Goal: Transaction & Acquisition: Purchase product/service

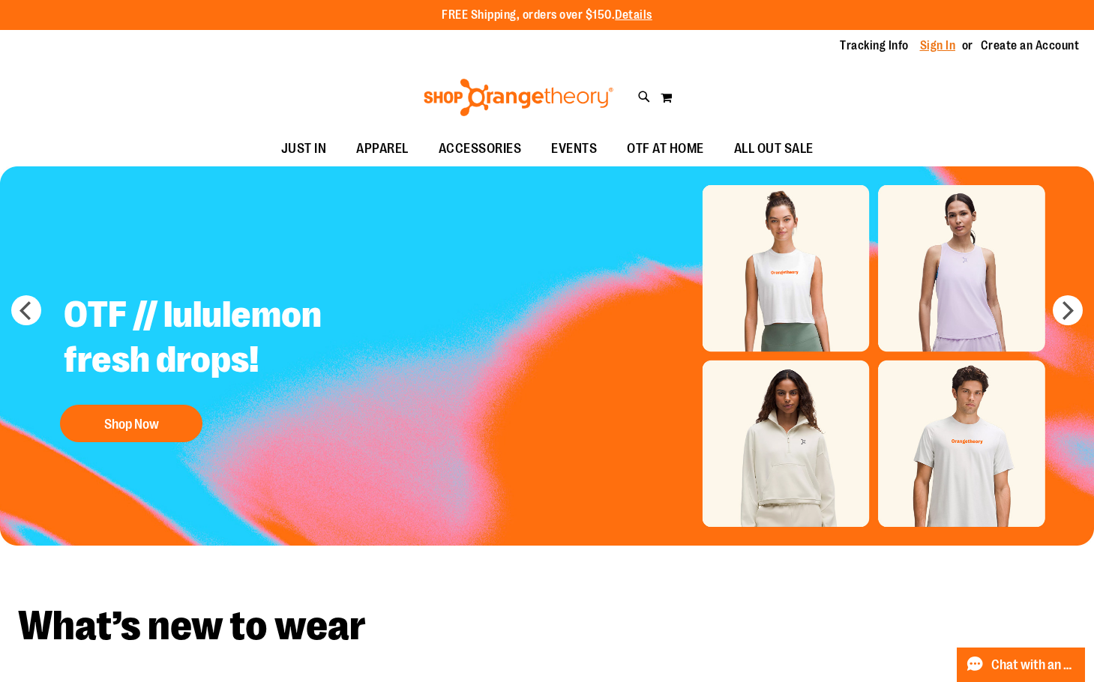
click at [924, 41] on link "Sign In" at bounding box center [938, 45] width 36 height 16
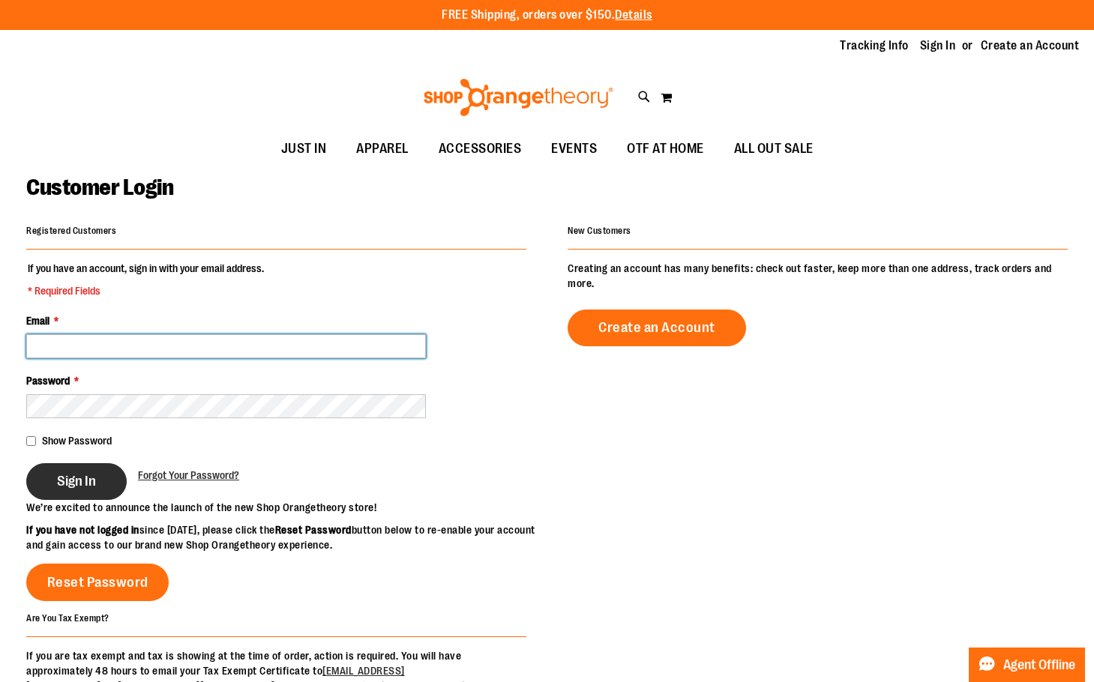
type input "**********"
click at [75, 483] on span "Sign In" at bounding box center [76, 481] width 39 height 16
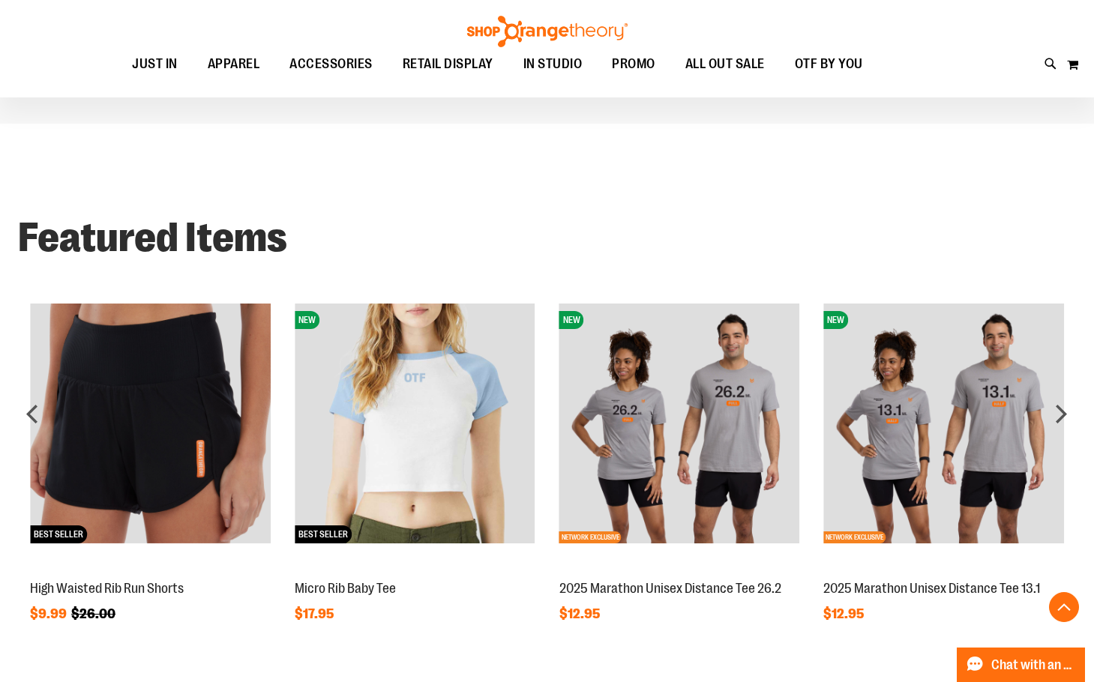
scroll to position [1124, 0]
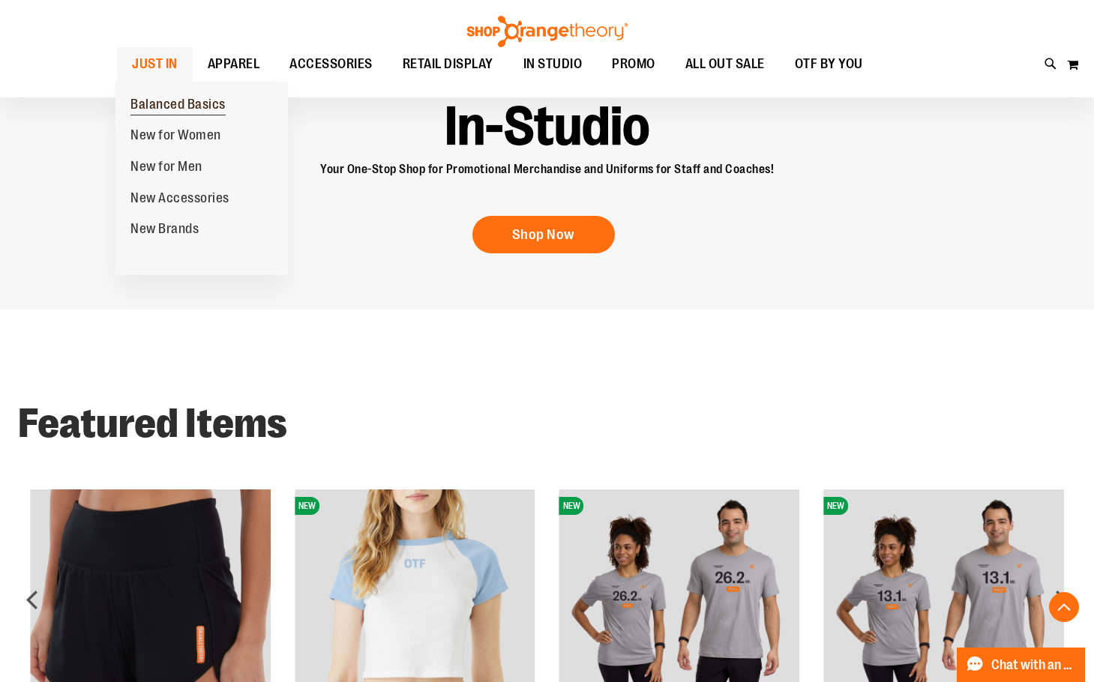
type input "**********"
click at [168, 103] on span "Balanced Basics" at bounding box center [177, 106] width 95 height 19
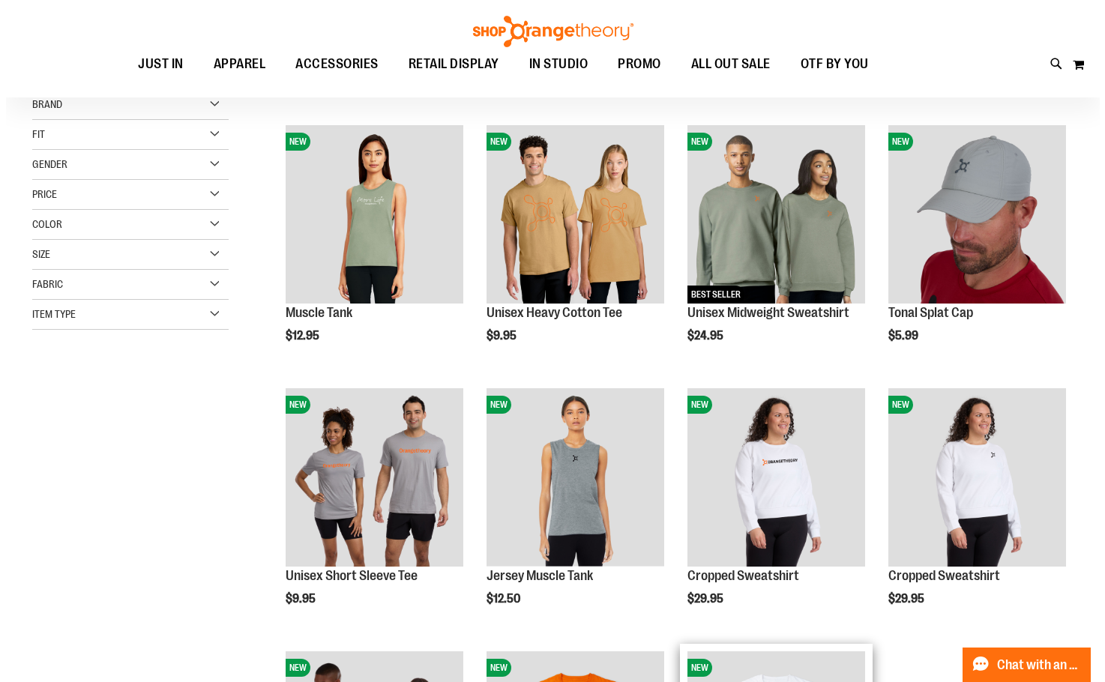
scroll to position [149, 0]
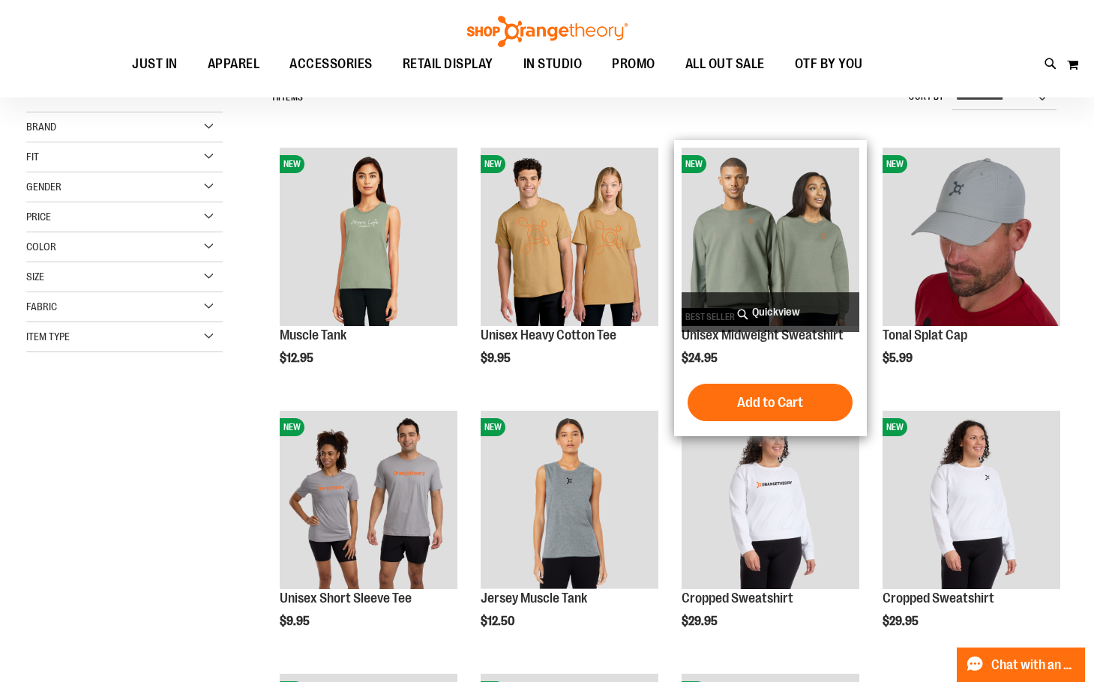
type input "**********"
click at [774, 309] on span "Quickview" at bounding box center [770, 312] width 178 height 40
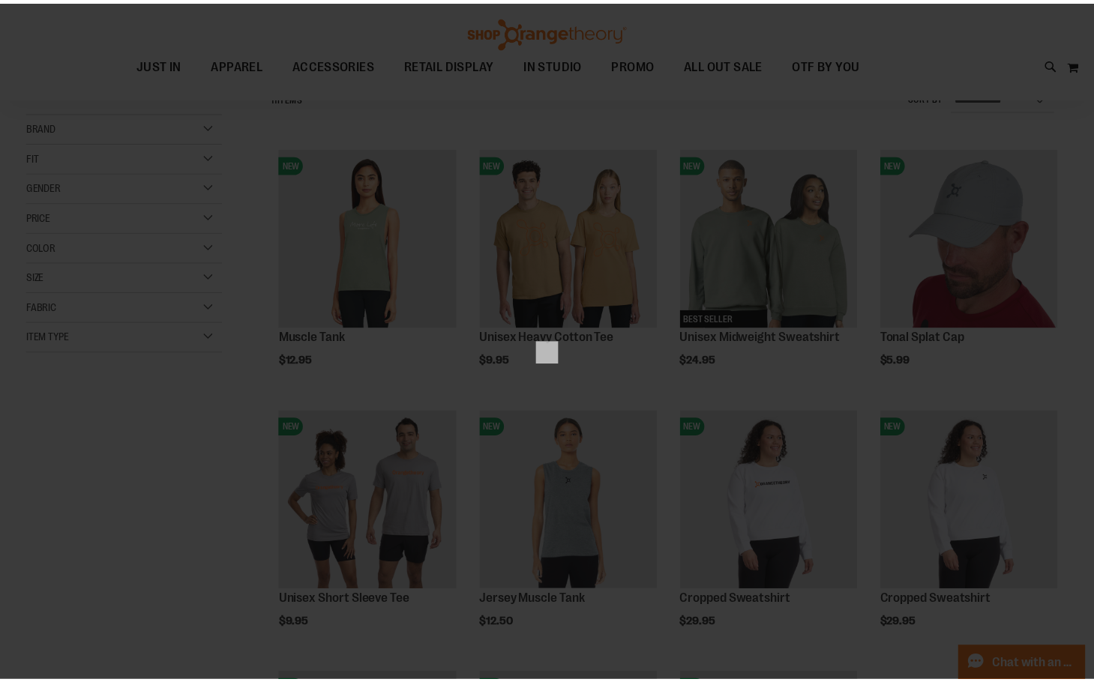
scroll to position [0, 0]
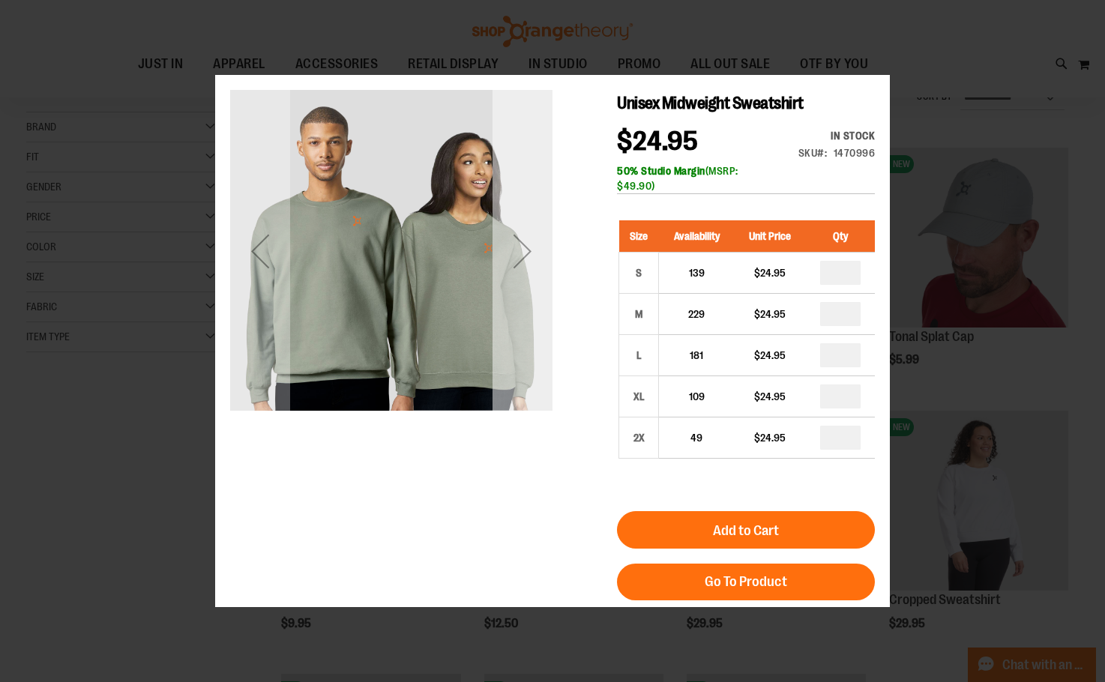
click at [514, 352] on div "Next" at bounding box center [523, 251] width 60 height 322
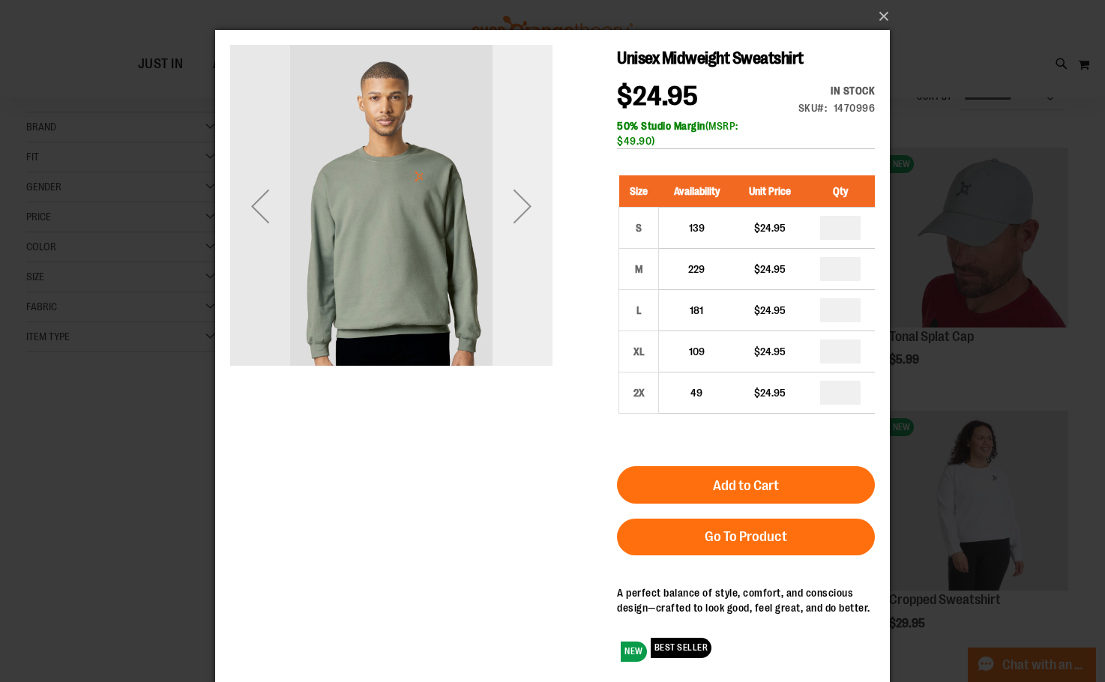
click at [521, 223] on div "Next" at bounding box center [523, 206] width 60 height 60
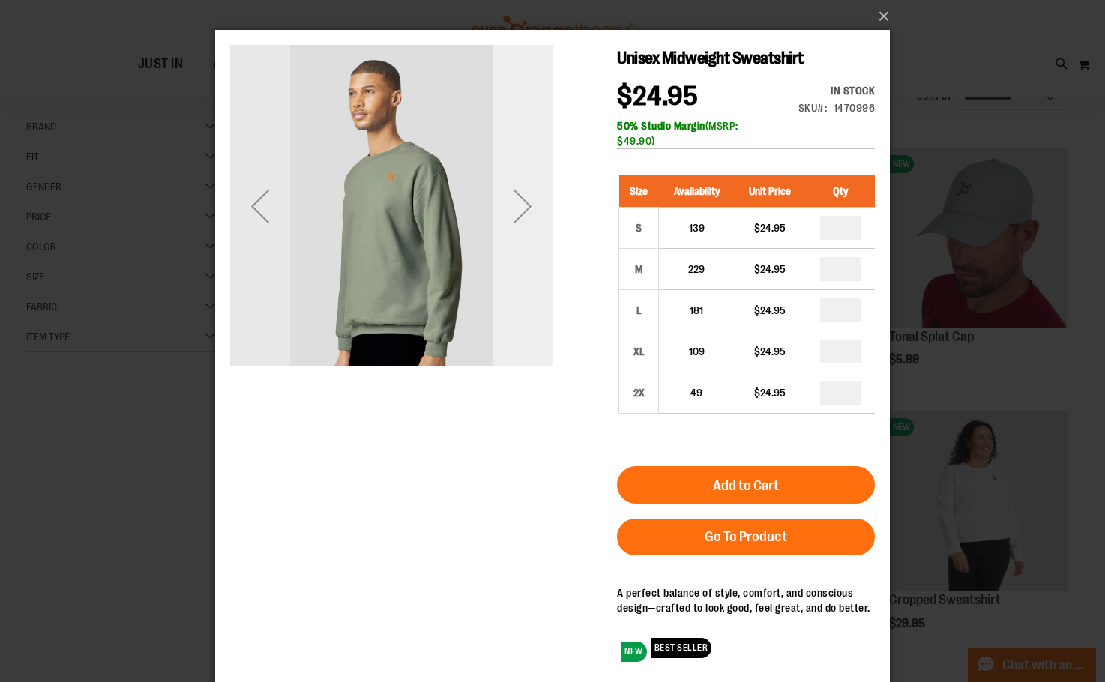
click at [521, 223] on div "Next" at bounding box center [523, 206] width 60 height 60
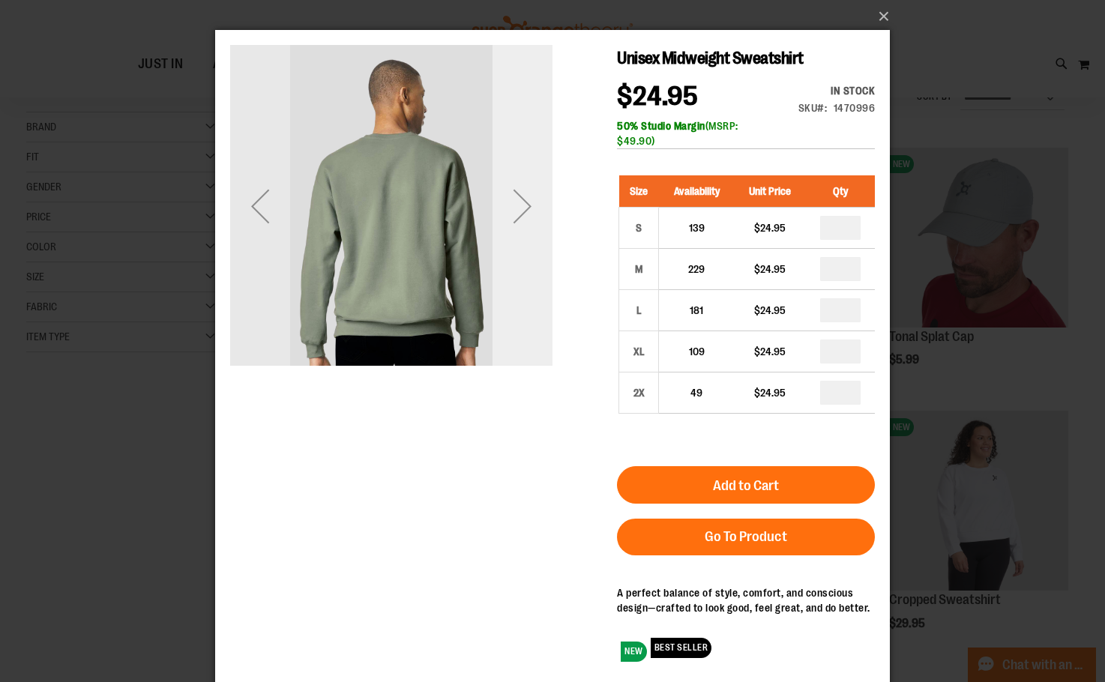
click at [521, 223] on div "Next" at bounding box center [523, 206] width 60 height 60
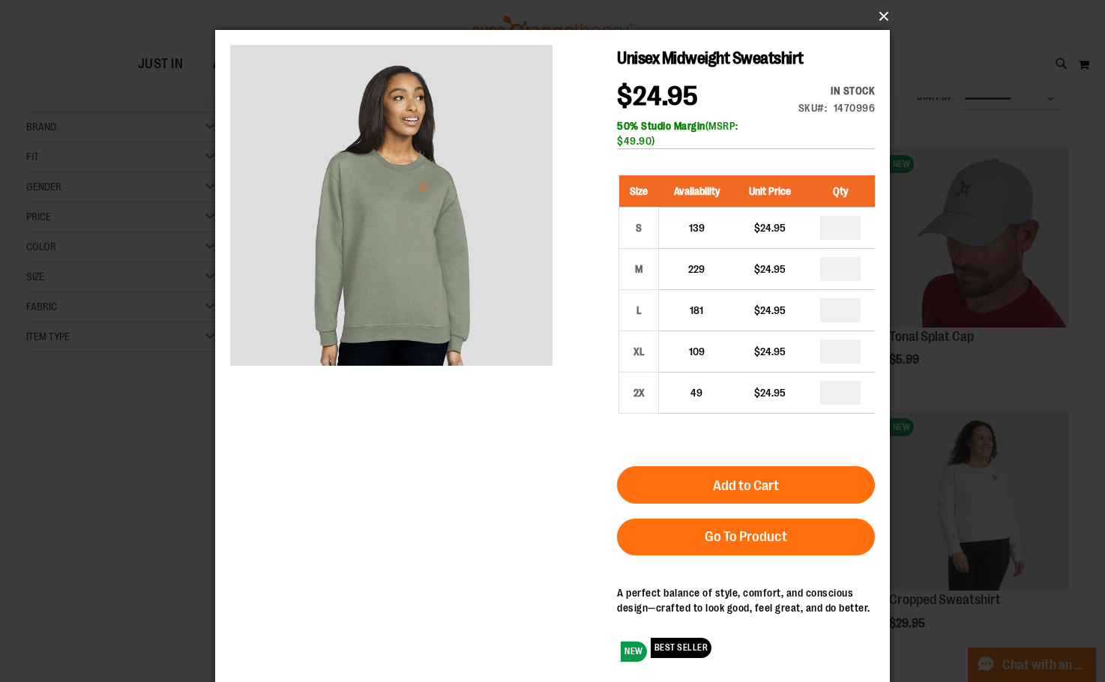
click at [880, 16] on button "×" at bounding box center [557, 16] width 675 height 33
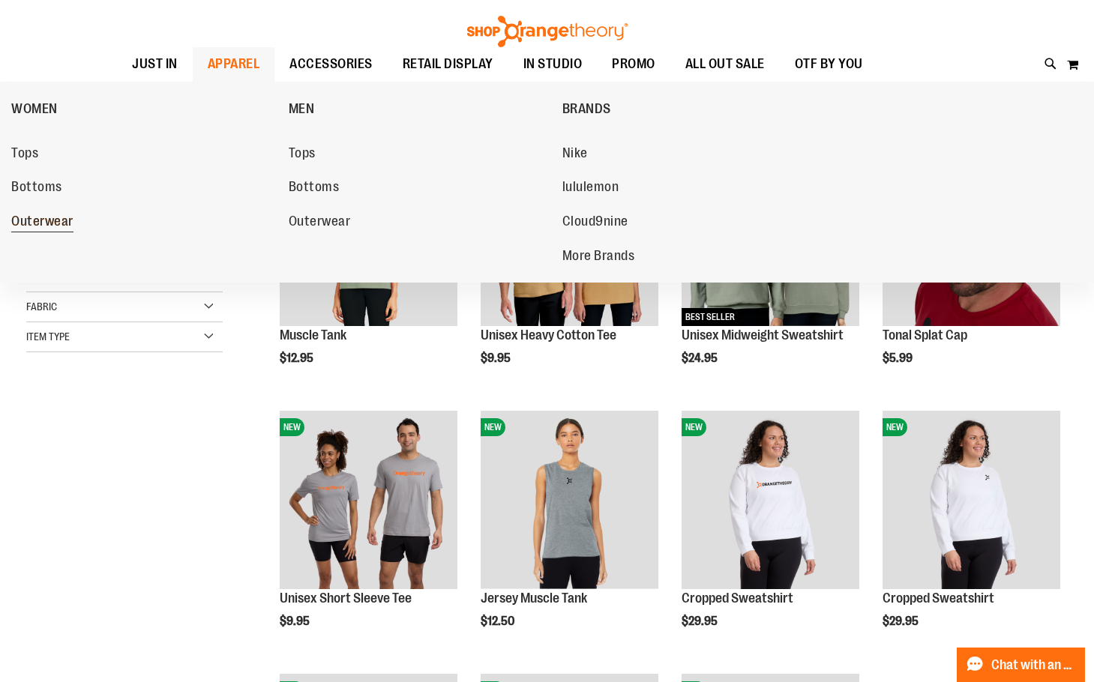
click at [44, 219] on span "Outerwear" at bounding box center [42, 223] width 62 height 19
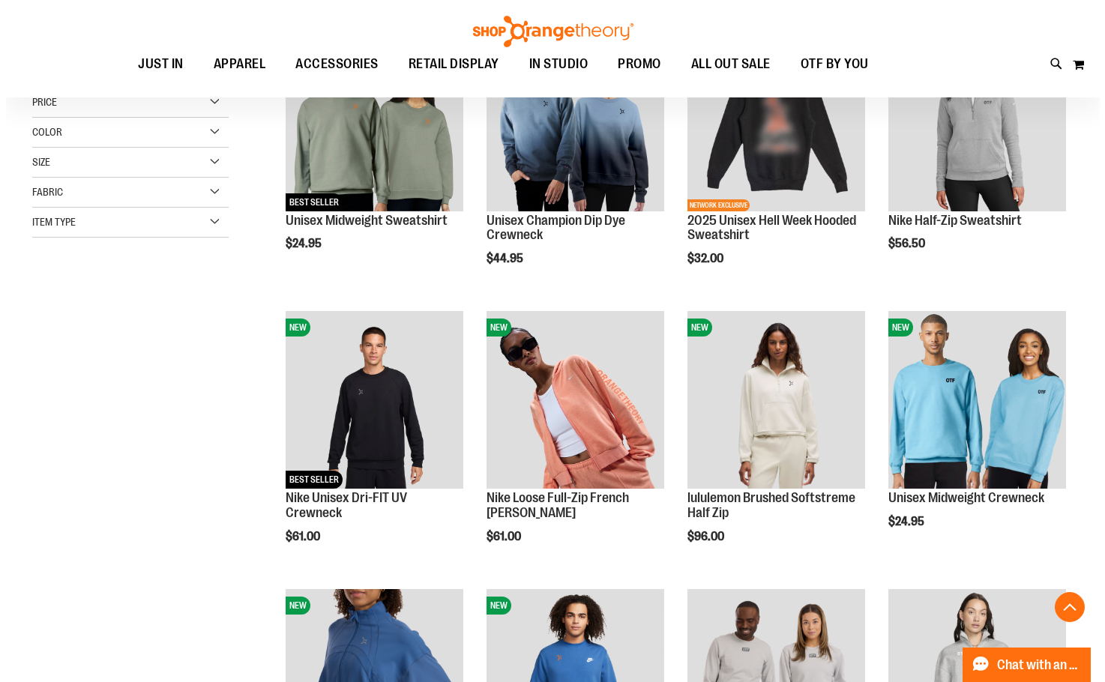
scroll to position [299, 0]
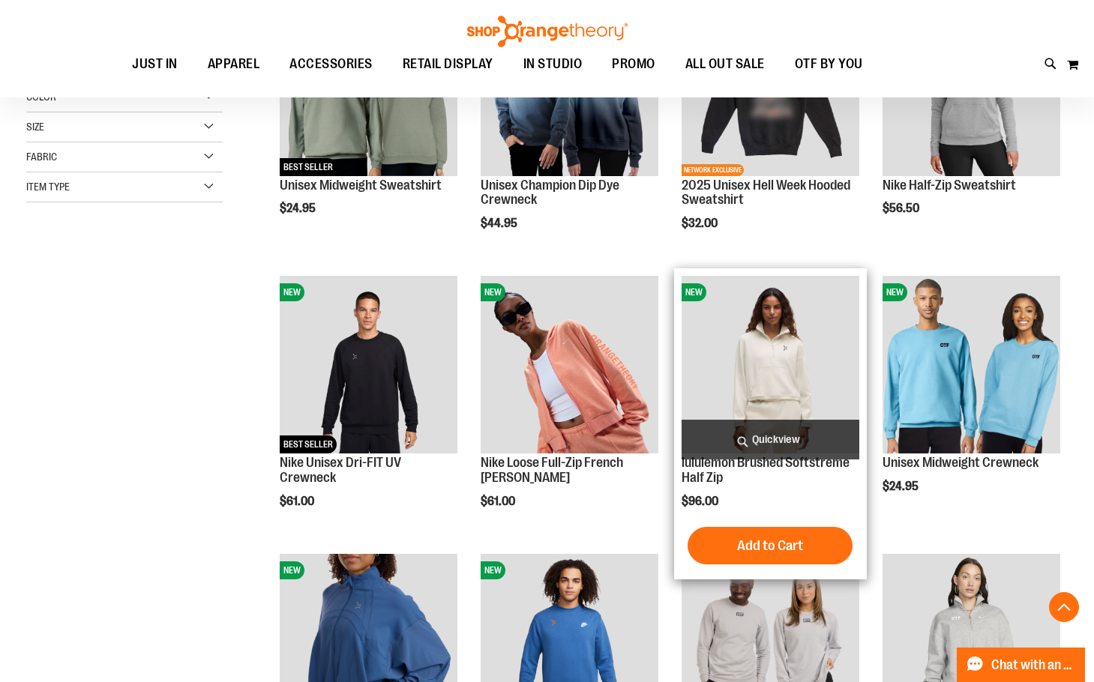
type input "**********"
click at [768, 433] on span "Quickview" at bounding box center [770, 440] width 178 height 40
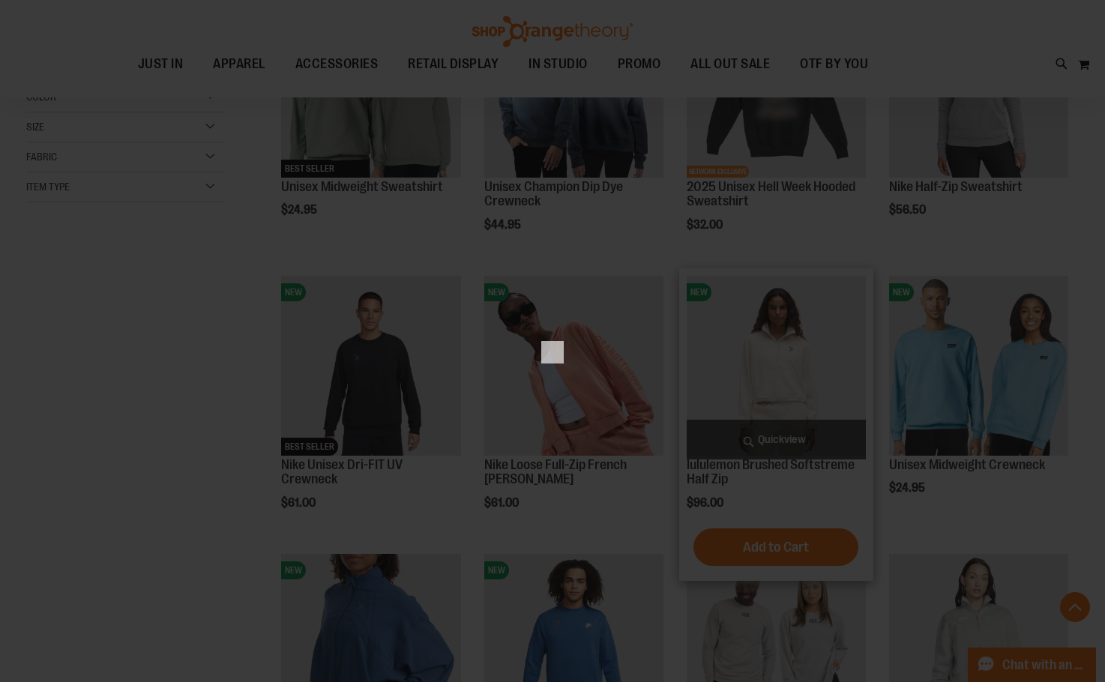
scroll to position [0, 0]
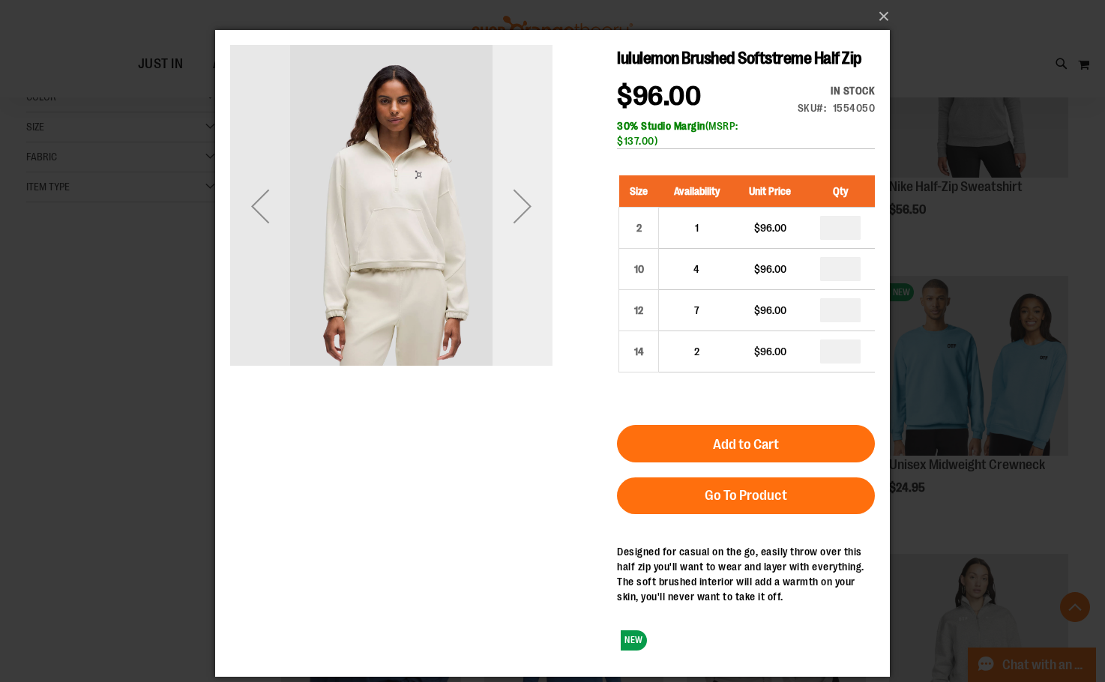
click at [521, 205] on div "Next" at bounding box center [523, 206] width 60 height 60
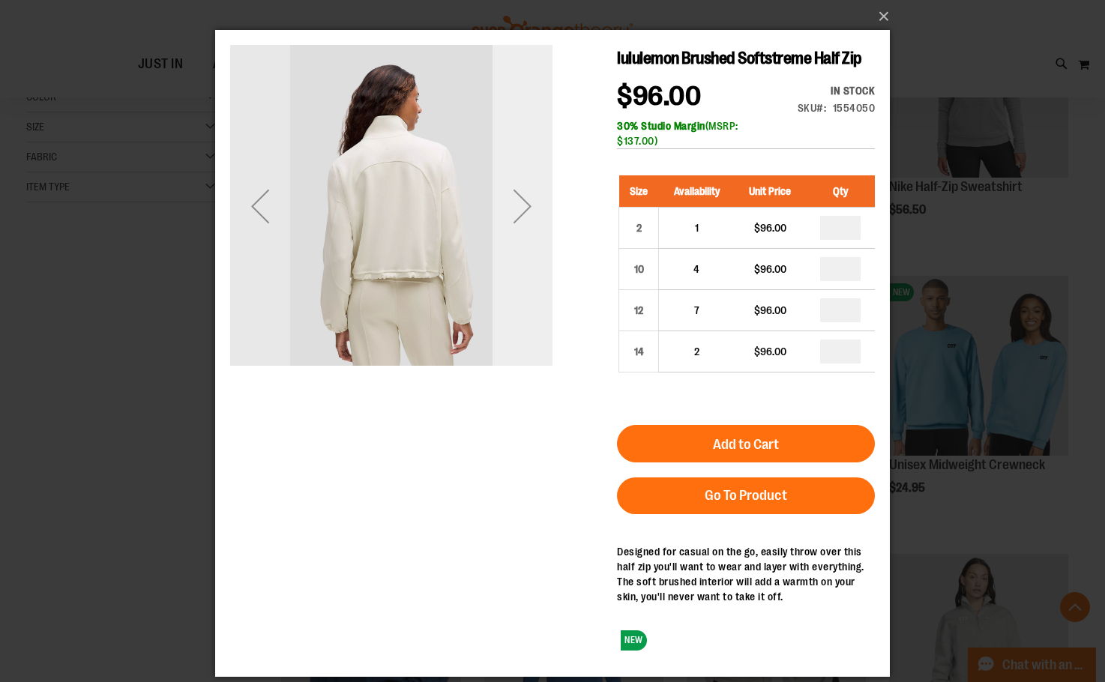
click at [521, 205] on div "Next" at bounding box center [523, 206] width 60 height 60
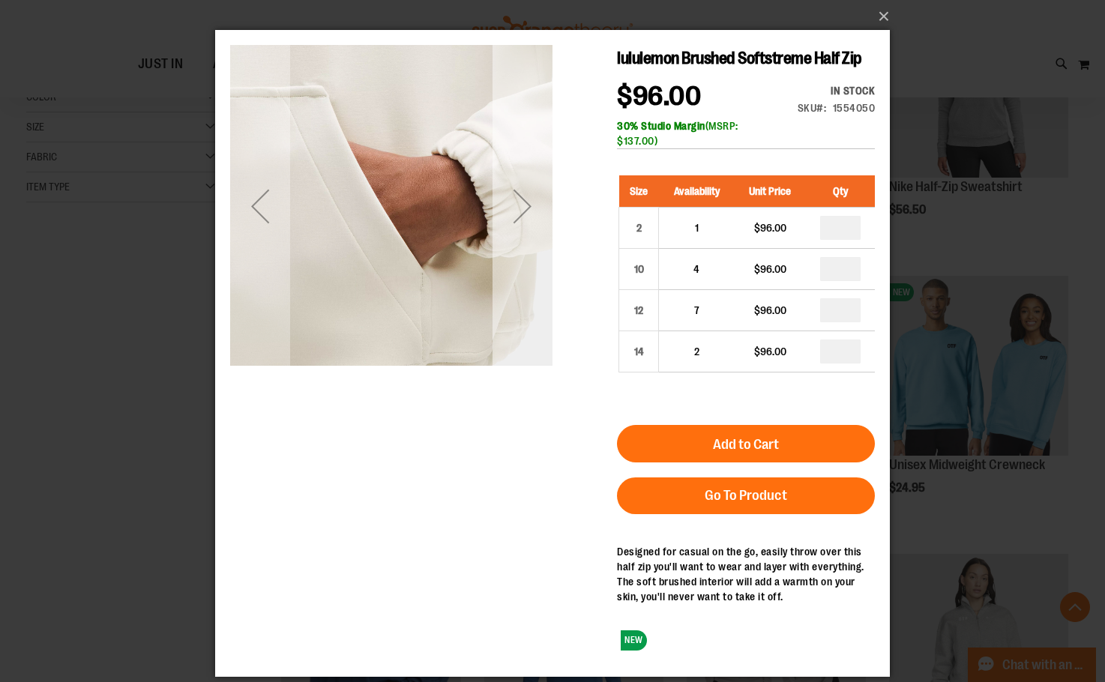
click at [521, 205] on div "Next" at bounding box center [523, 206] width 60 height 60
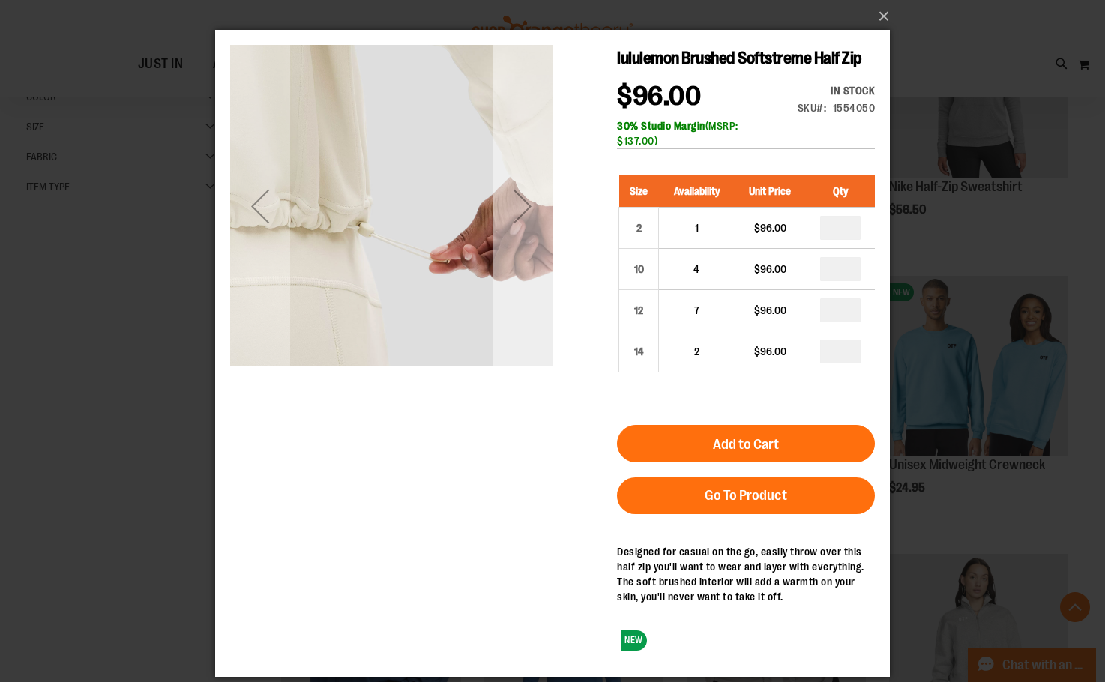
click at [521, 205] on div "Next" at bounding box center [523, 206] width 60 height 60
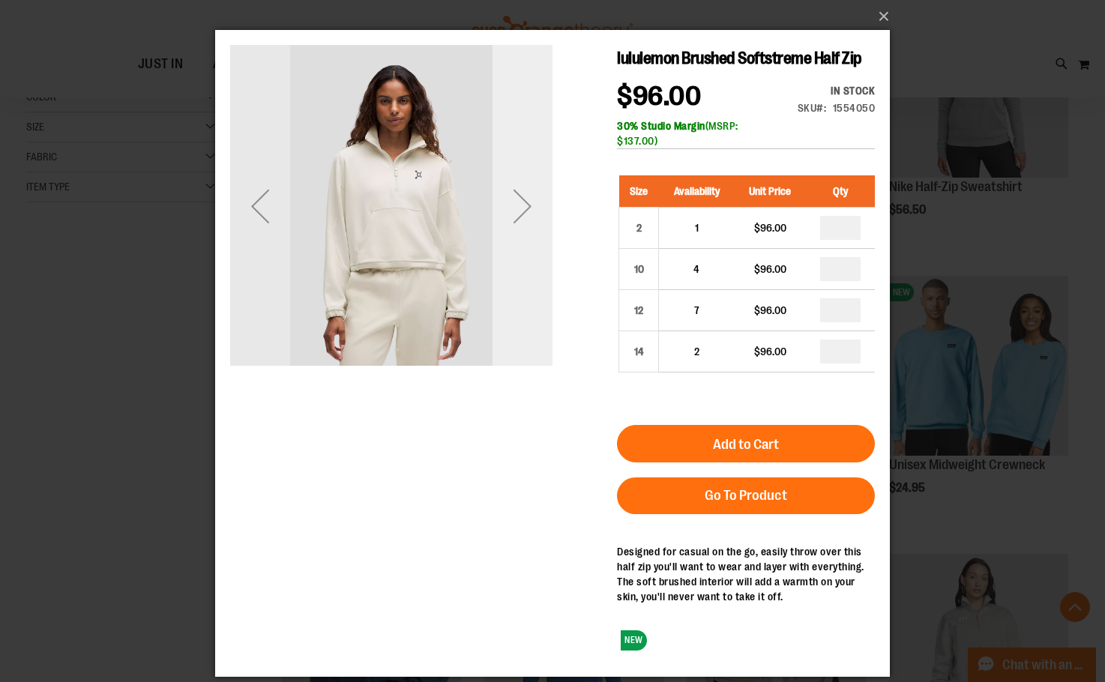
click at [521, 205] on div "Next" at bounding box center [523, 206] width 60 height 60
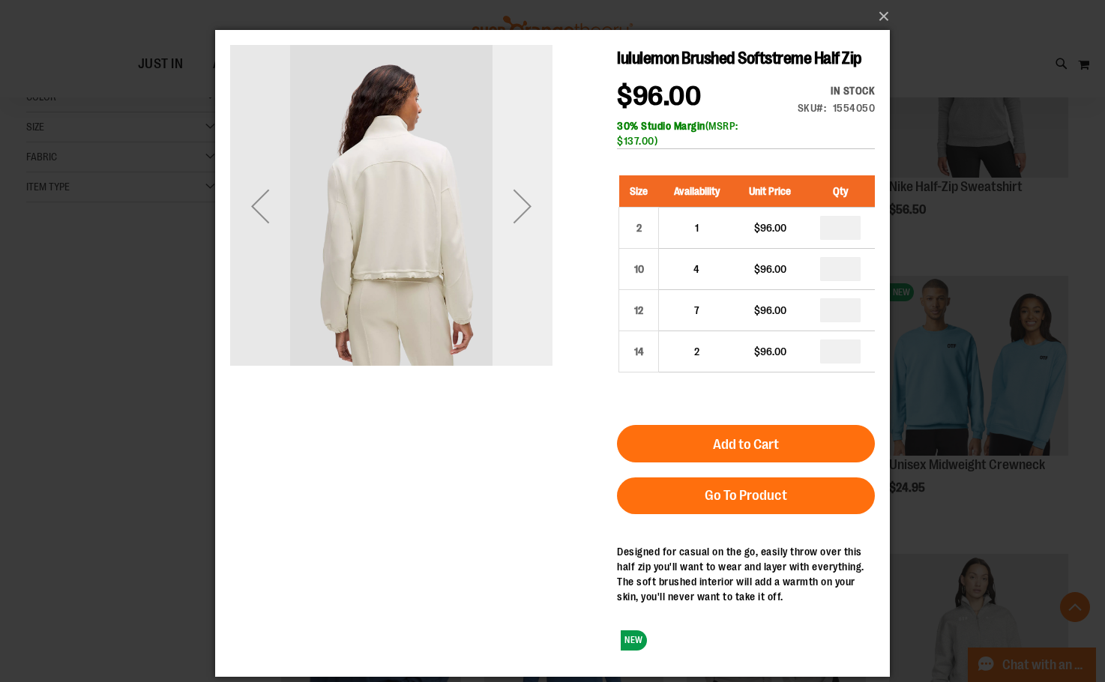
click at [521, 205] on div "Next" at bounding box center [523, 206] width 60 height 60
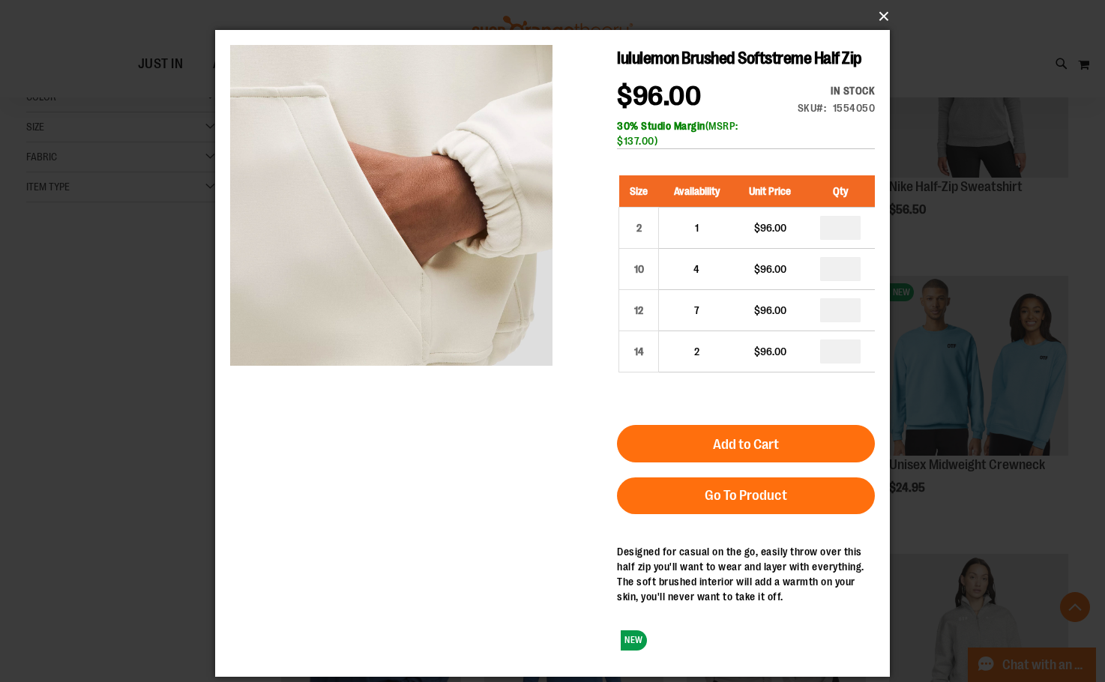
click at [883, 16] on button "×" at bounding box center [557, 16] width 675 height 33
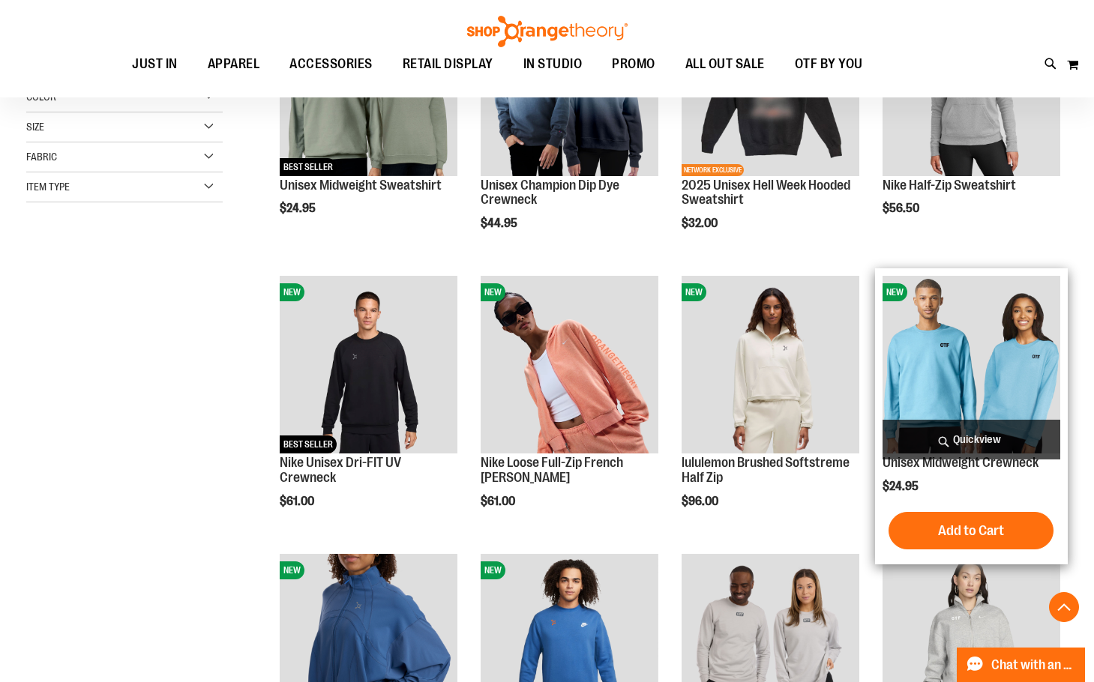
click at [942, 436] on span "Quickview" at bounding box center [971, 440] width 178 height 40
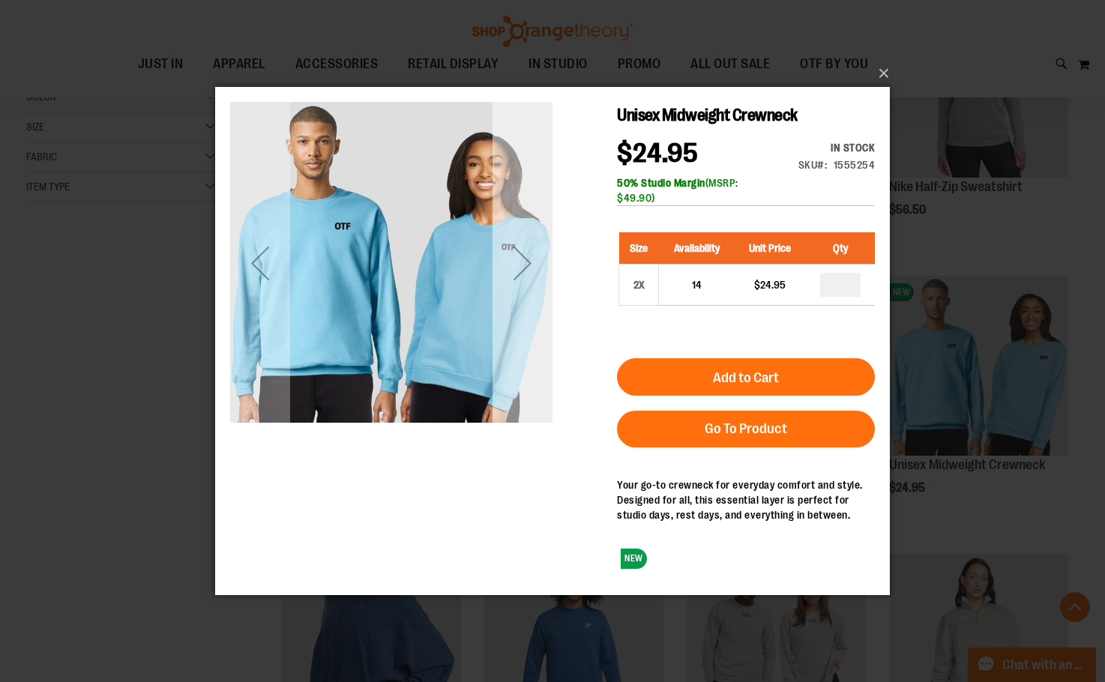
click at [532, 248] on div "Next" at bounding box center [523, 262] width 60 height 60
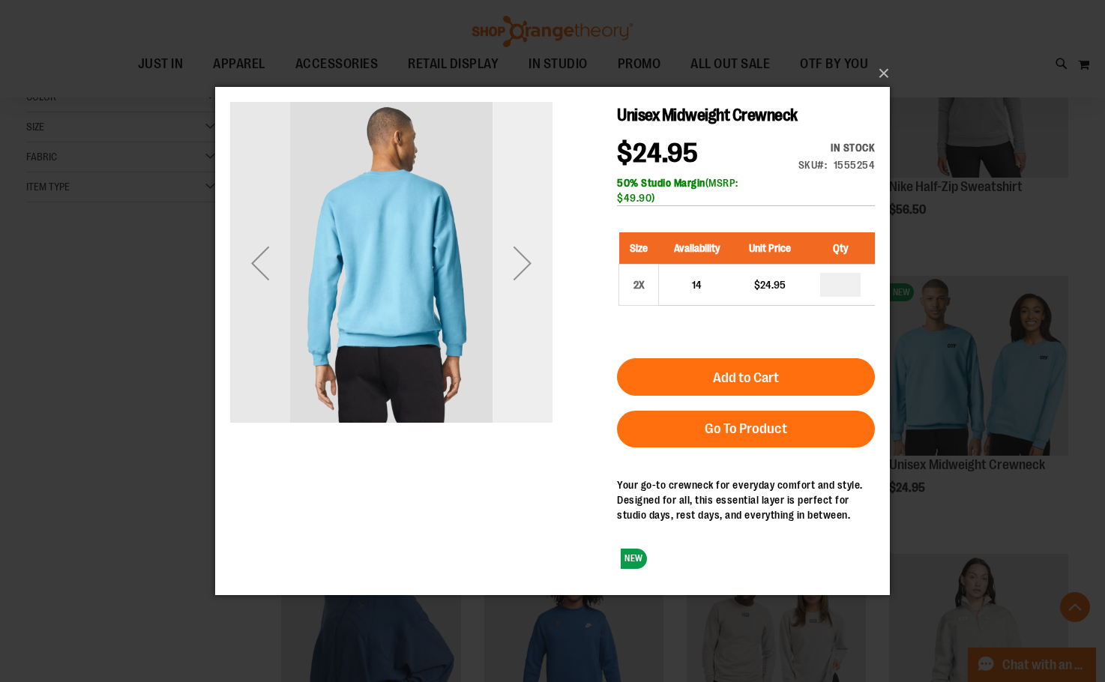
click at [532, 248] on div "Next" at bounding box center [523, 262] width 60 height 60
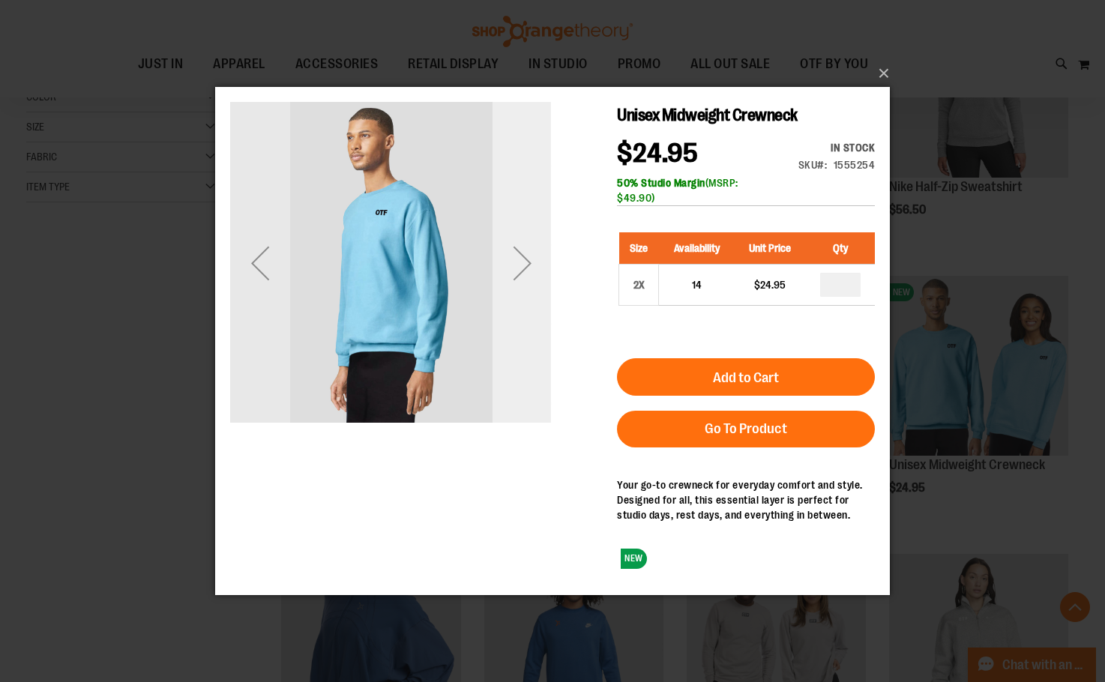
click at [532, 248] on div "Next" at bounding box center [523, 262] width 60 height 60
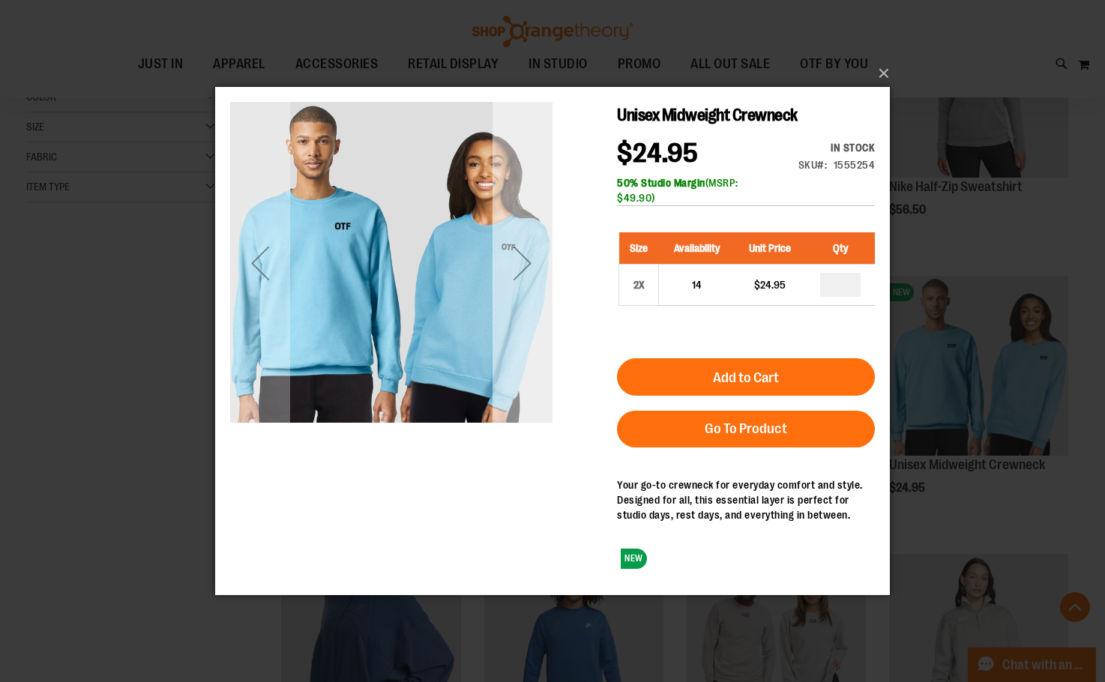
click at [532, 248] on div "Next" at bounding box center [523, 262] width 60 height 60
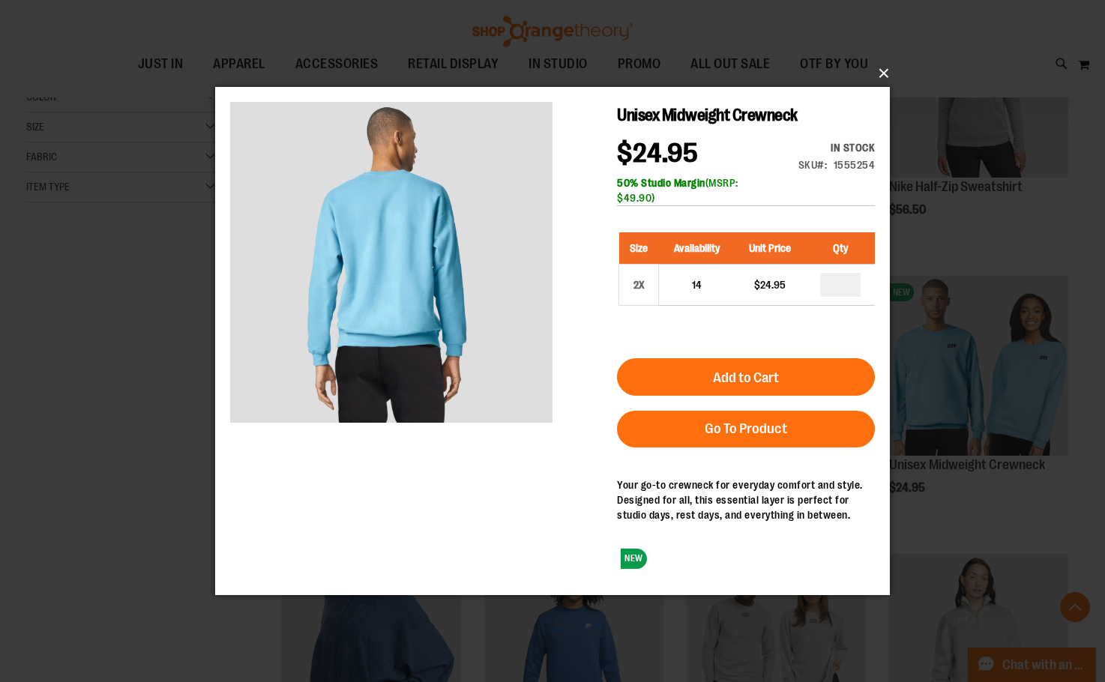
click at [883, 69] on button "×" at bounding box center [557, 73] width 675 height 33
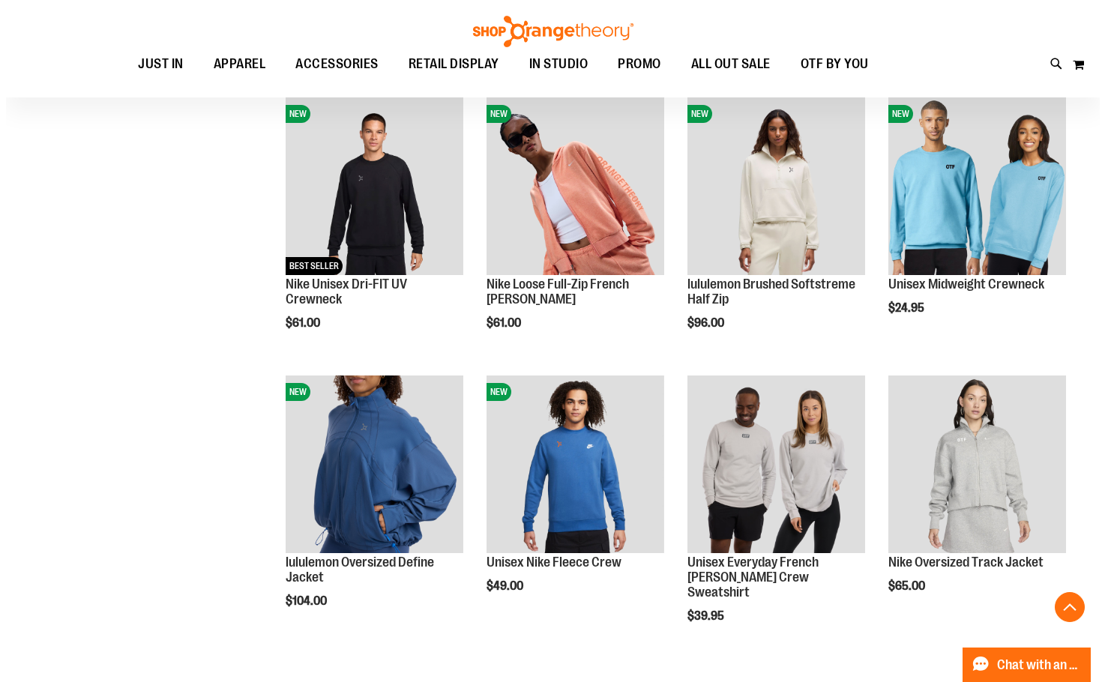
scroll to position [524, 0]
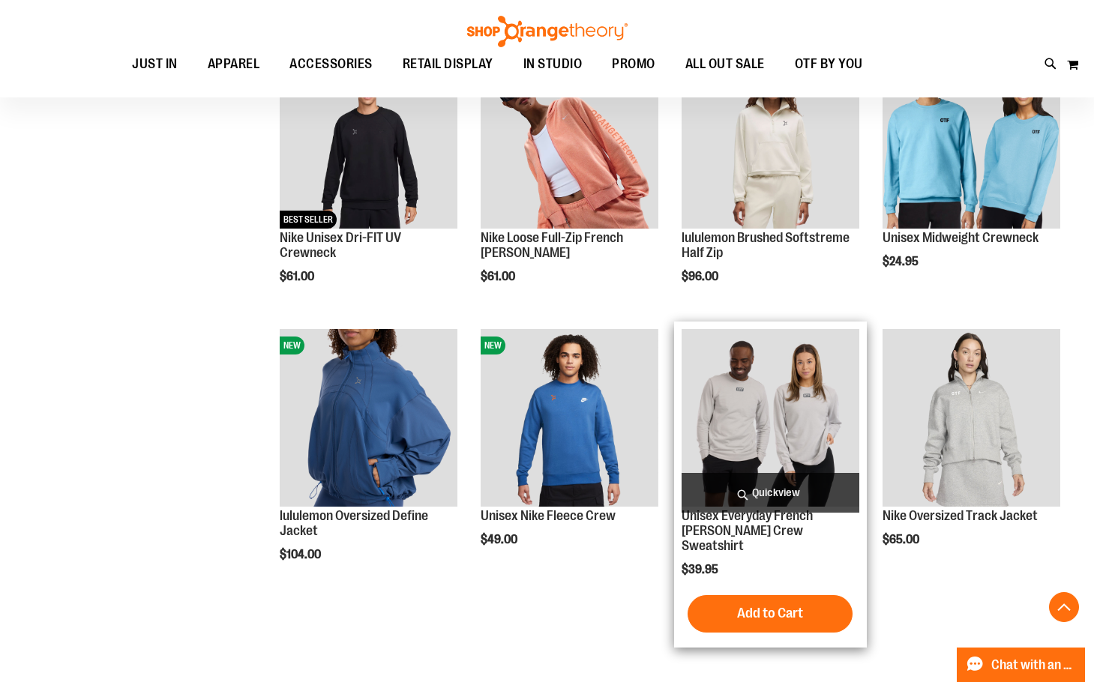
click at [769, 493] on span "Quickview" at bounding box center [770, 493] width 178 height 40
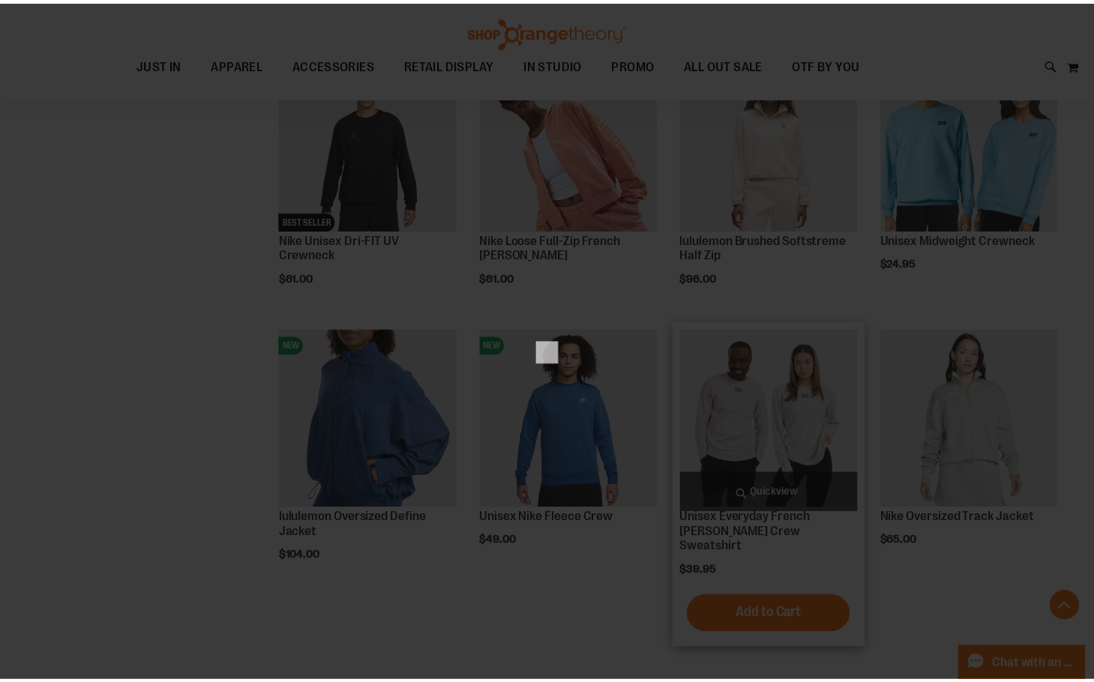
scroll to position [0, 0]
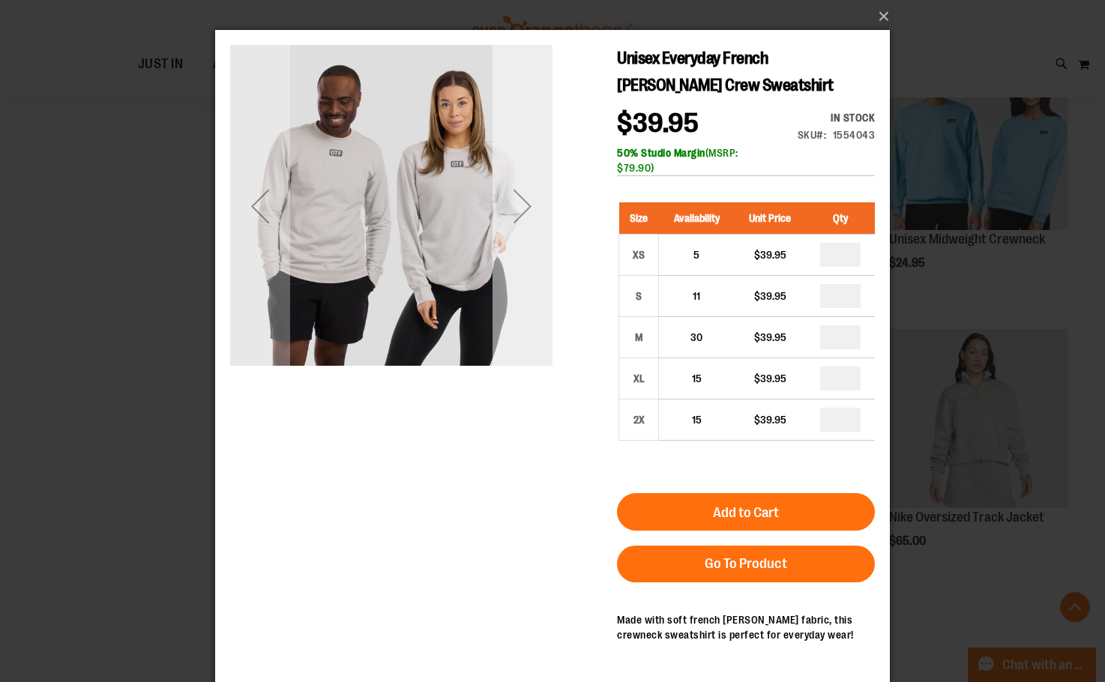
click at [515, 202] on div "Next" at bounding box center [523, 206] width 60 height 60
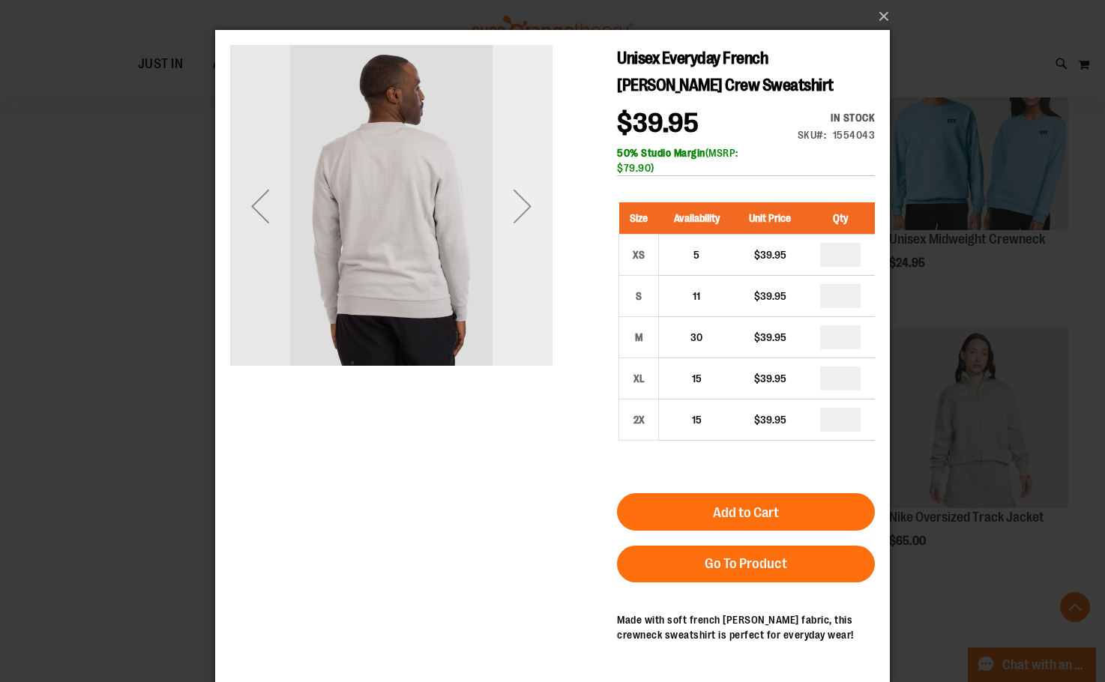
click at [515, 202] on div "Next" at bounding box center [523, 206] width 60 height 60
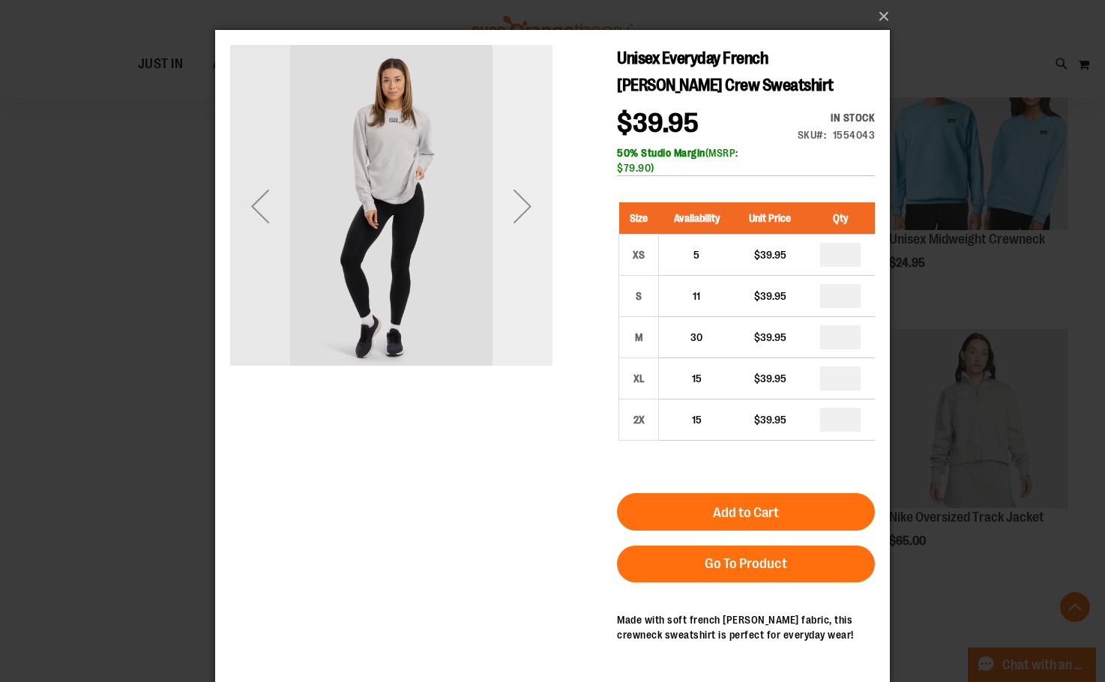
click at [515, 202] on div "Next" at bounding box center [523, 206] width 60 height 60
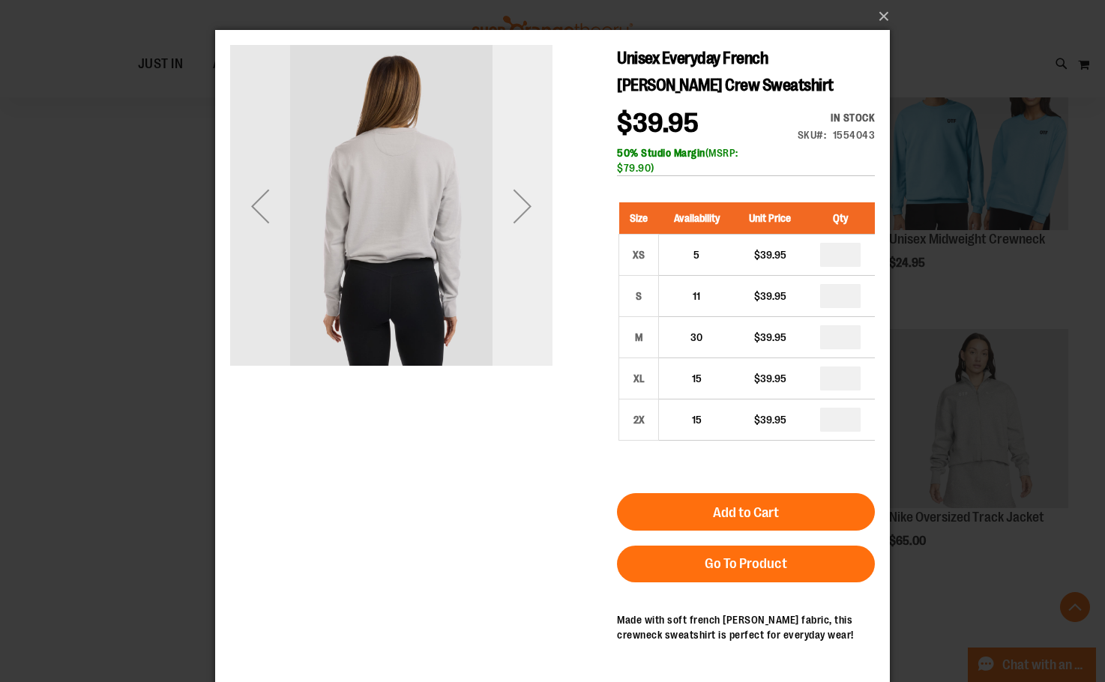
click at [515, 202] on div "Next" at bounding box center [523, 206] width 60 height 60
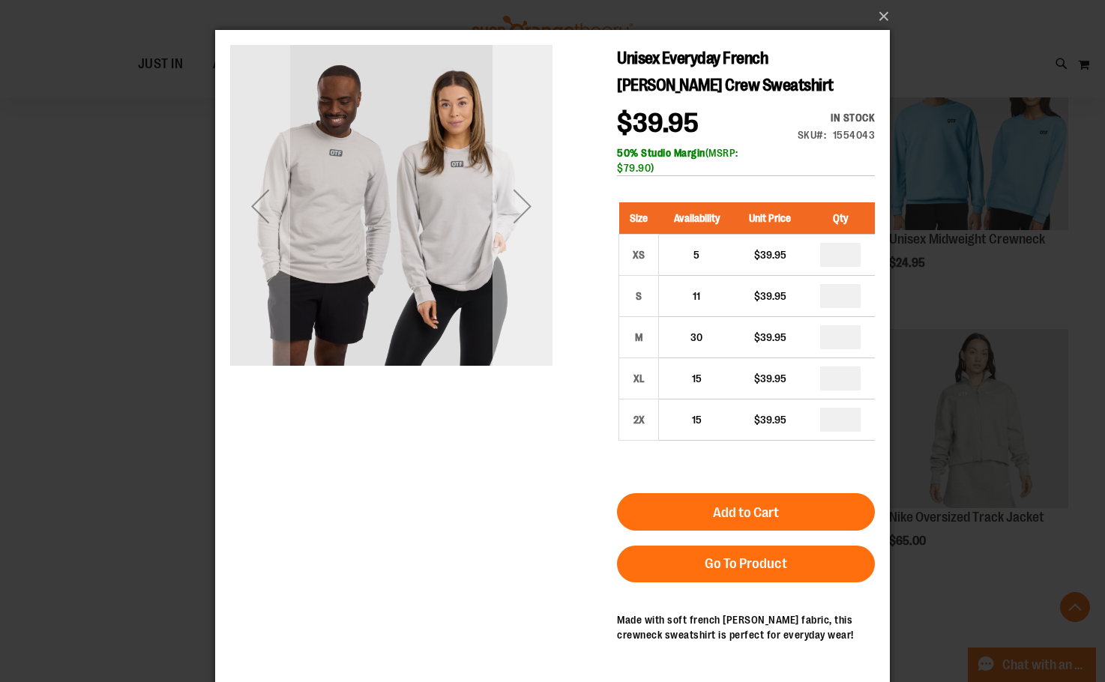
click at [515, 202] on div "Next" at bounding box center [523, 206] width 60 height 60
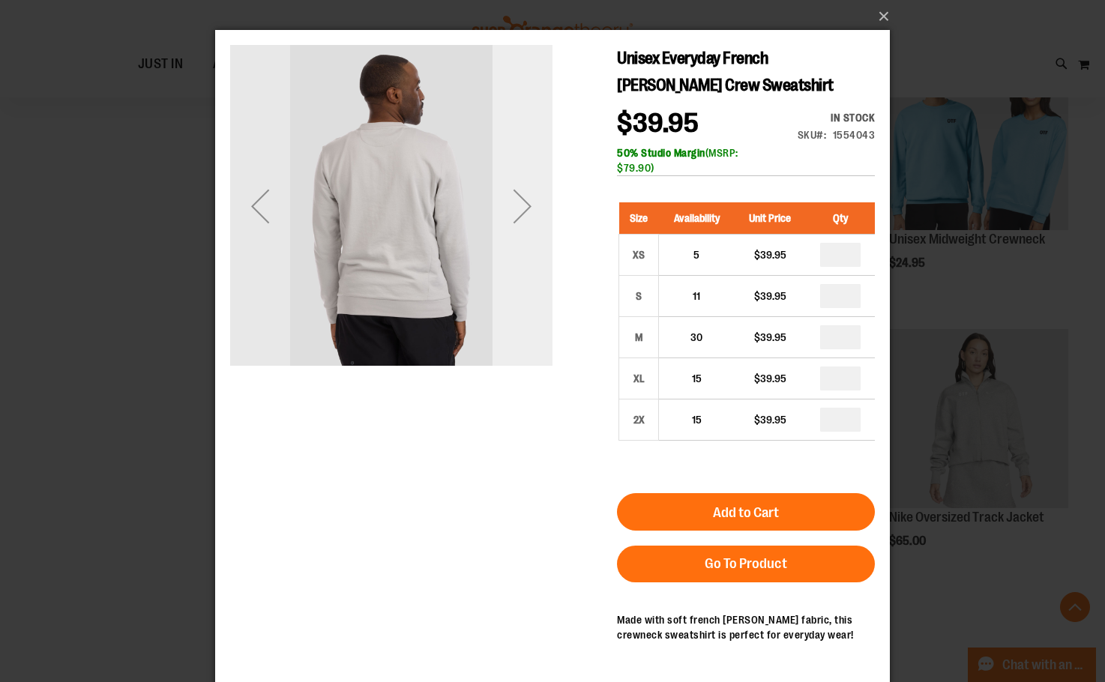
click at [515, 202] on div "Next" at bounding box center [523, 206] width 60 height 60
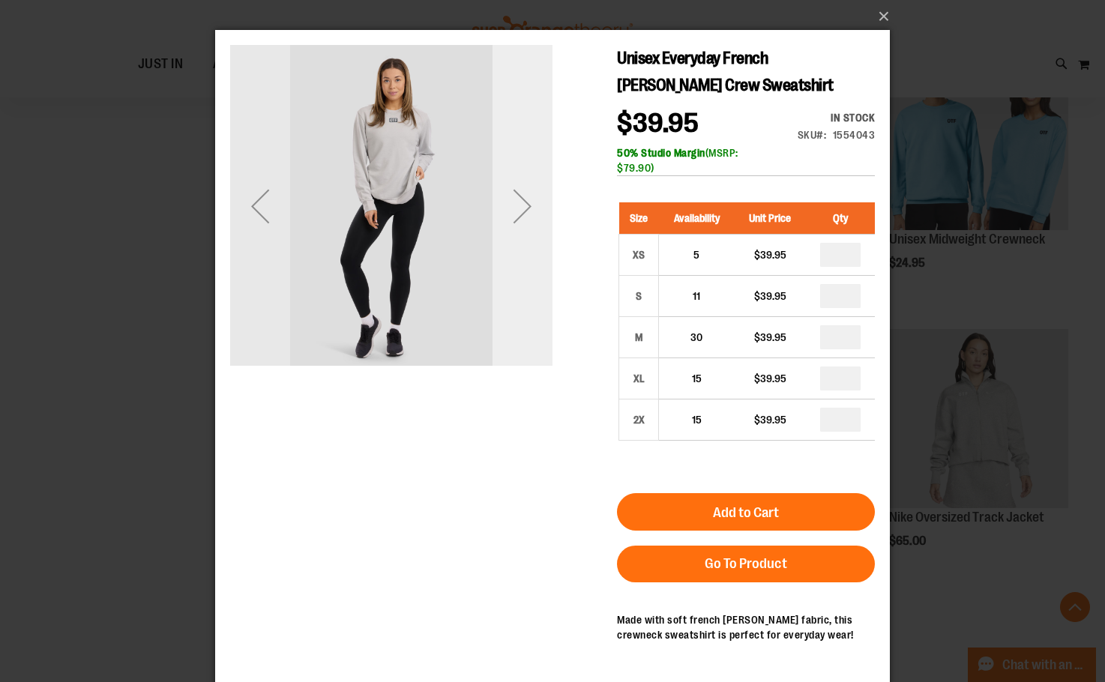
click at [515, 202] on div "Next" at bounding box center [523, 206] width 60 height 60
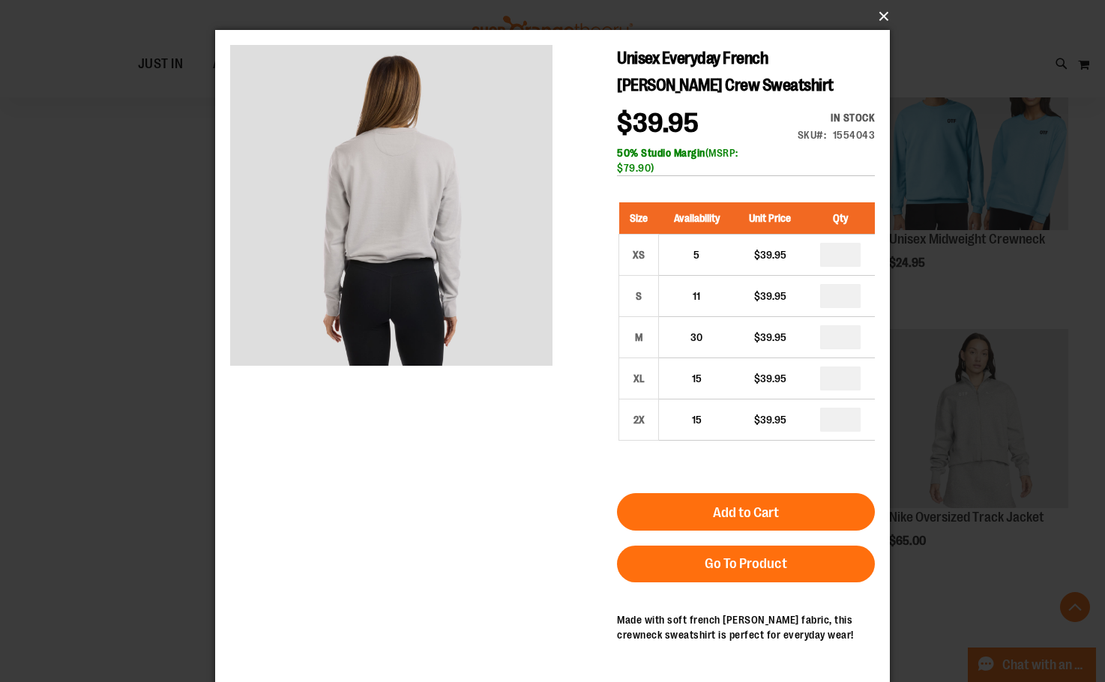
click at [884, 14] on button "×" at bounding box center [557, 16] width 675 height 33
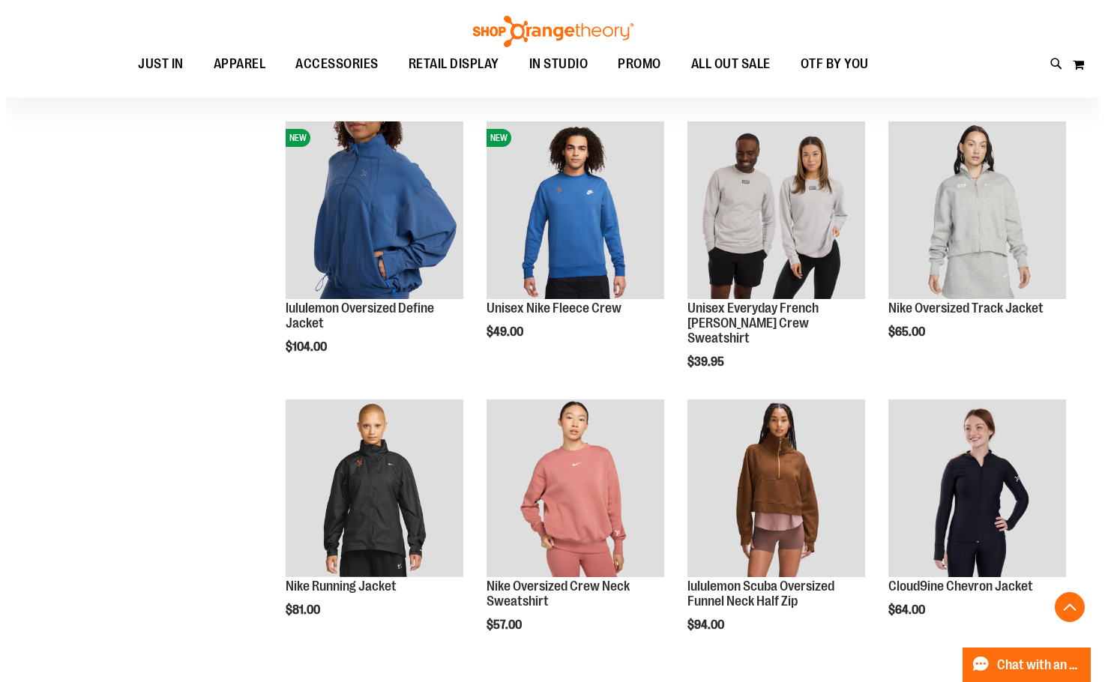
scroll to position [749, 0]
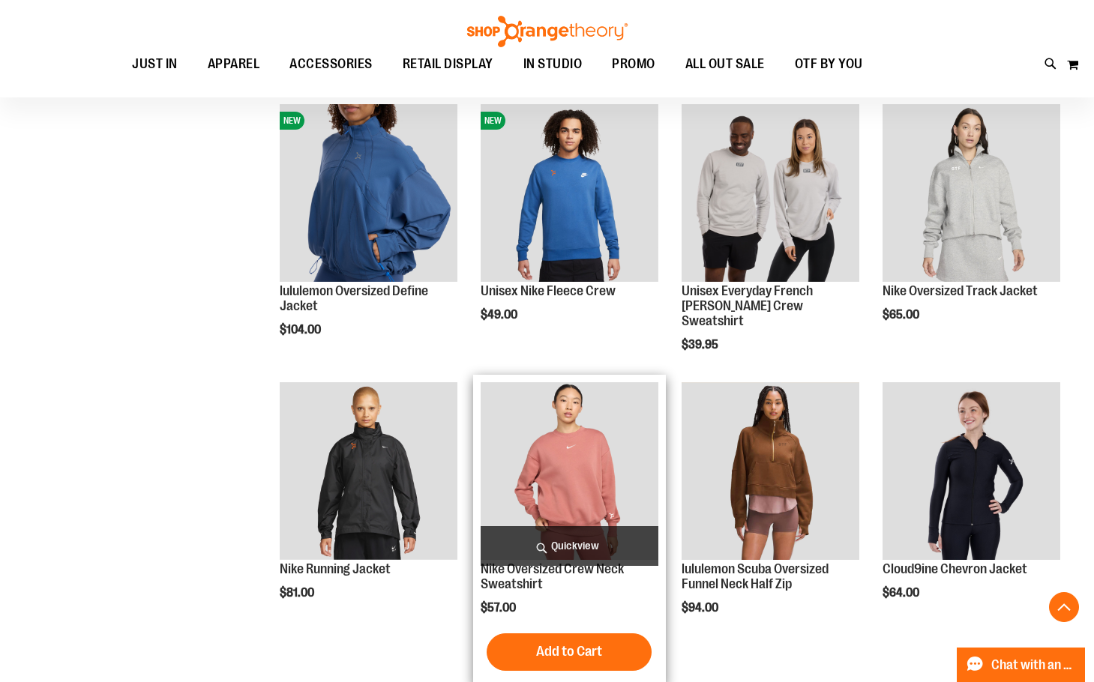
click at [556, 547] on span "Quickview" at bounding box center [570, 546] width 178 height 40
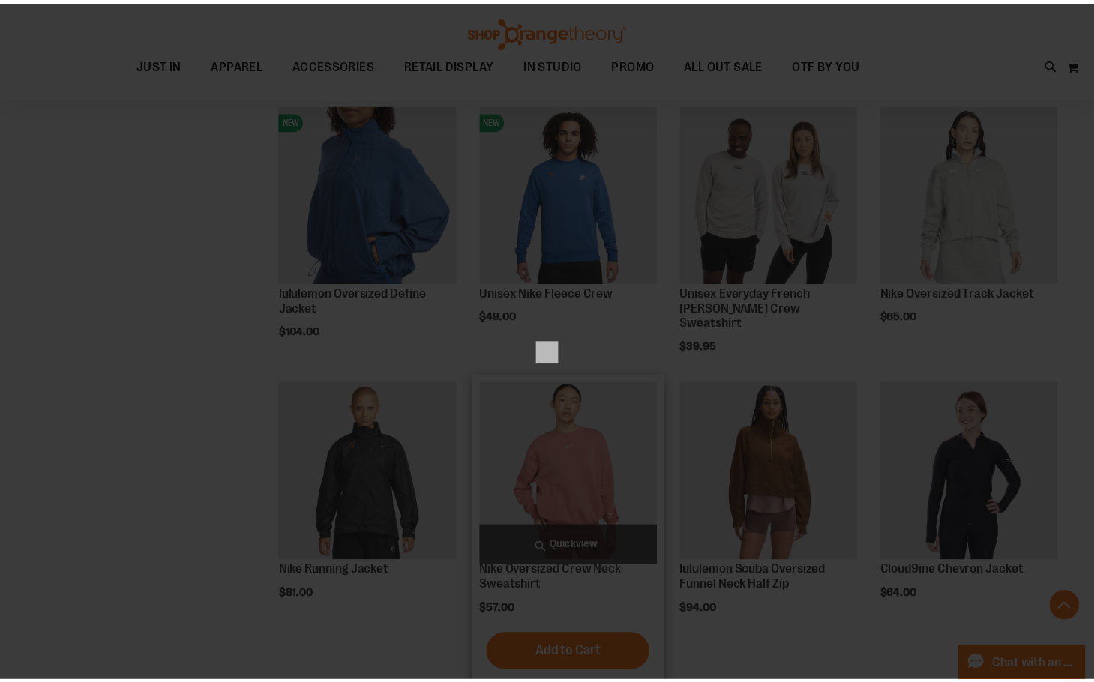
scroll to position [0, 0]
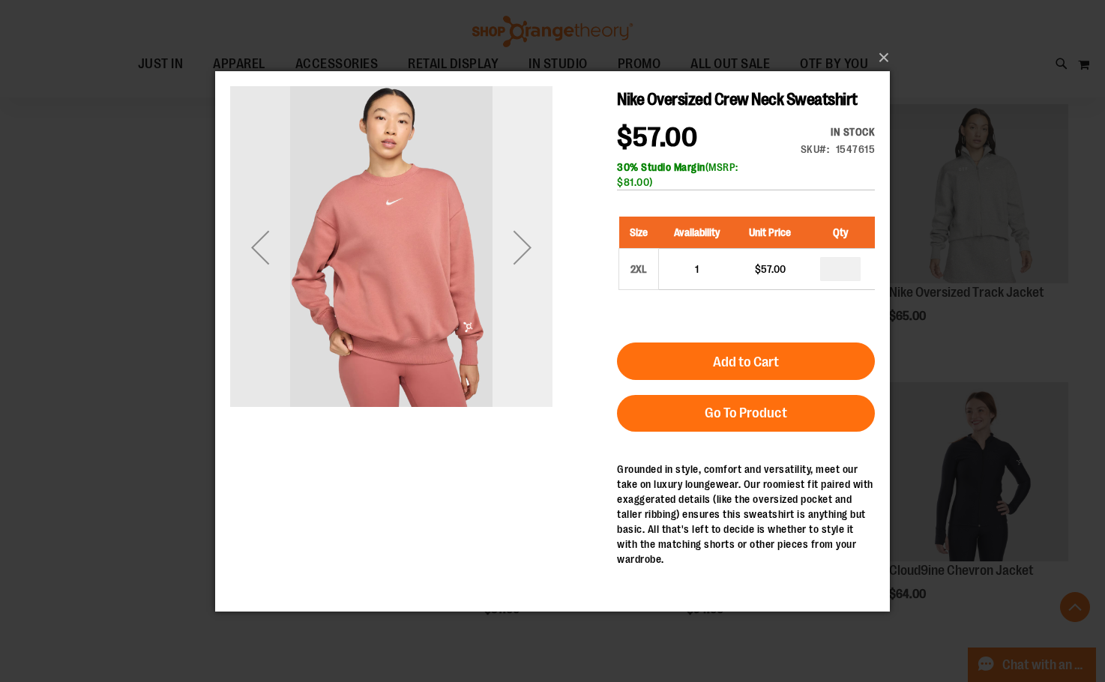
click at [526, 250] on div "Next" at bounding box center [523, 247] width 60 height 60
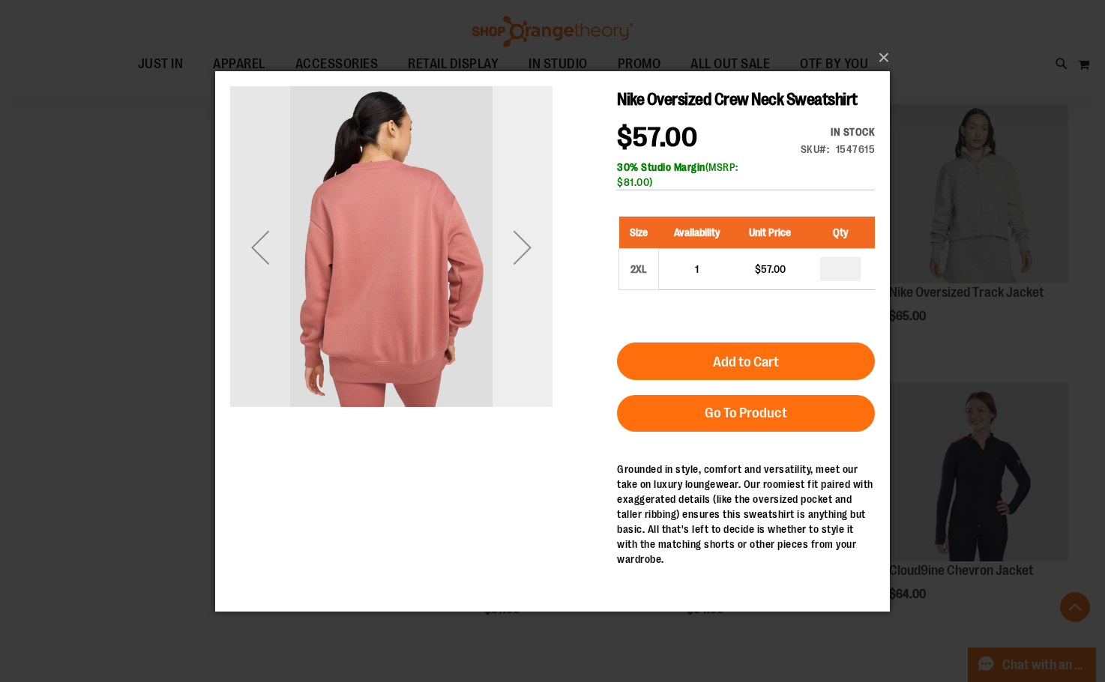
click at [526, 250] on div "Next" at bounding box center [523, 247] width 60 height 60
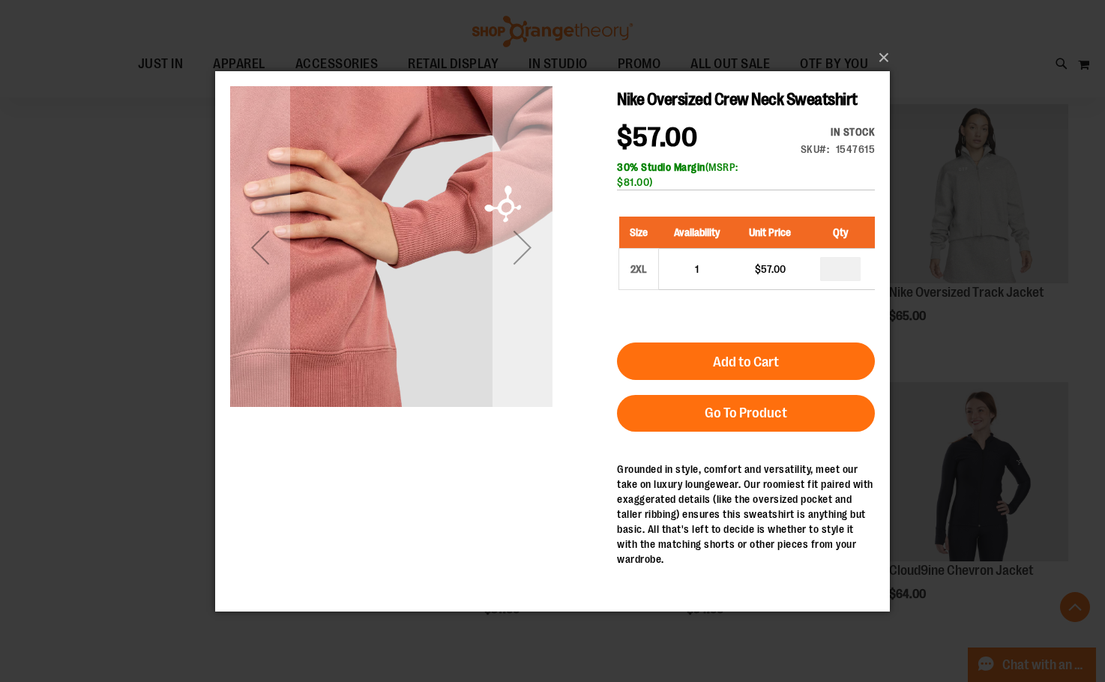
click at [526, 250] on div "Next" at bounding box center [523, 247] width 60 height 60
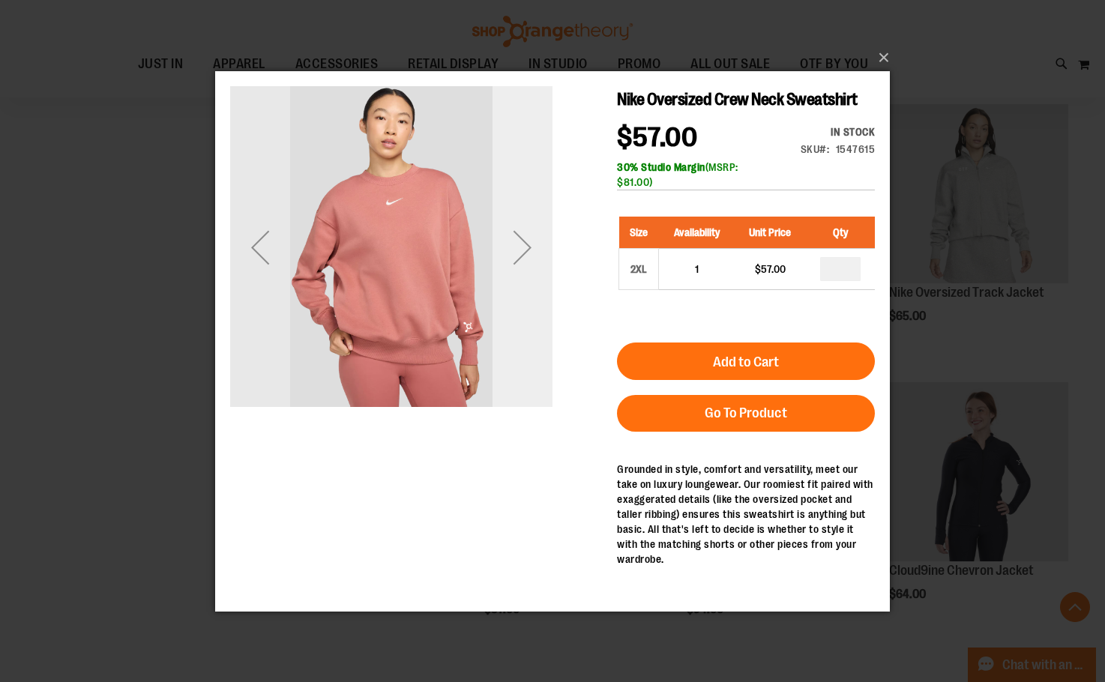
click at [526, 250] on div "Next" at bounding box center [523, 247] width 60 height 60
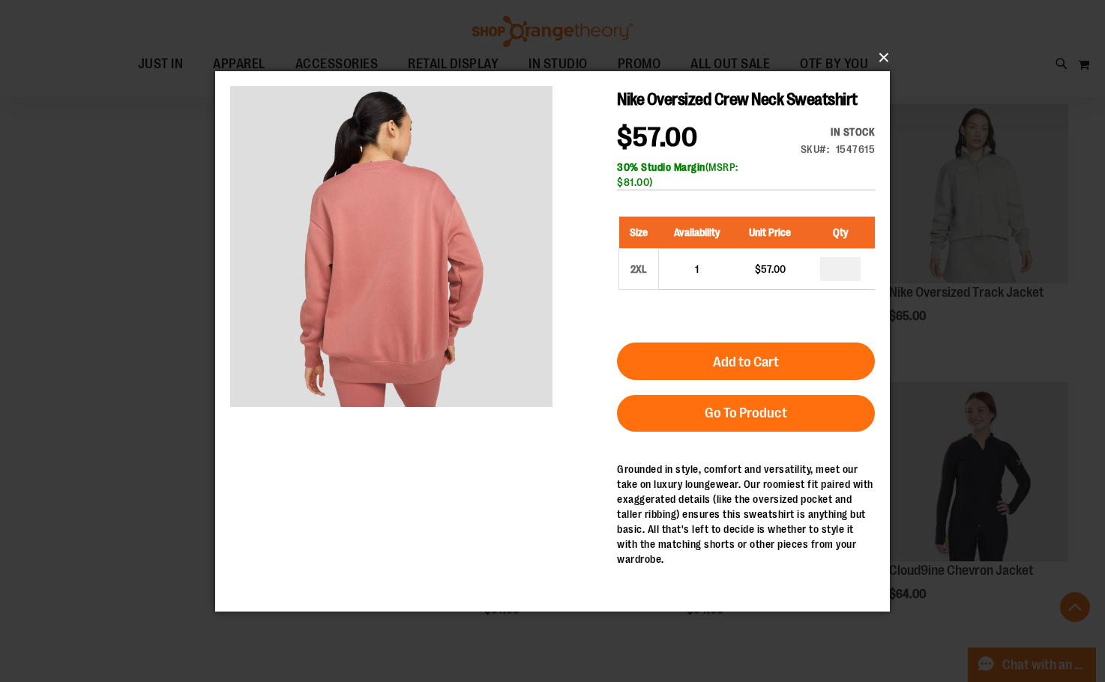
click at [884, 54] on button "×" at bounding box center [557, 57] width 675 height 33
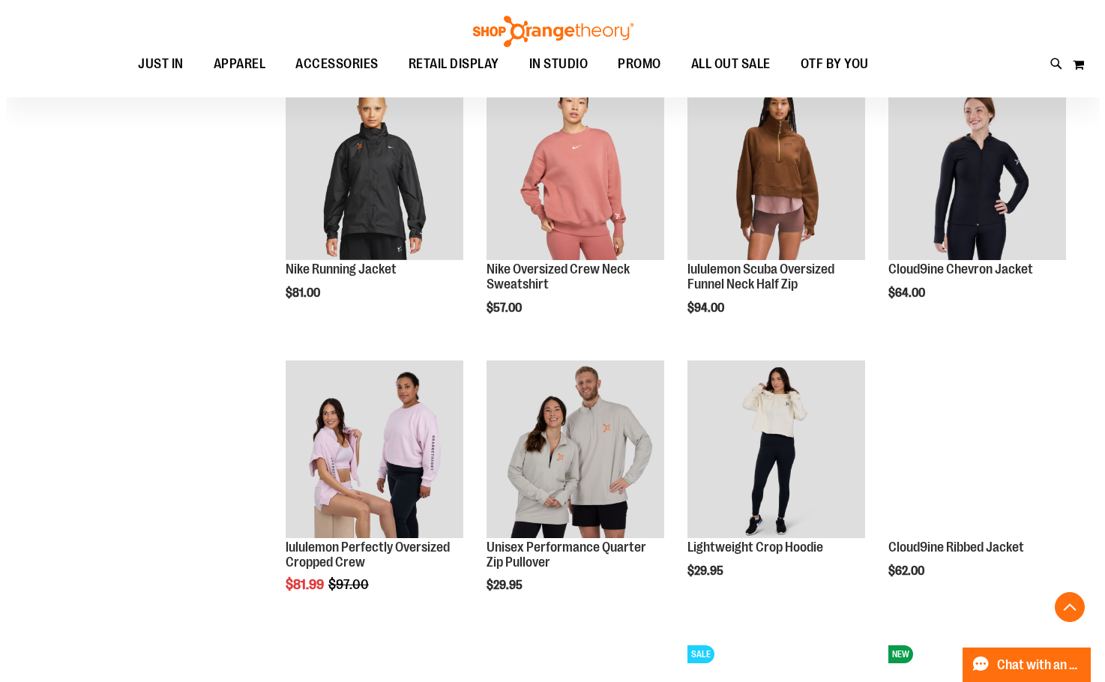
scroll to position [1124, 0]
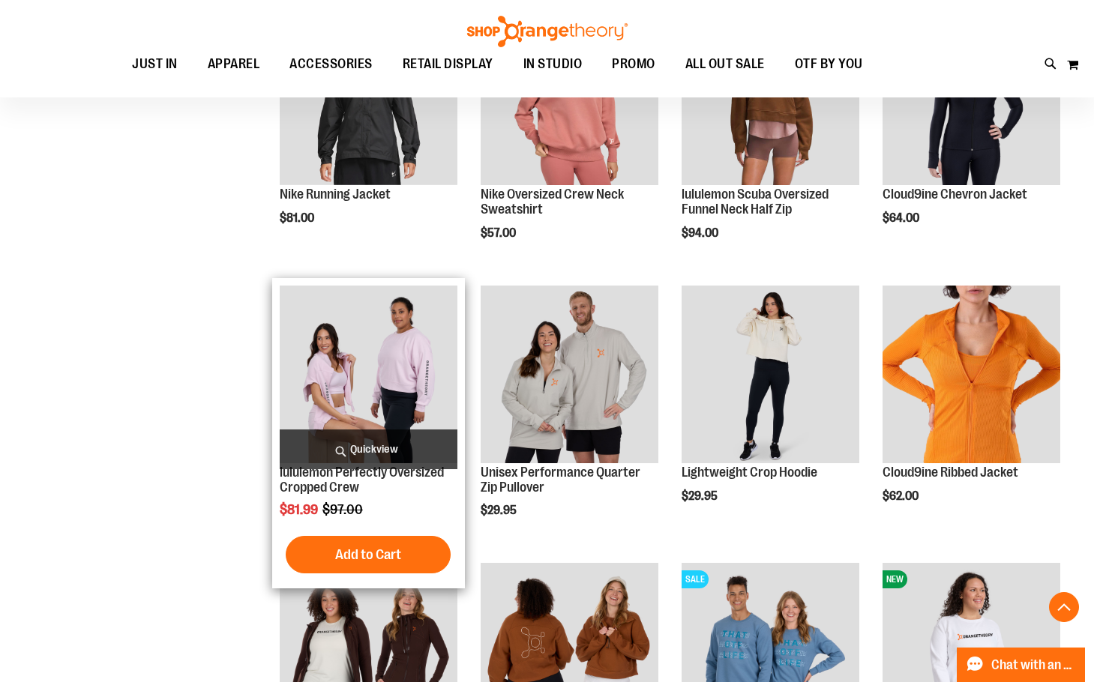
click at [376, 447] on span "Quickview" at bounding box center [369, 450] width 178 height 40
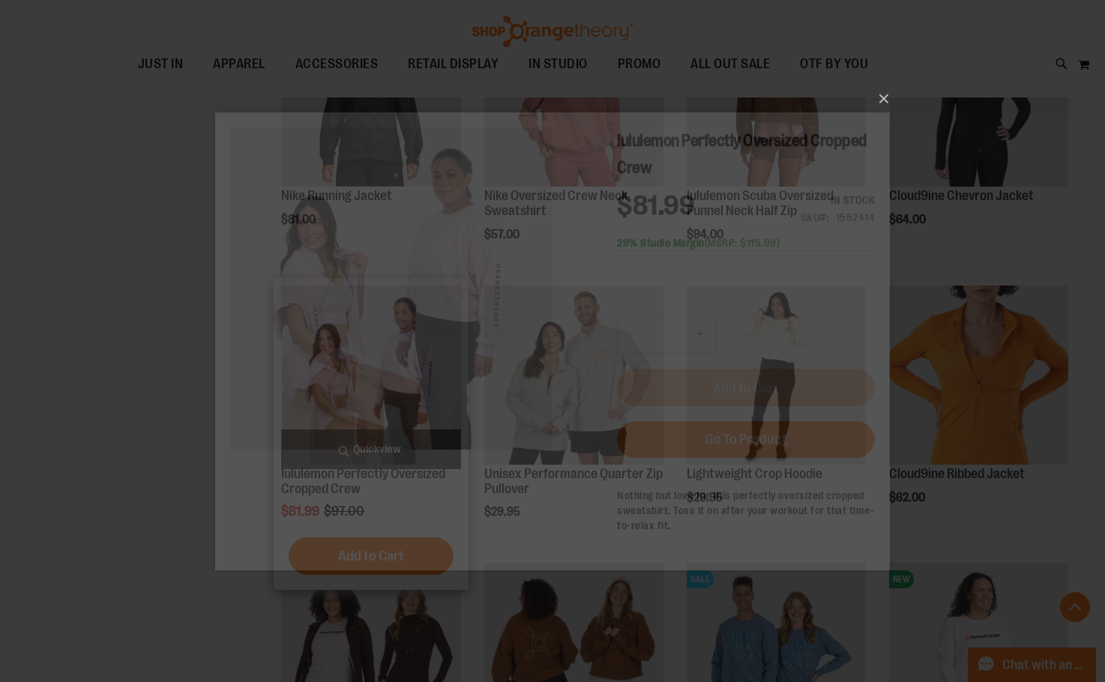
scroll to position [0, 0]
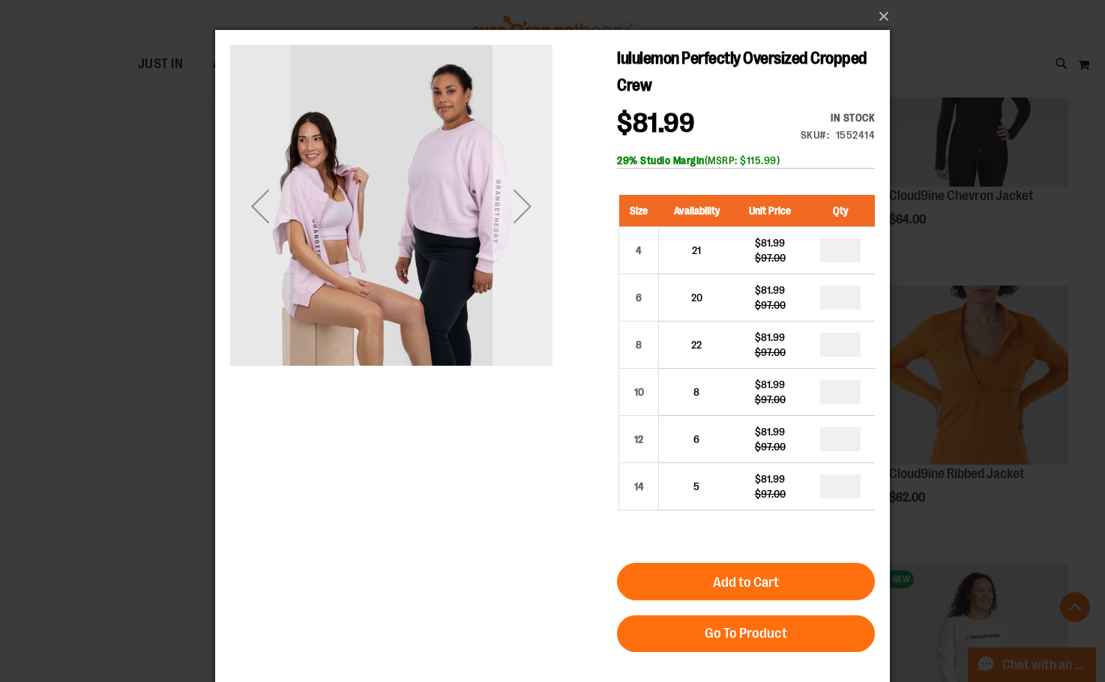
click at [529, 219] on div "Next" at bounding box center [523, 206] width 60 height 60
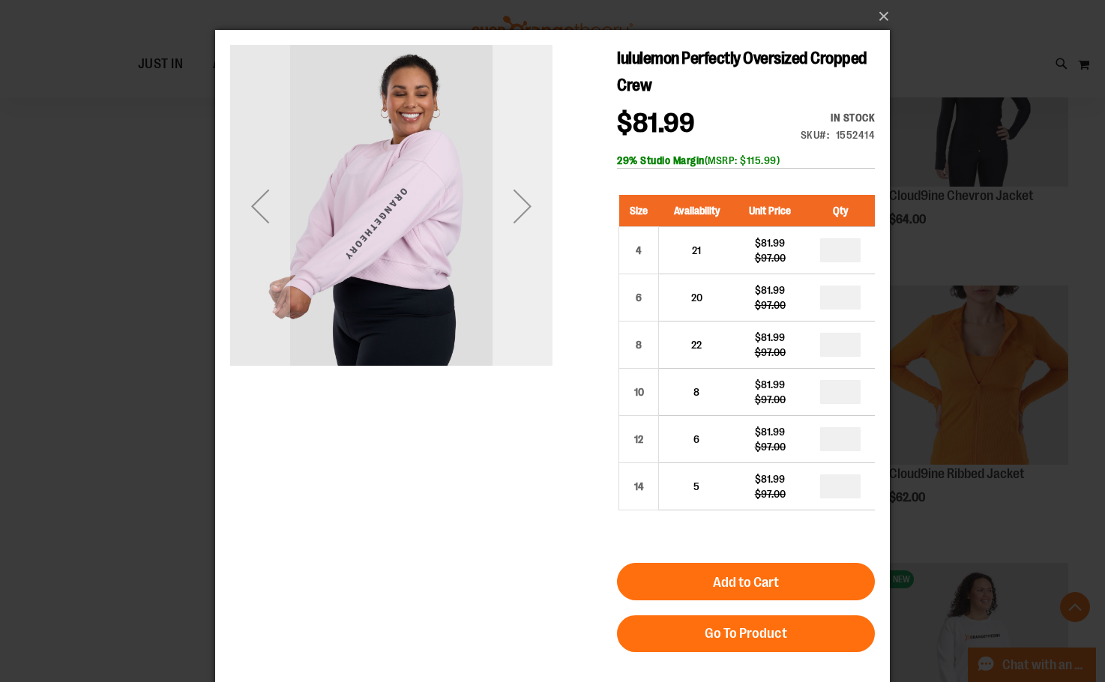
click at [529, 219] on div "Next" at bounding box center [523, 206] width 60 height 60
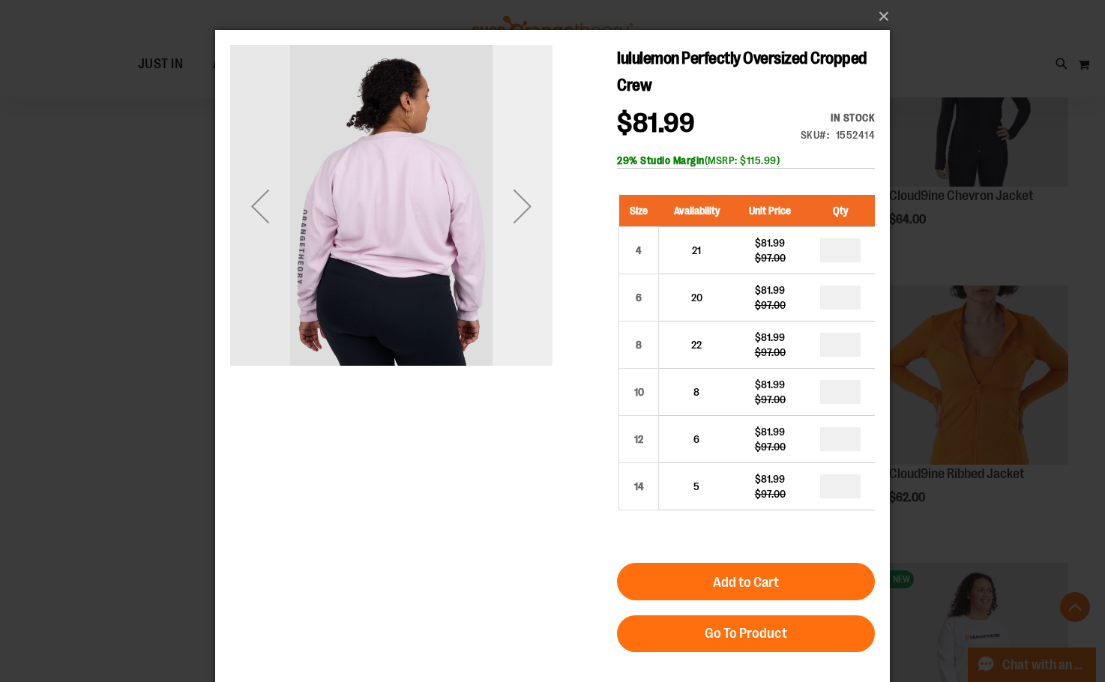
click at [529, 219] on div "Next" at bounding box center [523, 206] width 60 height 60
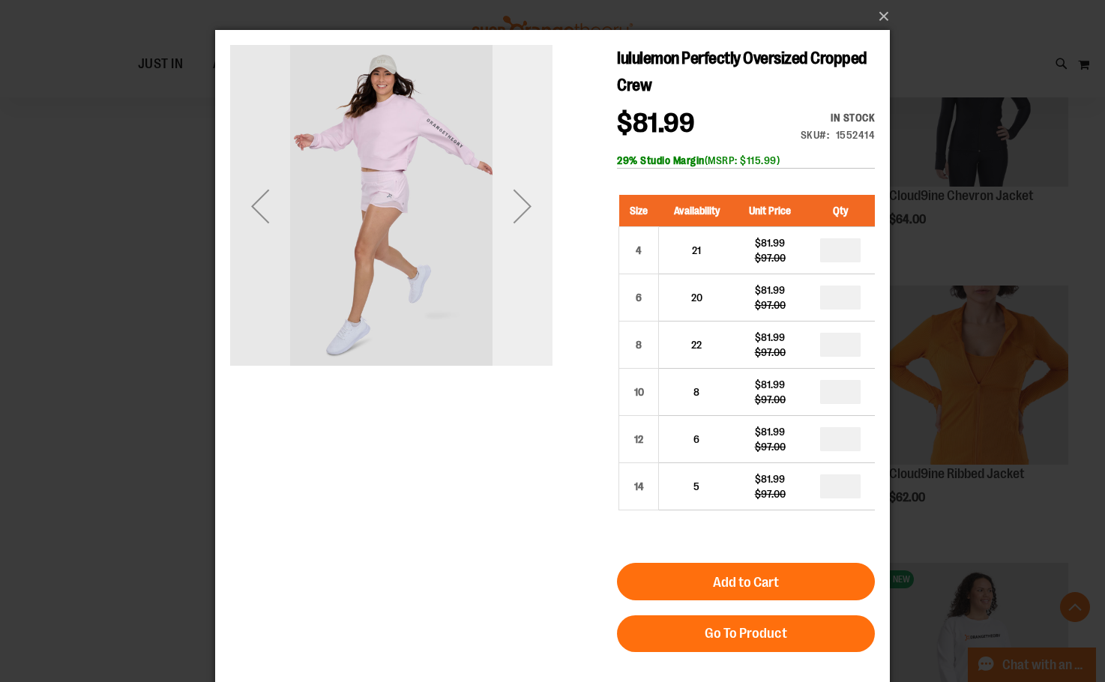
click at [529, 219] on div "Next" at bounding box center [523, 206] width 60 height 60
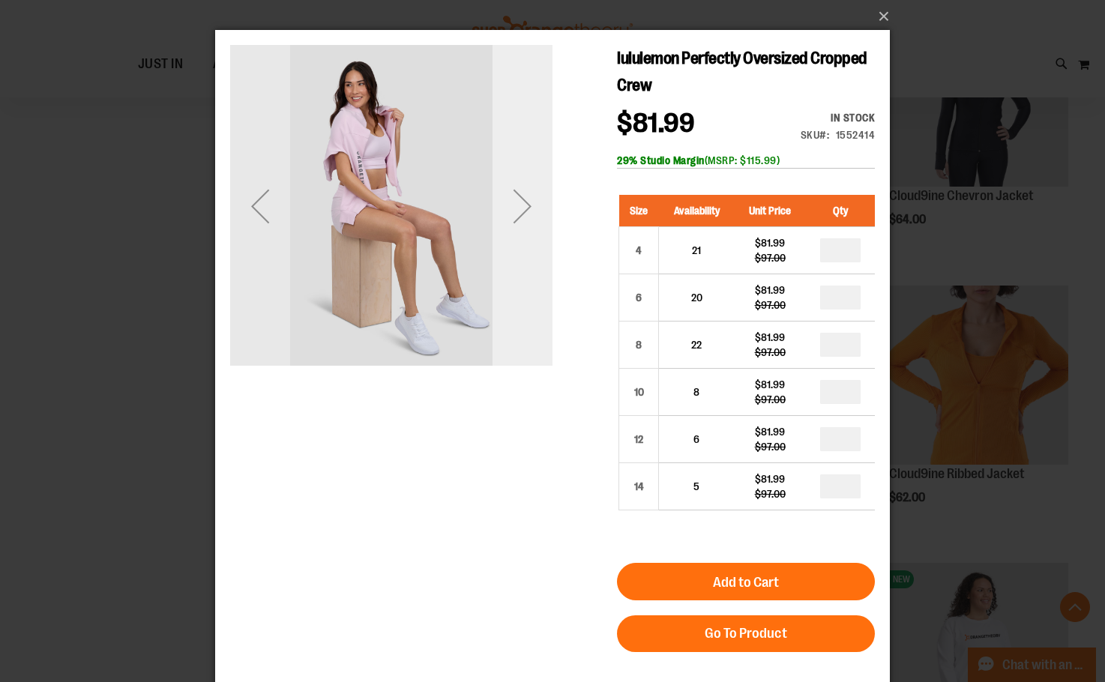
click at [529, 219] on div "Next" at bounding box center [523, 206] width 60 height 60
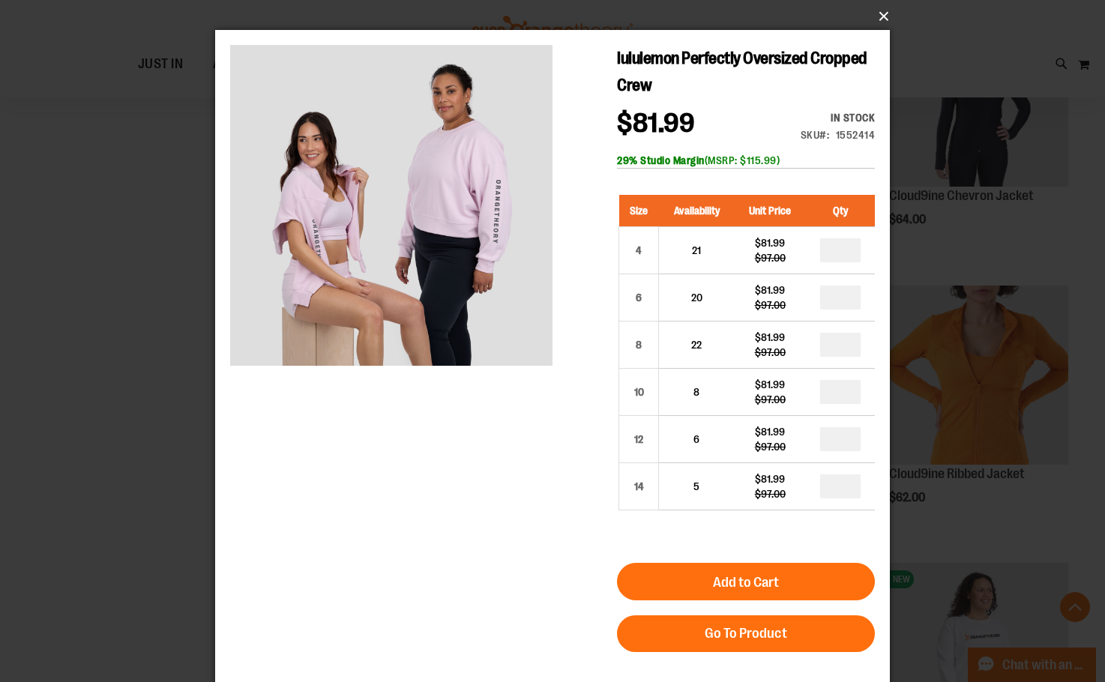
click at [882, 14] on button "×" at bounding box center [557, 16] width 675 height 33
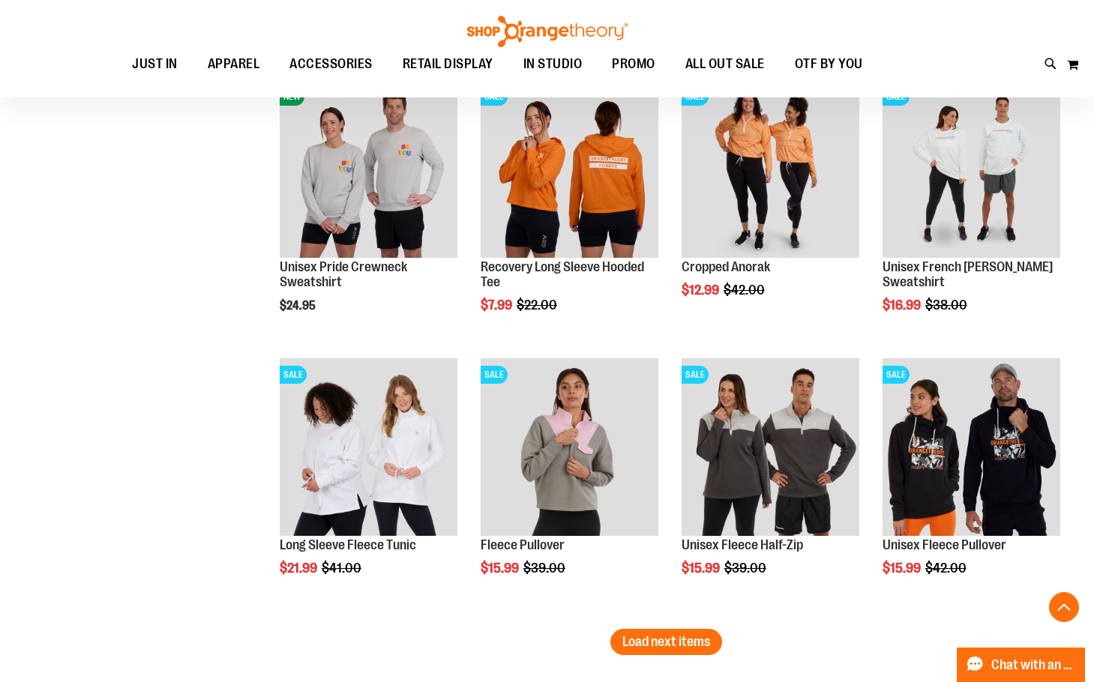
scroll to position [2173, 0]
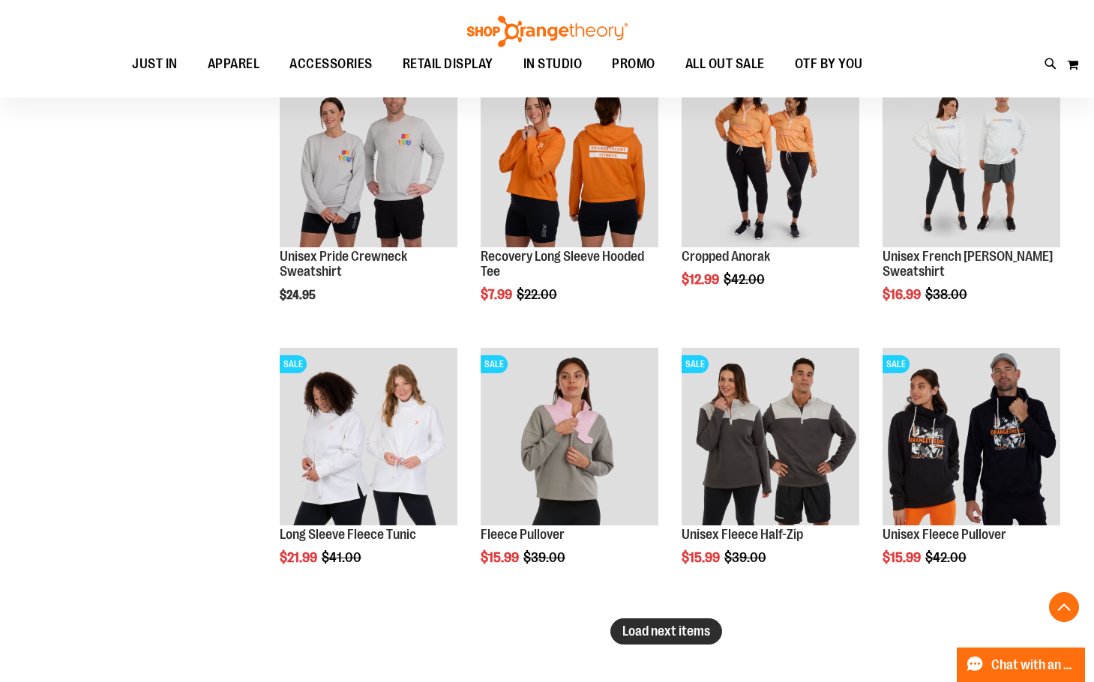
click at [688, 633] on span "Load next items" at bounding box center [666, 631] width 88 height 15
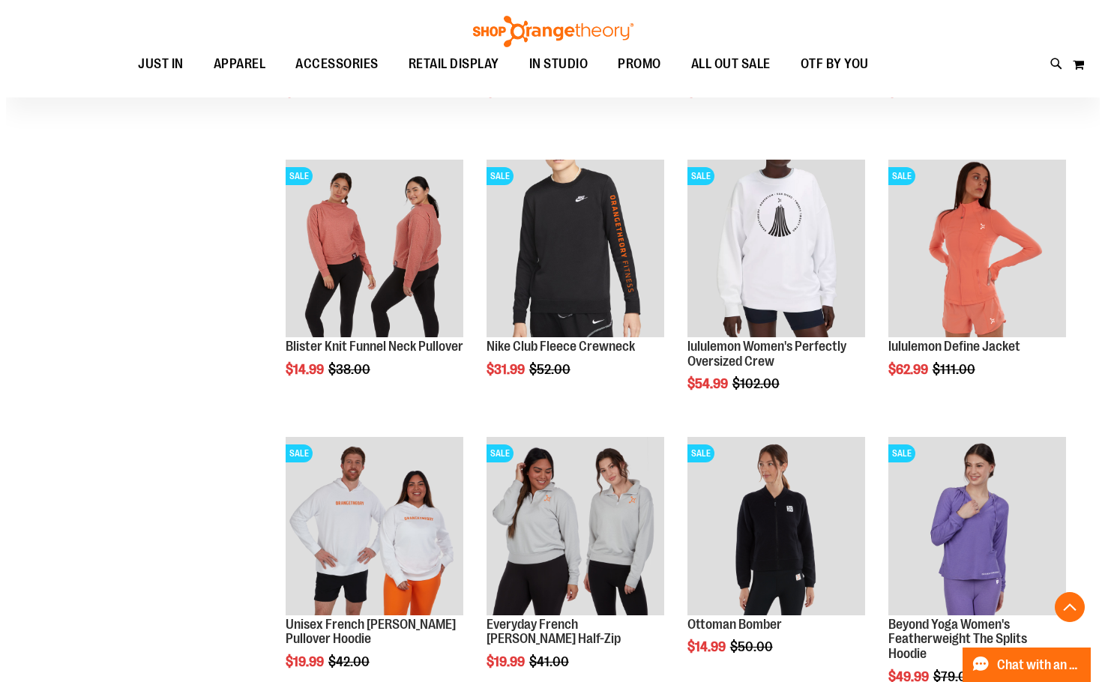
scroll to position [2623, 0]
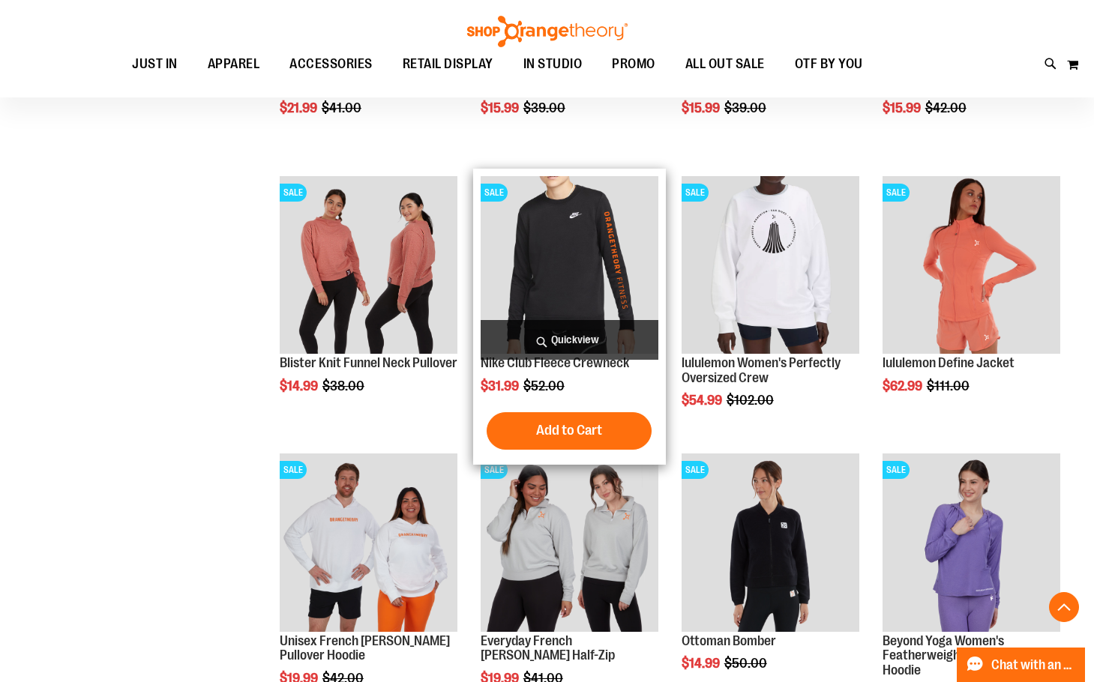
click at [562, 337] on span "Quickview" at bounding box center [570, 340] width 178 height 40
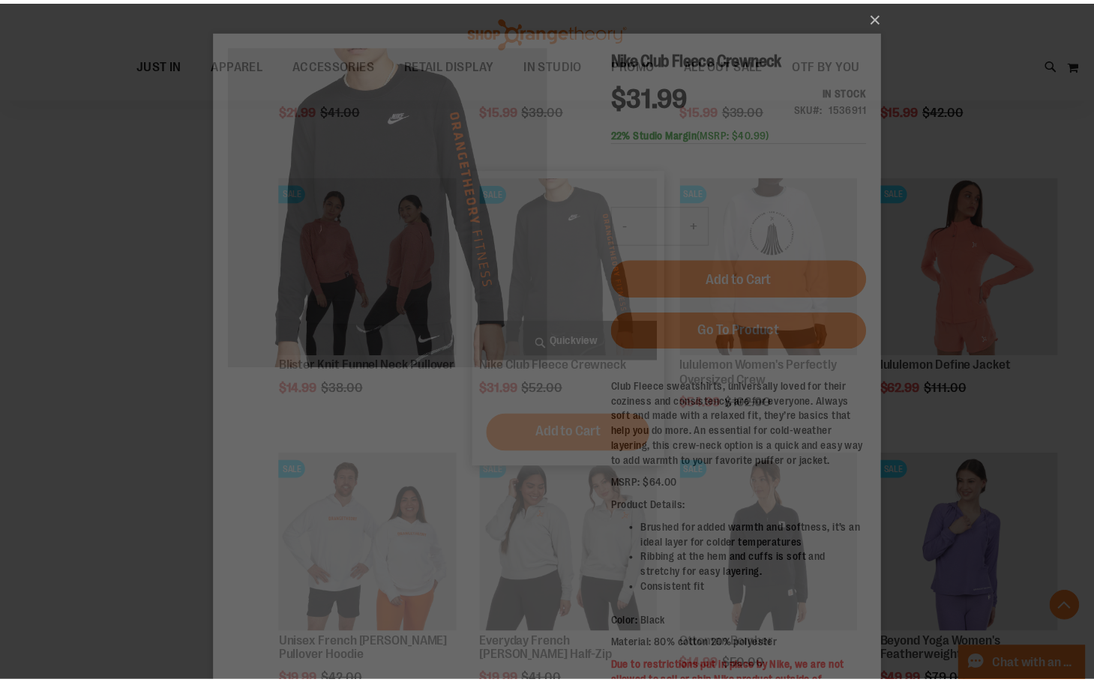
scroll to position [0, 0]
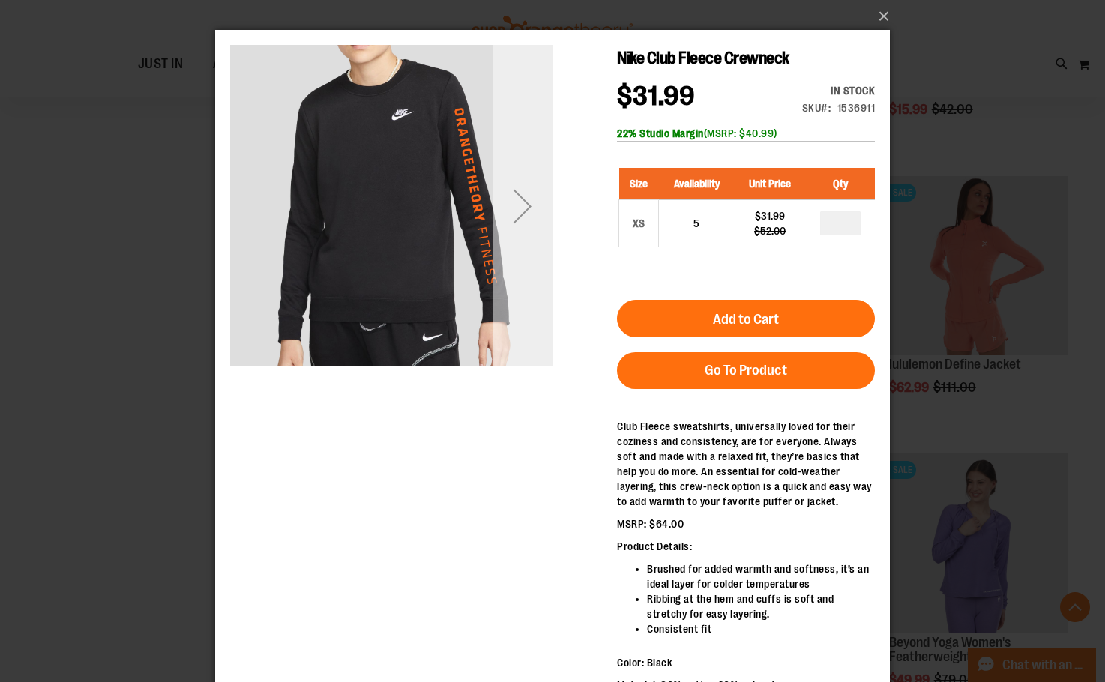
click at [524, 208] on div "Next" at bounding box center [523, 206] width 60 height 60
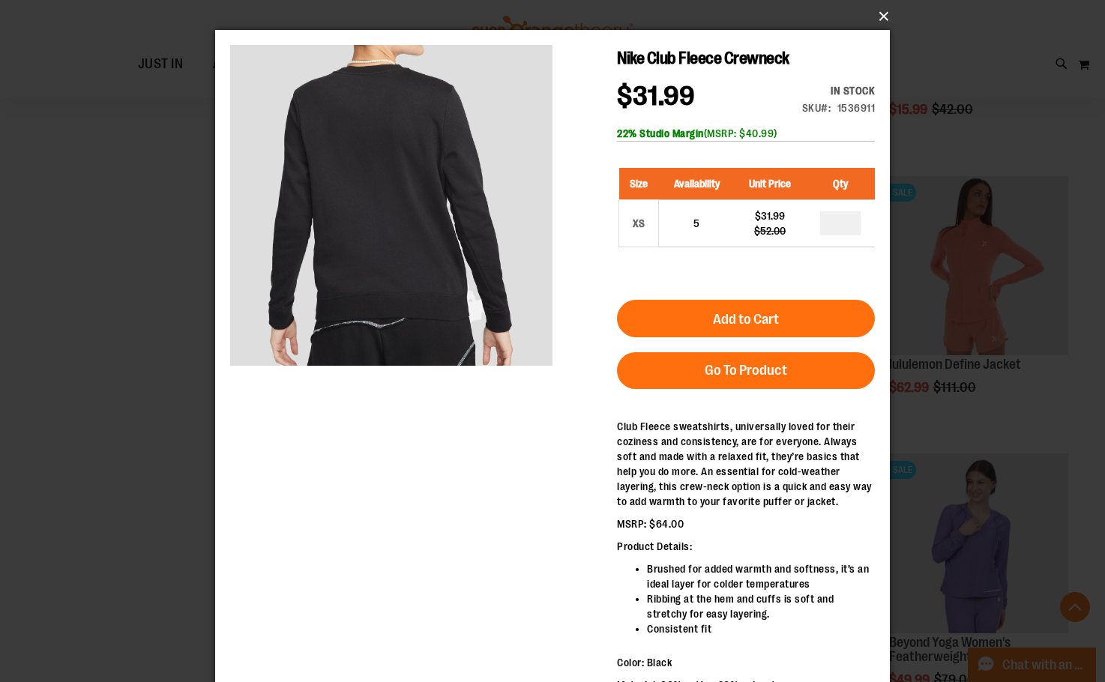
click at [880, 11] on button "×" at bounding box center [557, 16] width 675 height 33
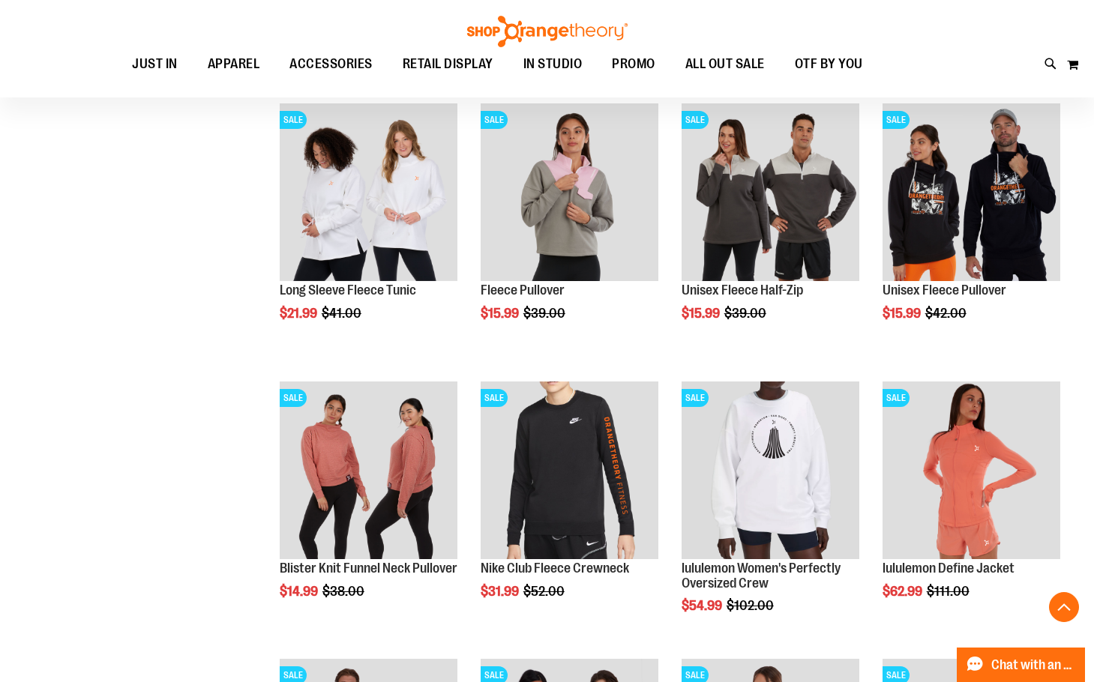
scroll to position [2323, 0]
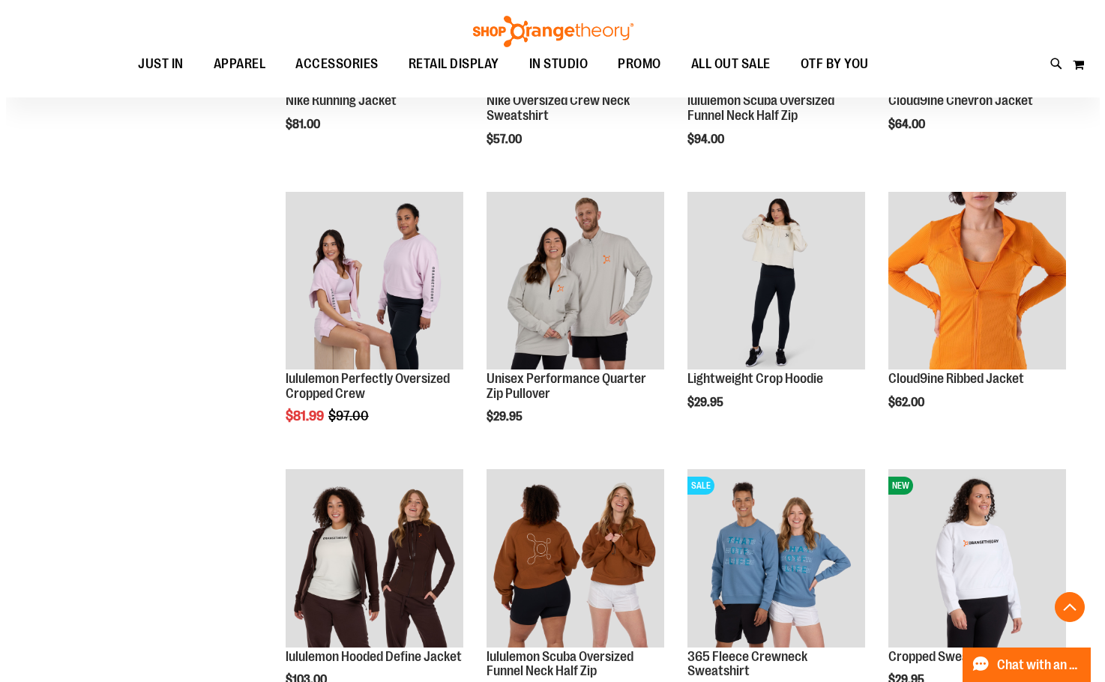
scroll to position [1199, 0]
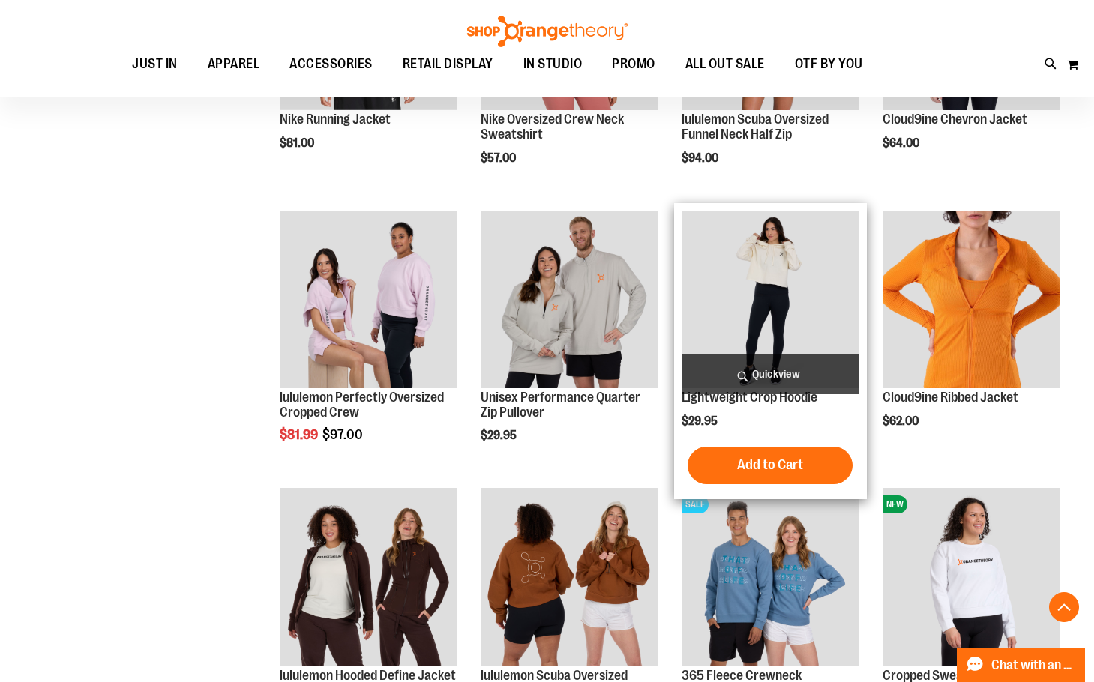
click at [746, 376] on span "Quickview" at bounding box center [770, 375] width 178 height 40
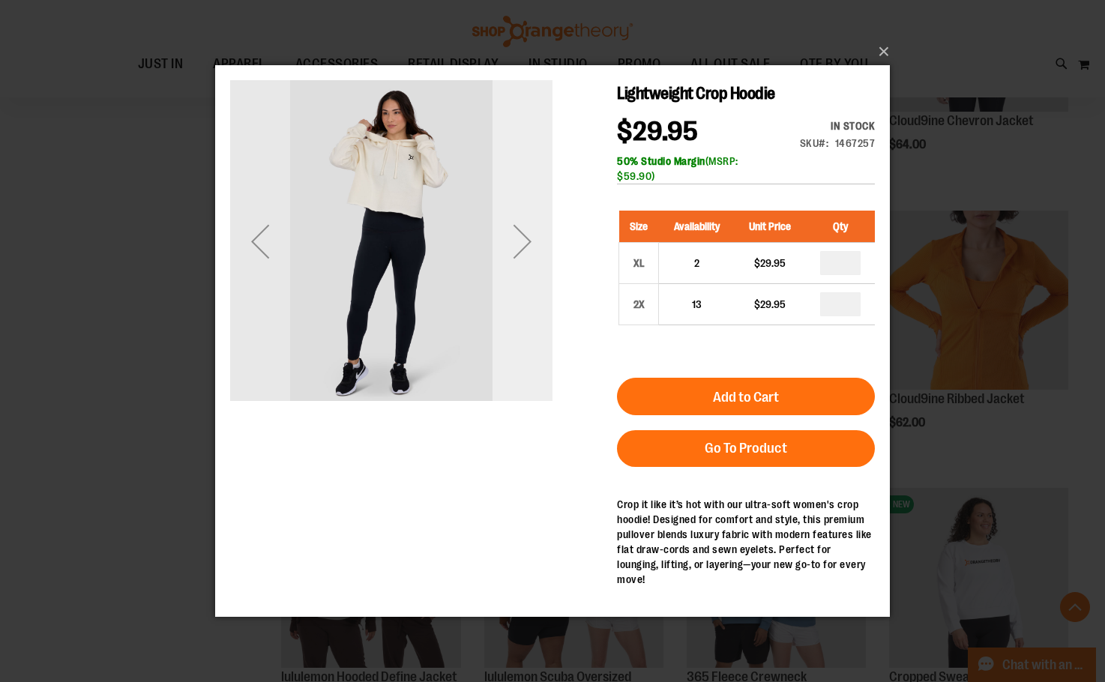
click at [527, 234] on div "Next" at bounding box center [523, 241] width 60 height 60
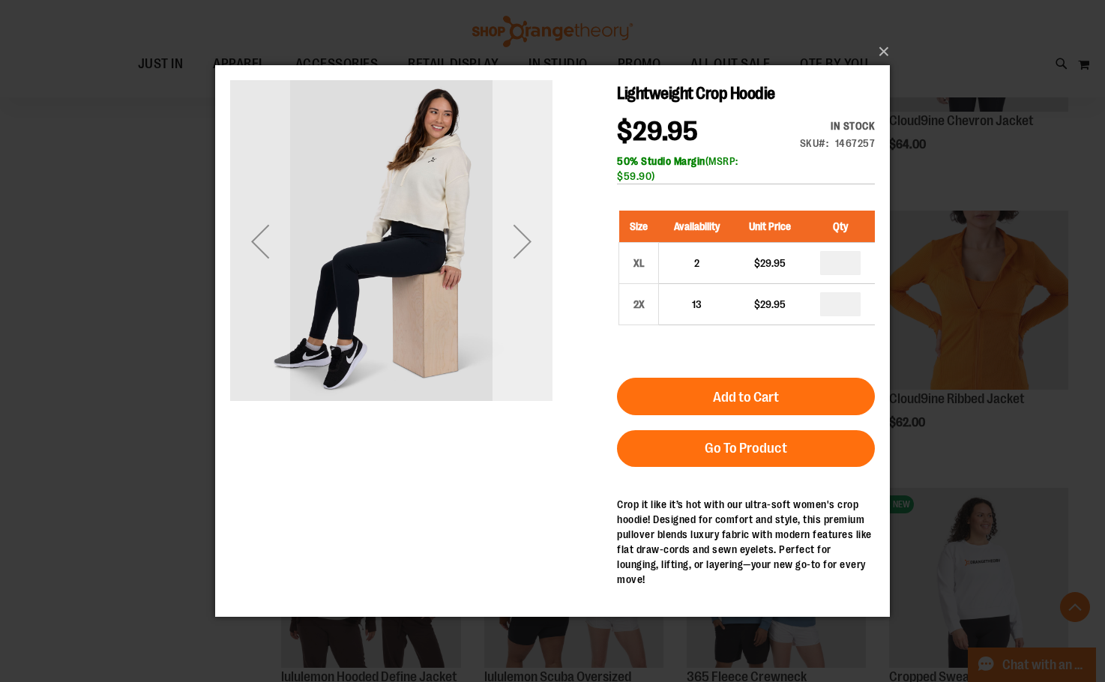
click at [527, 234] on div "Next" at bounding box center [523, 241] width 60 height 60
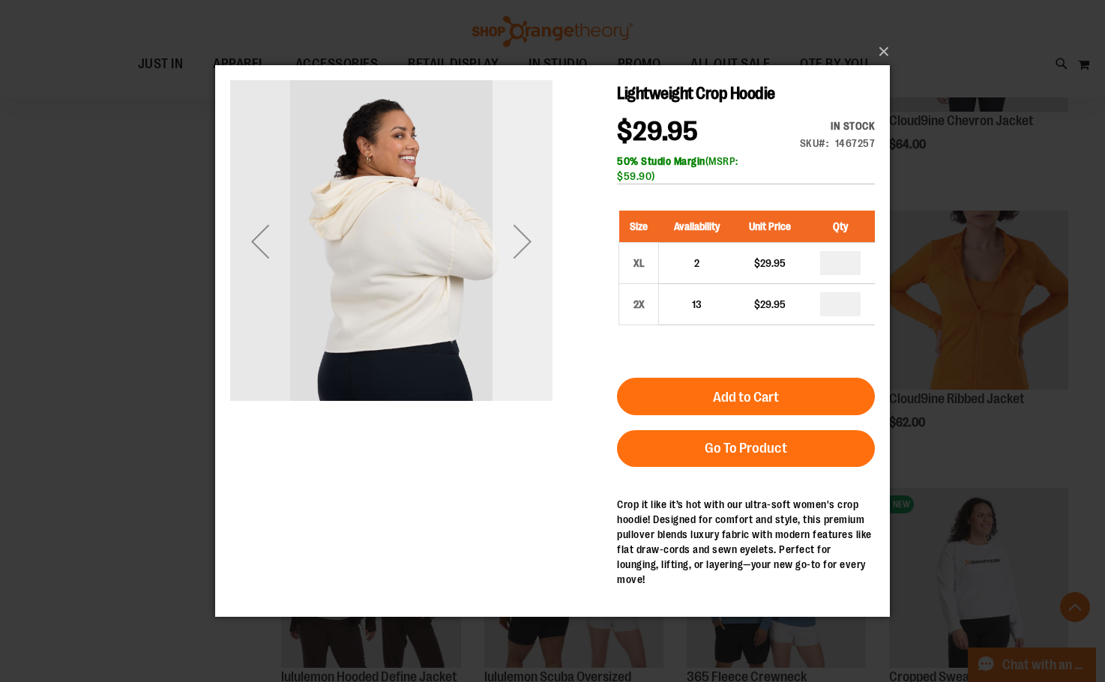
click at [527, 234] on div "Next" at bounding box center [523, 241] width 60 height 60
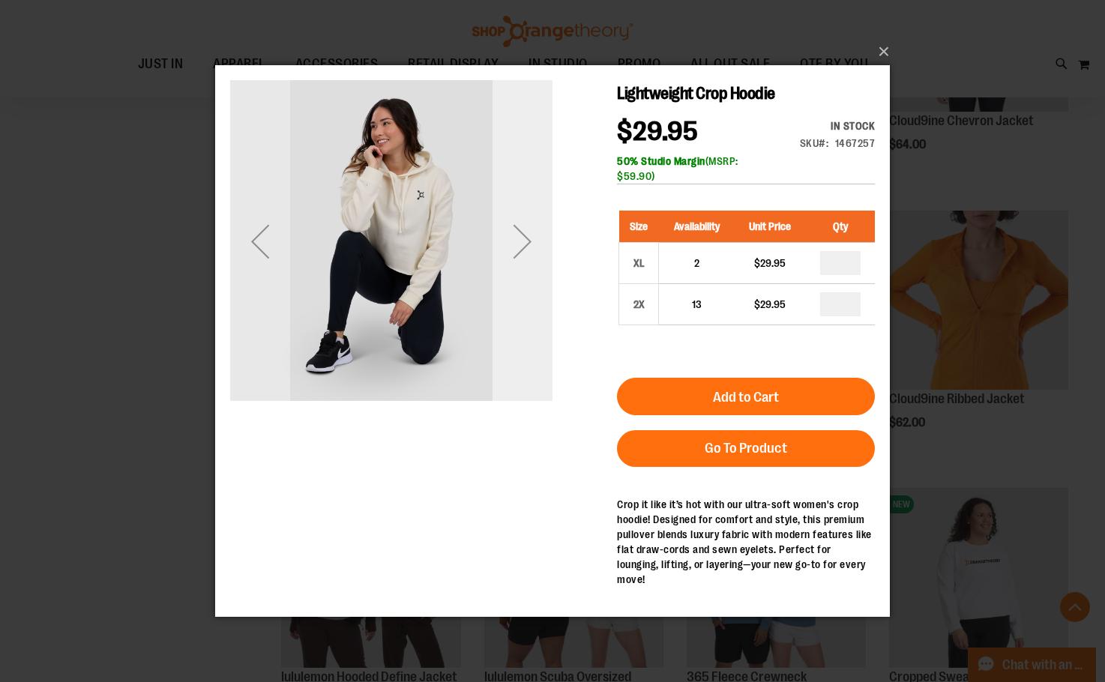
click at [527, 234] on div "Next" at bounding box center [523, 241] width 60 height 60
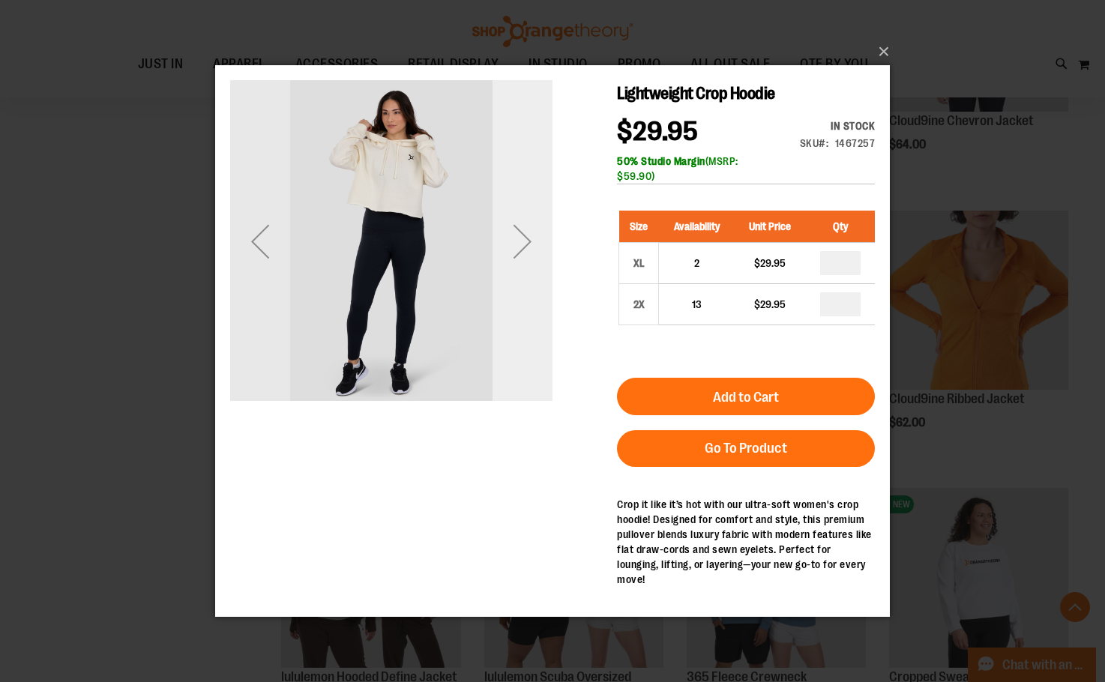
click at [527, 234] on div "Next" at bounding box center [523, 241] width 60 height 60
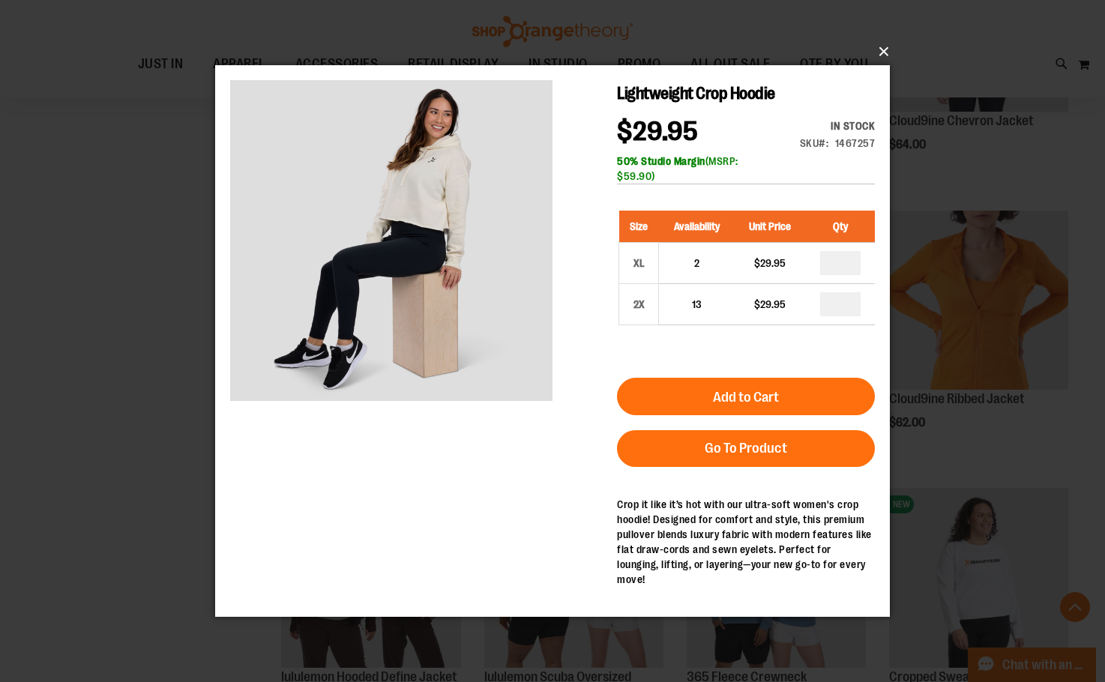
click at [879, 48] on button "×" at bounding box center [557, 51] width 675 height 33
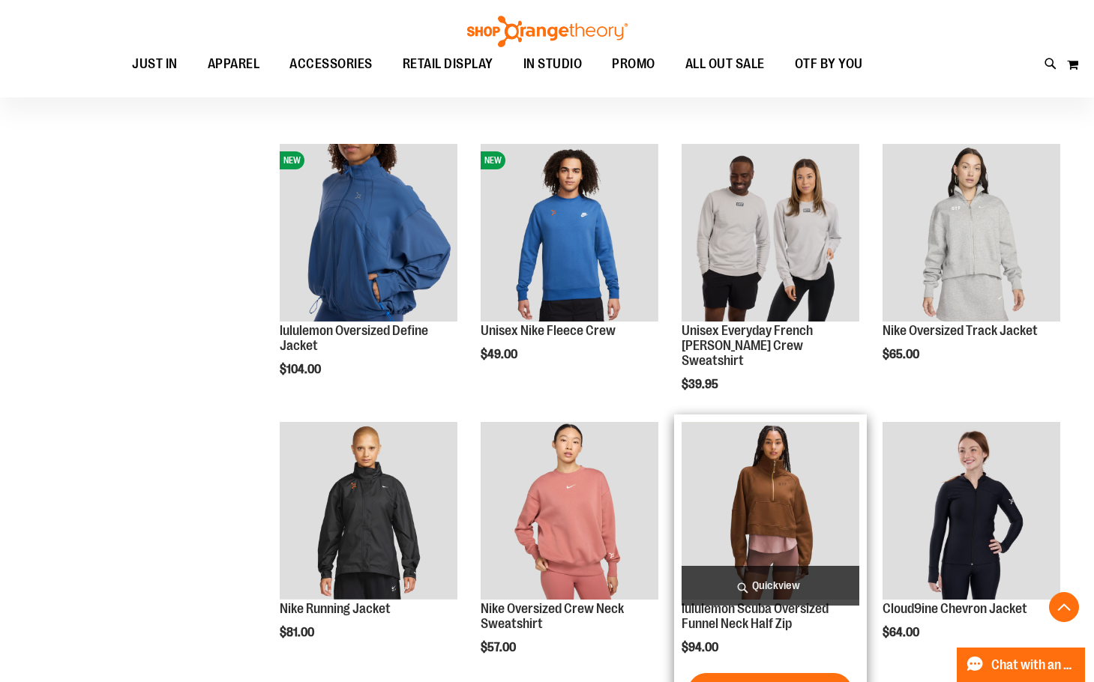
scroll to position [674, 0]
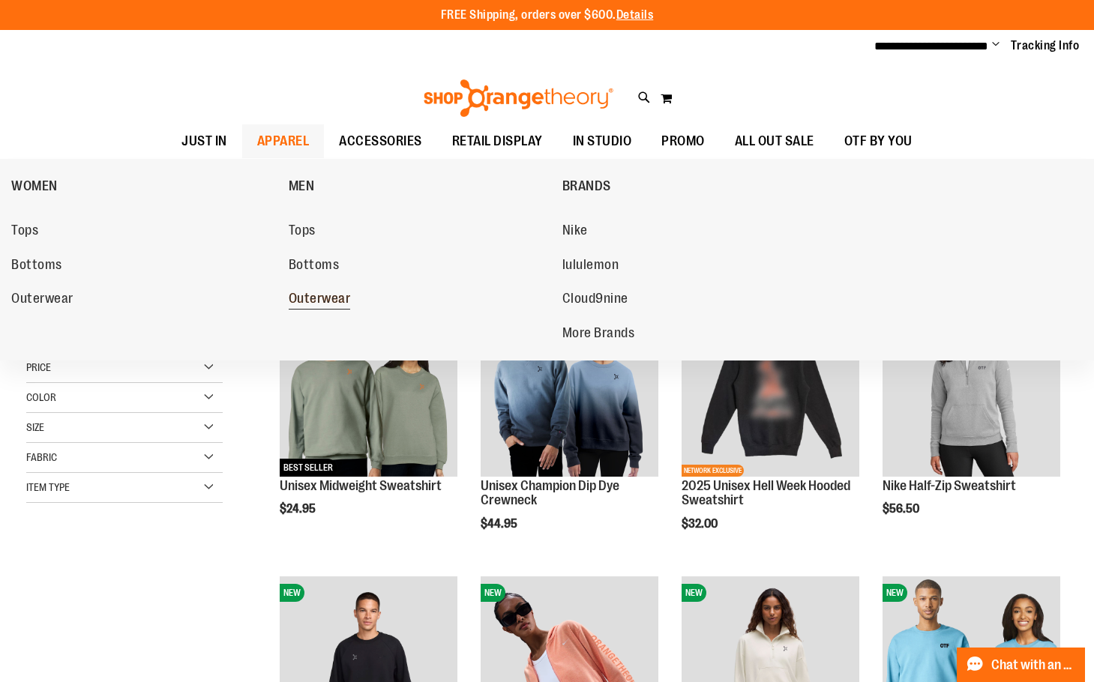
click at [322, 297] on span "Outerwear" at bounding box center [320, 300] width 62 height 19
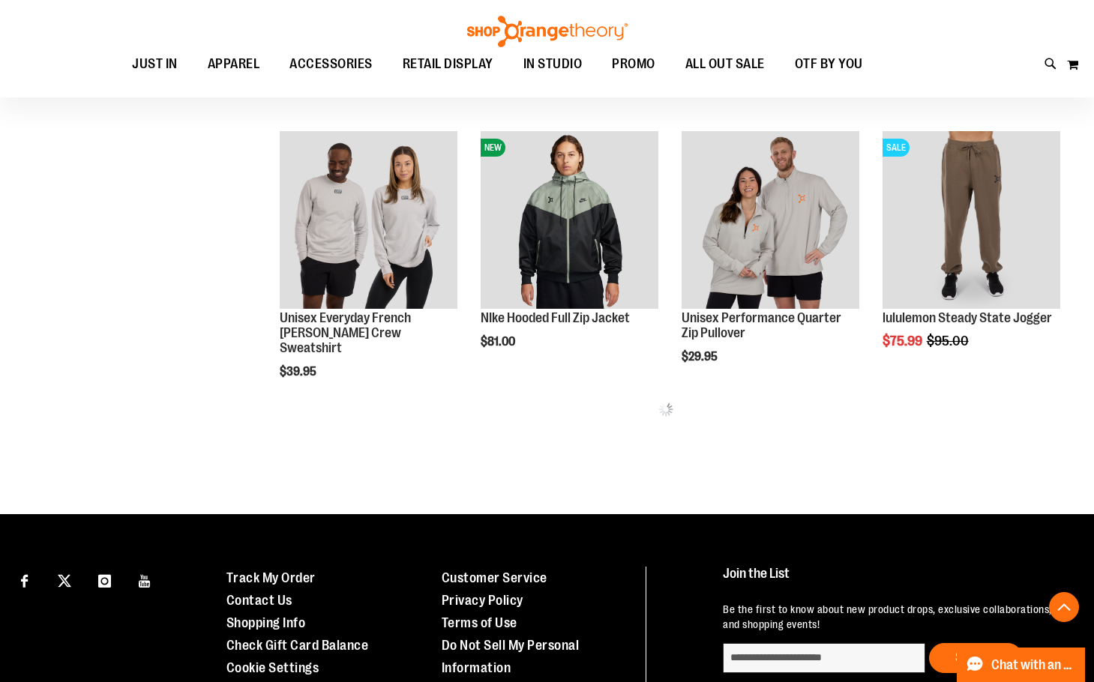
scroll to position [749, 0]
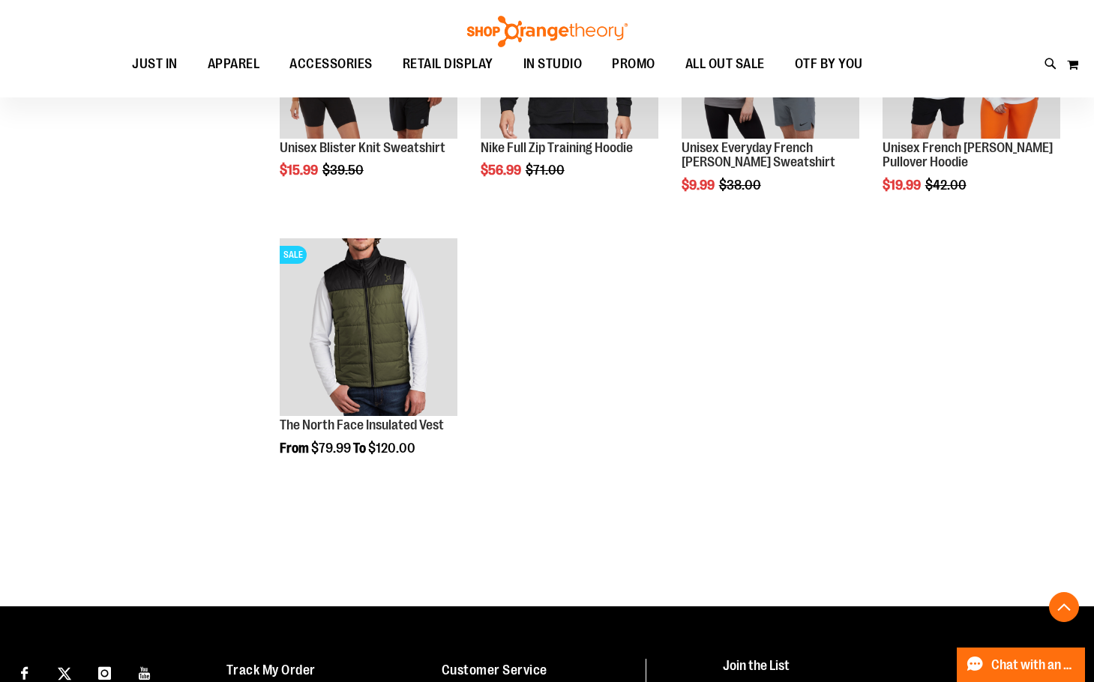
scroll to position [1574, 0]
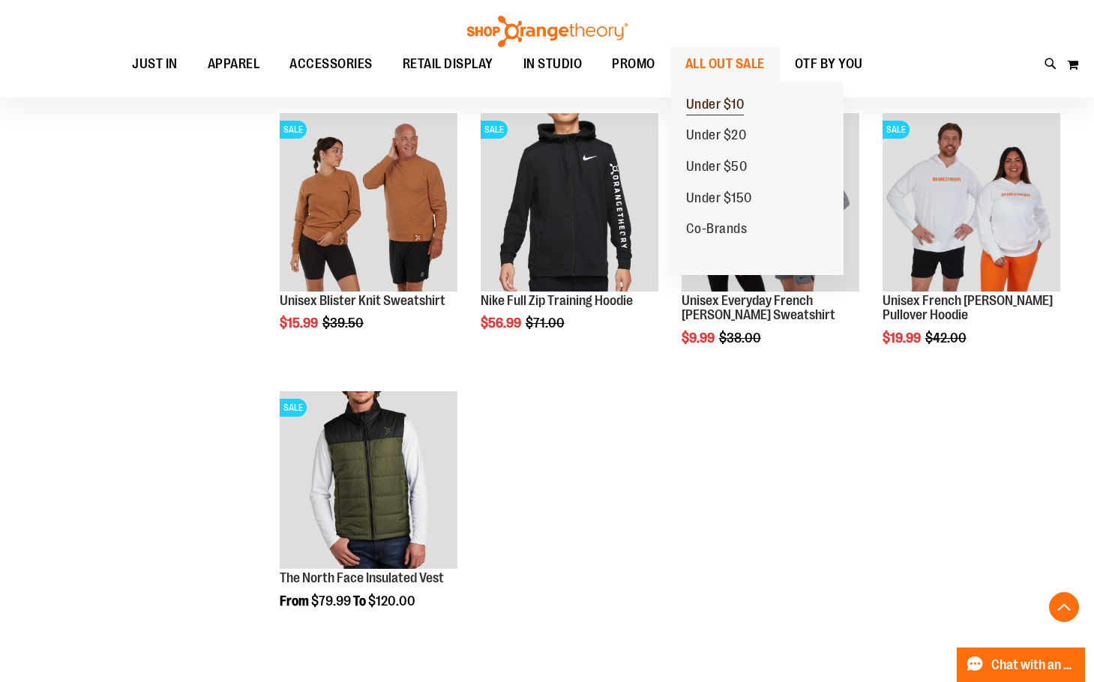
type input "**********"
click at [705, 101] on span "Under $10" at bounding box center [715, 106] width 58 height 19
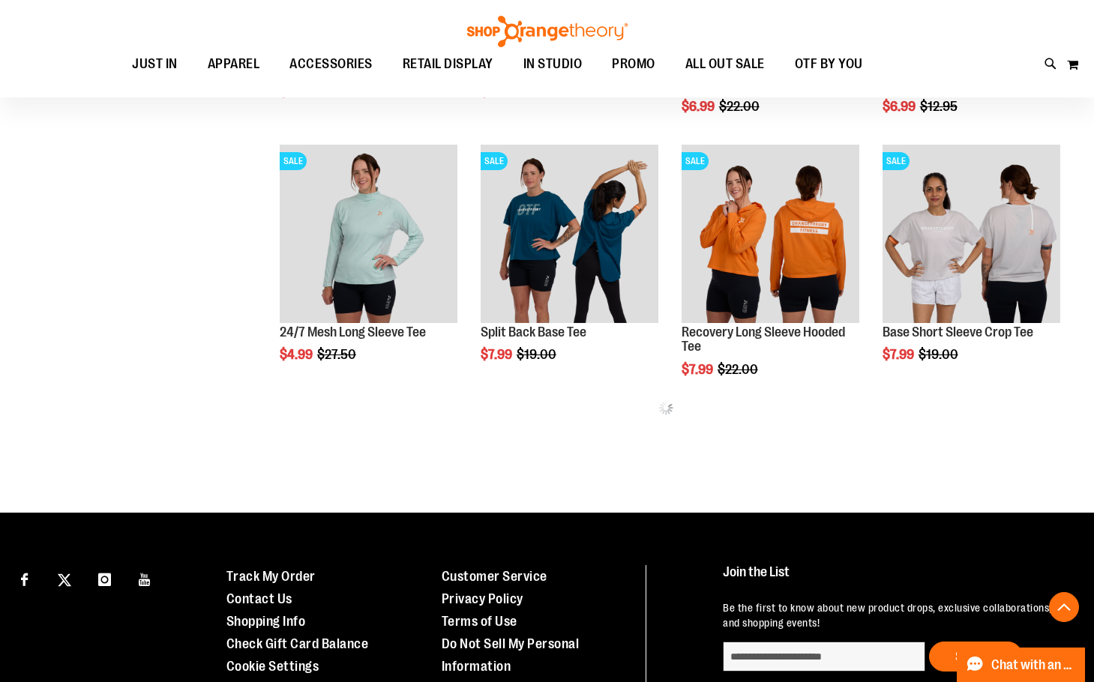
scroll to position [519, 0]
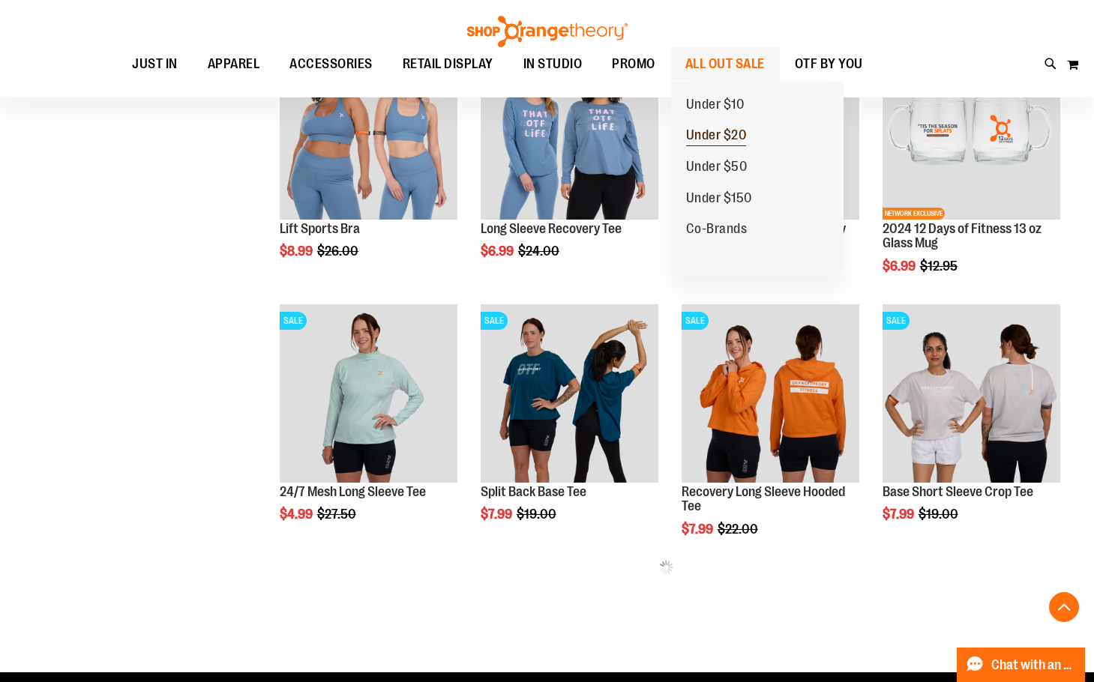
type input "**********"
click at [705, 136] on span "Under $20" at bounding box center [716, 136] width 61 height 19
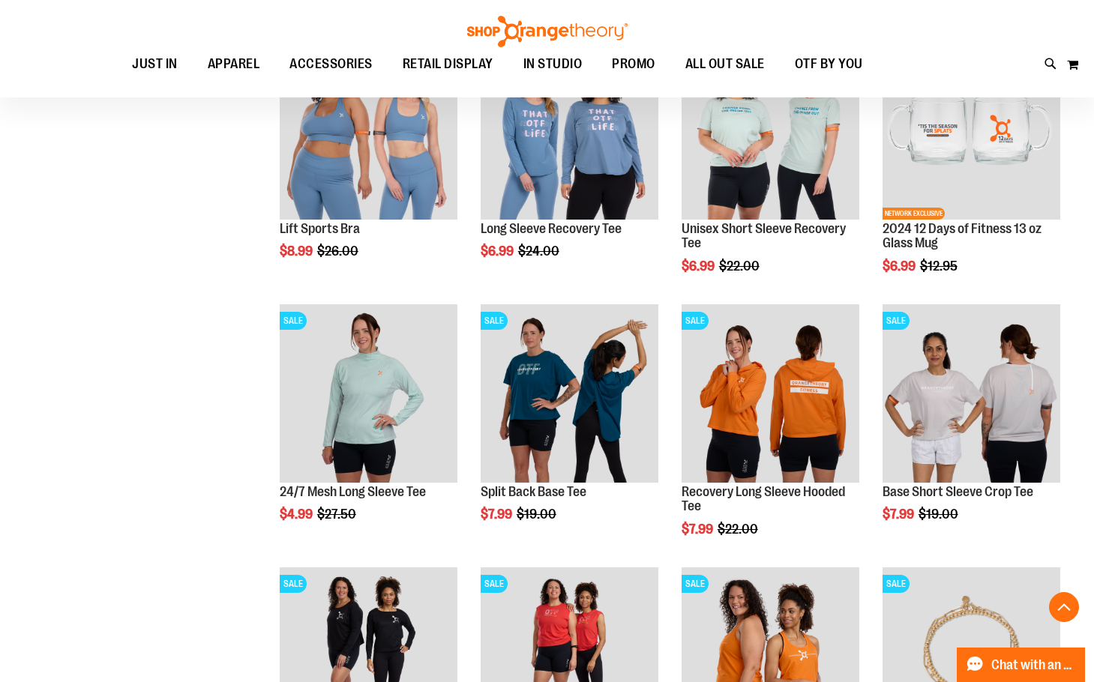
scroll to position [537, 0]
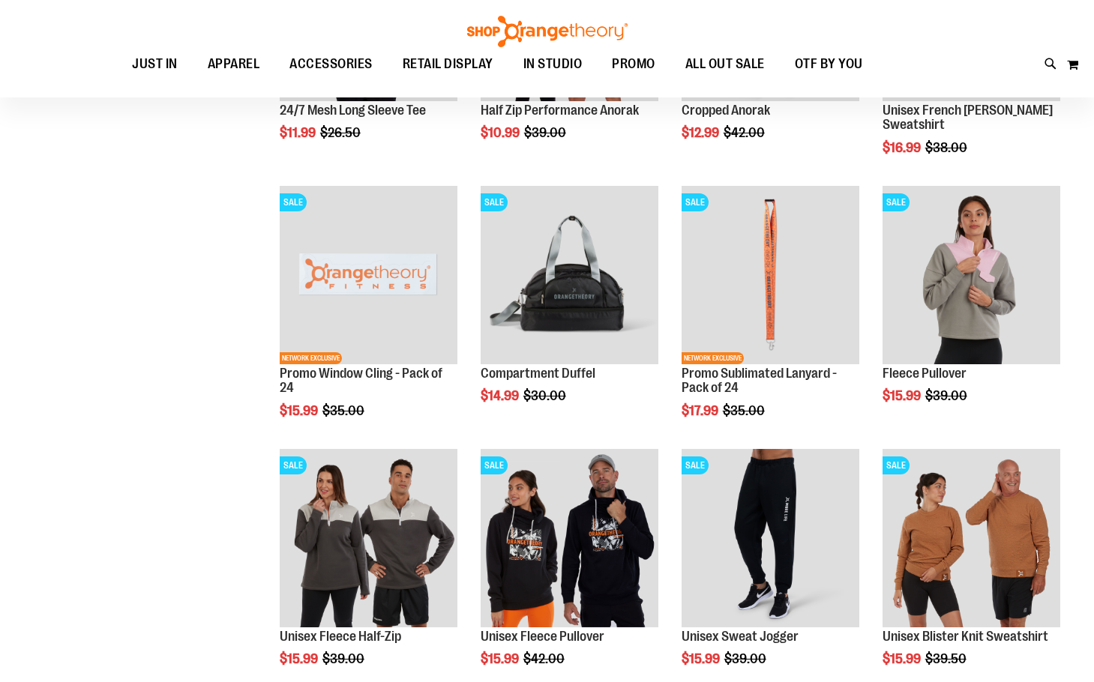
scroll to position [375, 0]
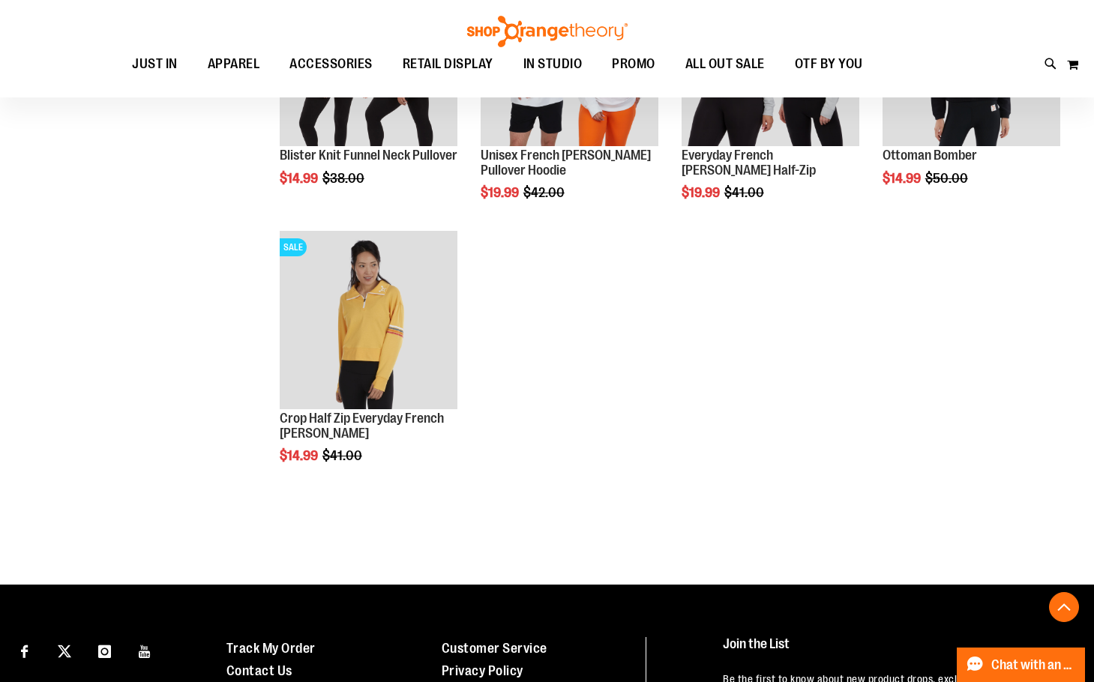
scroll to position [586, 0]
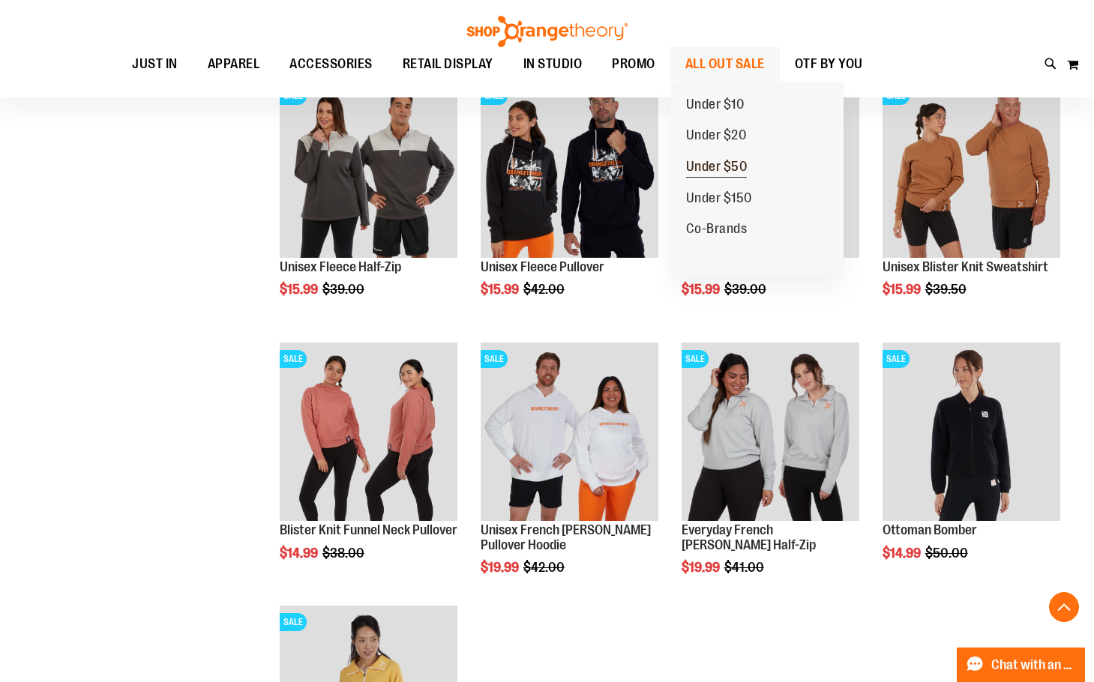
type input "**********"
click at [699, 161] on span "Under $50" at bounding box center [716, 168] width 61 height 19
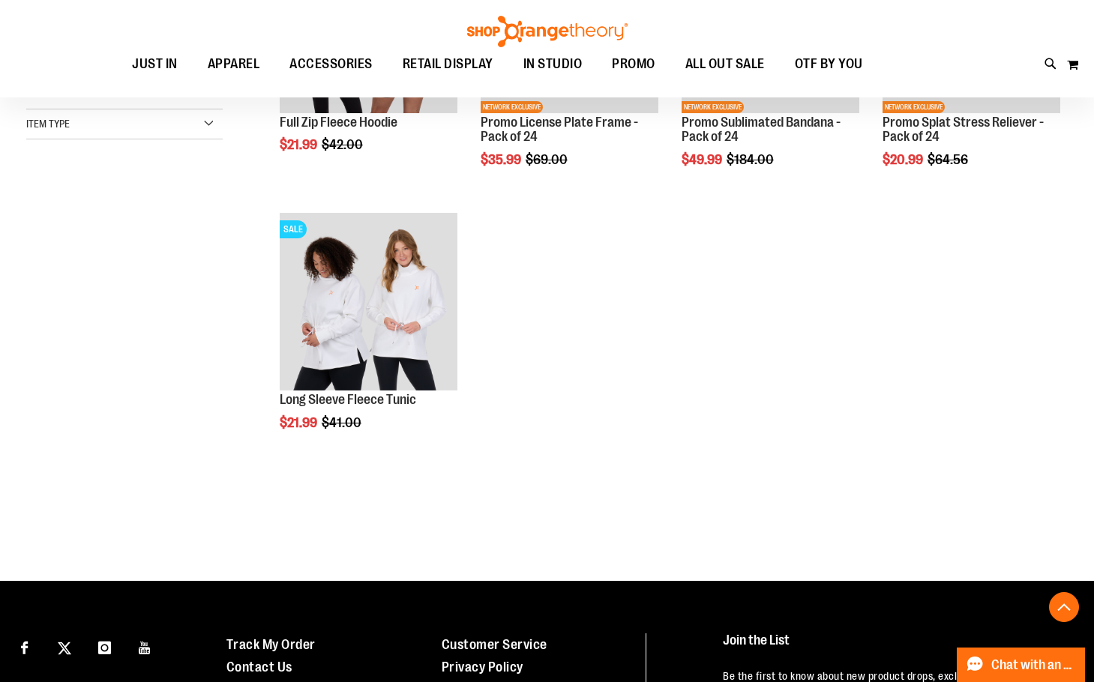
scroll to position [271, 0]
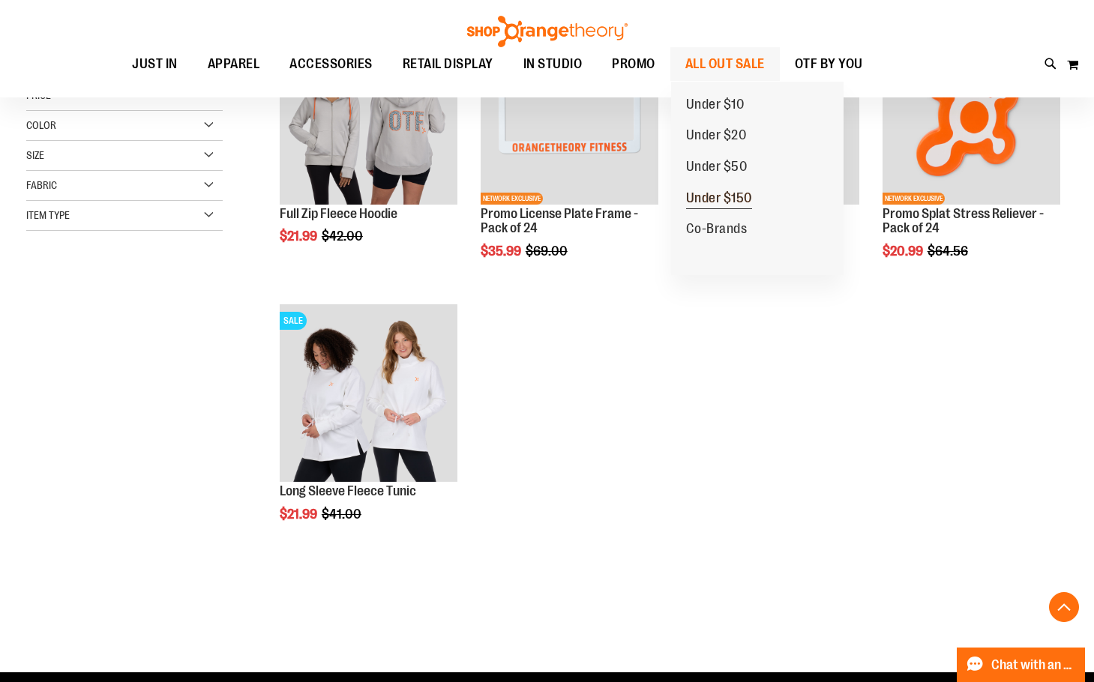
type input "**********"
click at [698, 187] on link "Under $150" at bounding box center [719, 198] width 96 height 31
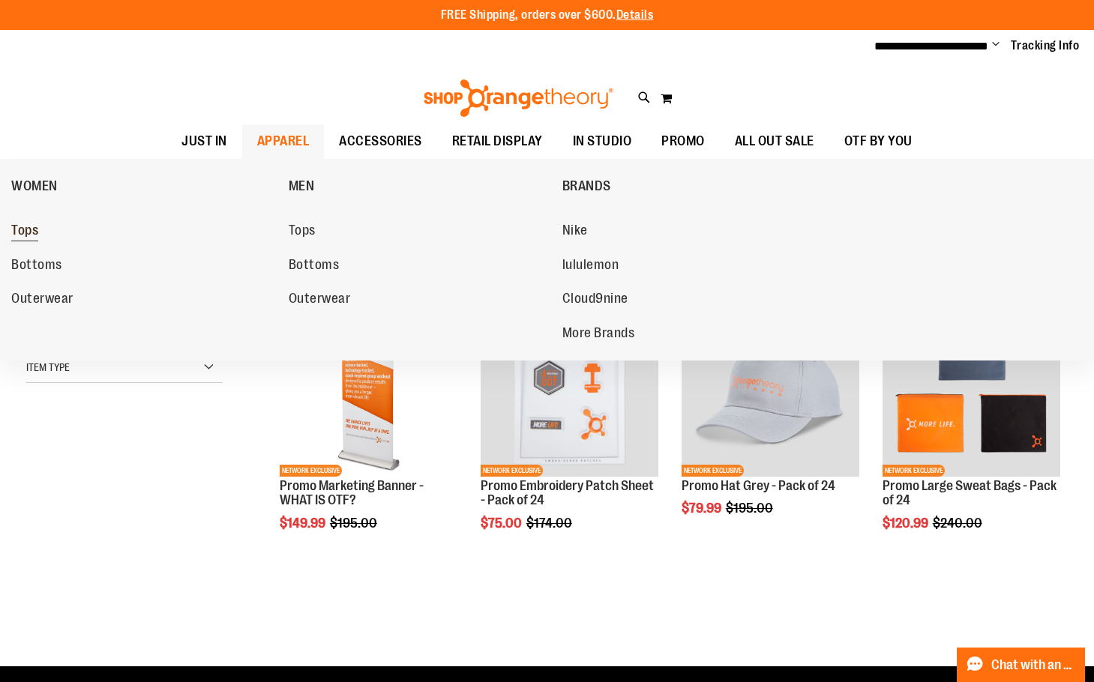
type input "**********"
click at [25, 232] on span "Tops" at bounding box center [24, 232] width 27 height 19
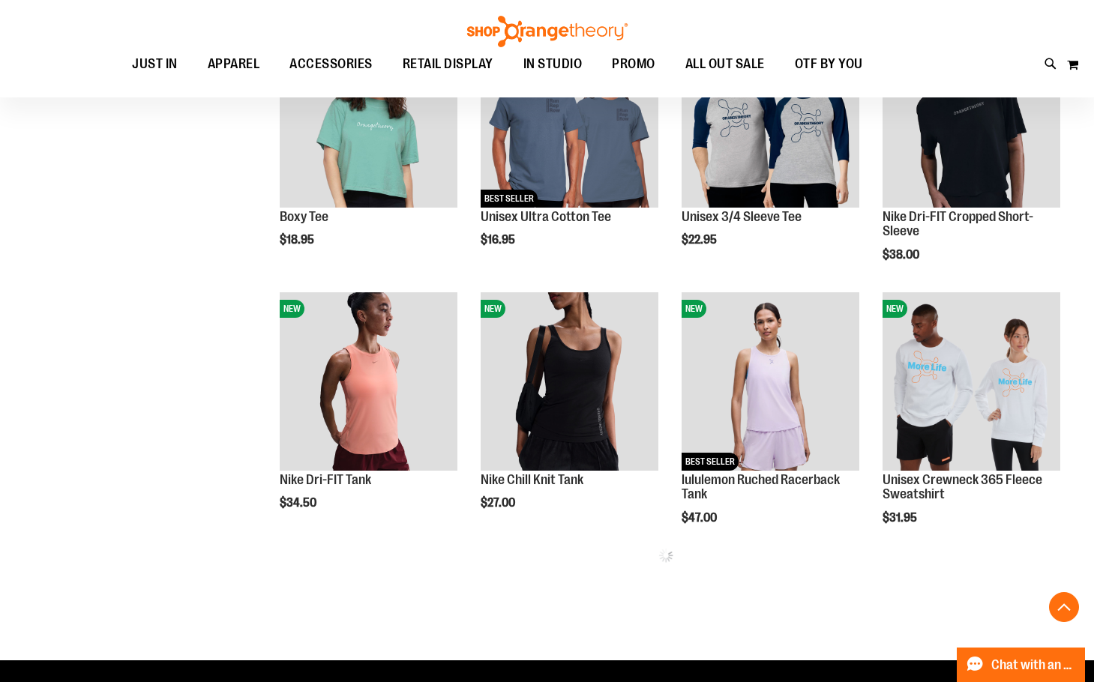
scroll to position [599, 0]
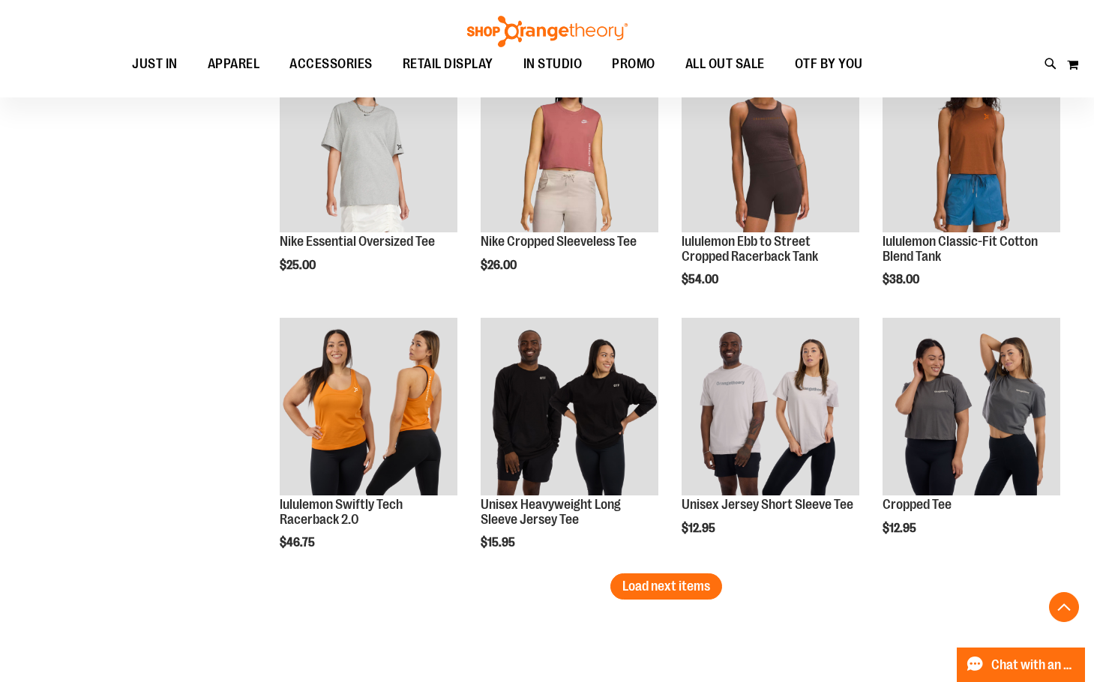
scroll to position [2173, 0]
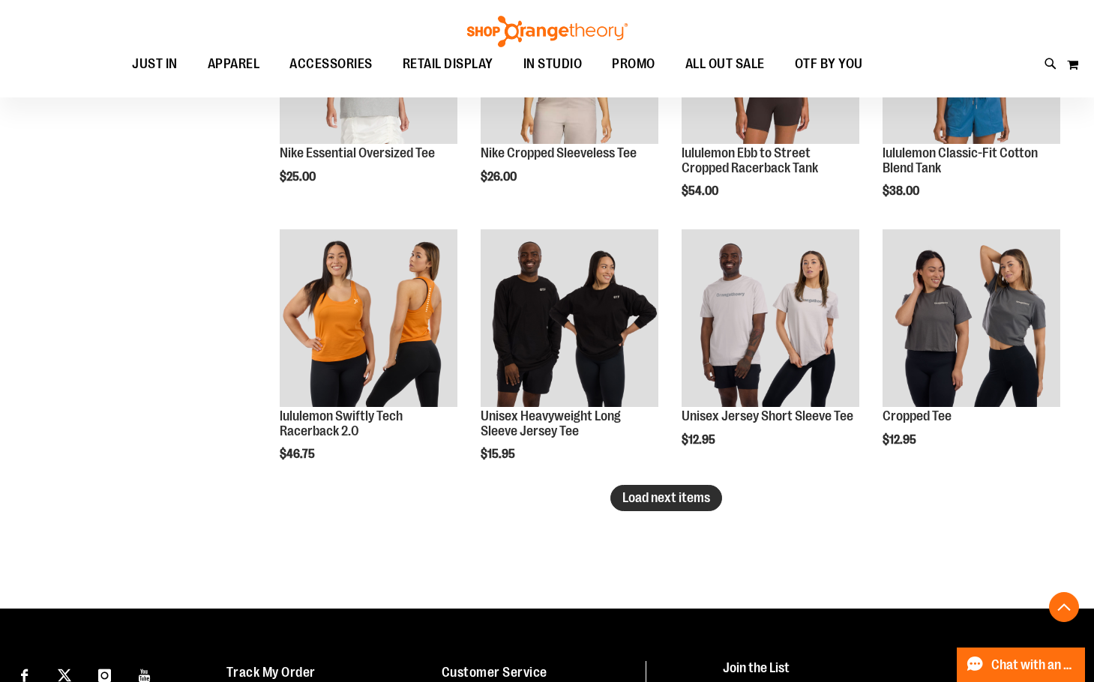
type input "**********"
click at [677, 492] on span "Load next items" at bounding box center [666, 497] width 88 height 15
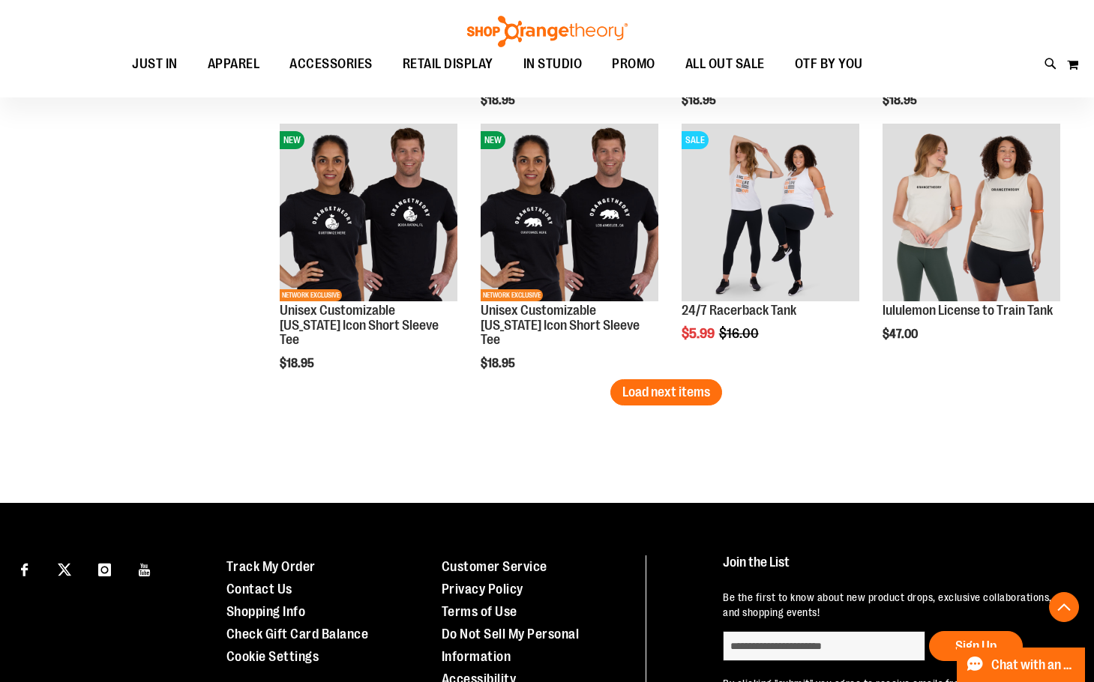
scroll to position [3073, 0]
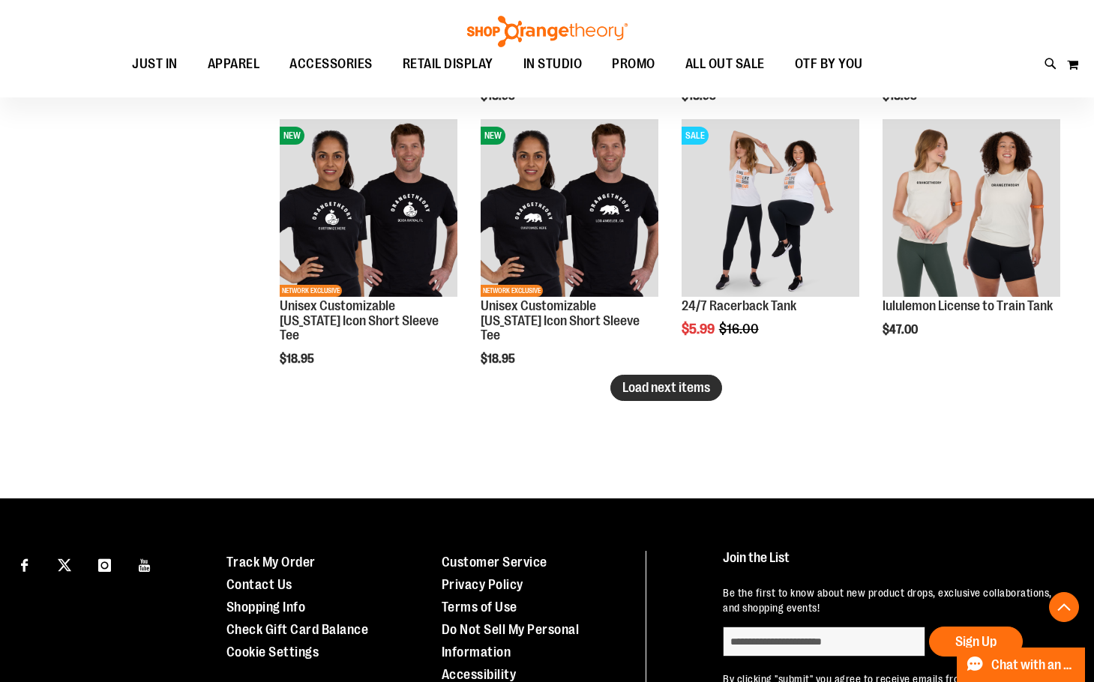
click at [638, 388] on span "Load next items" at bounding box center [666, 387] width 88 height 15
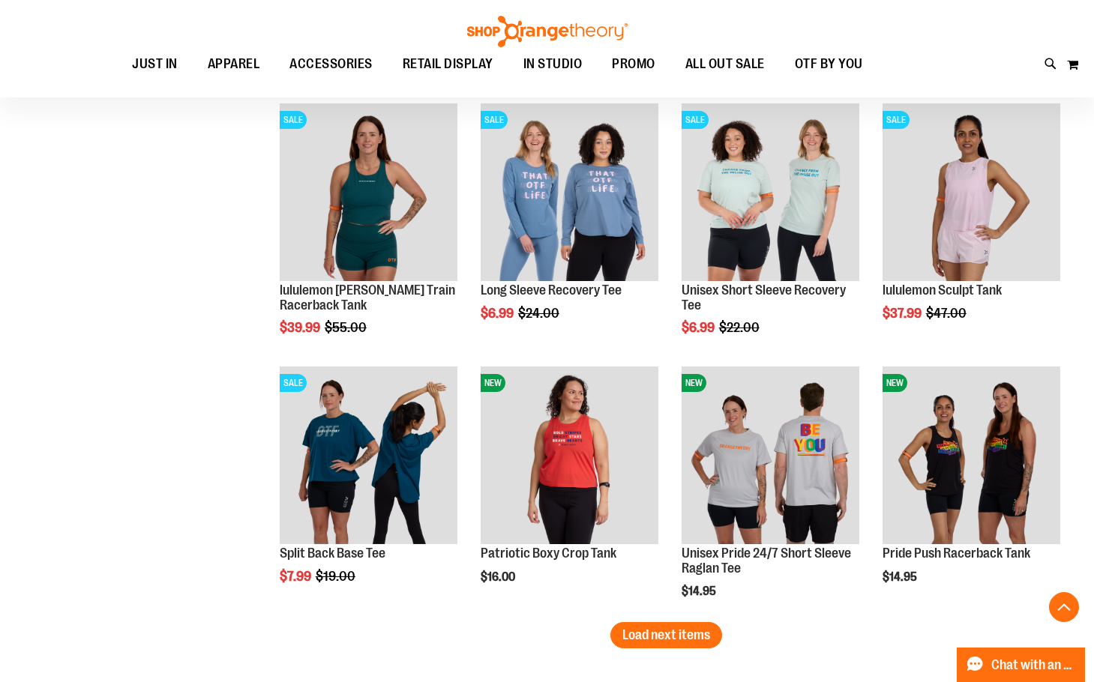
scroll to position [3748, 0]
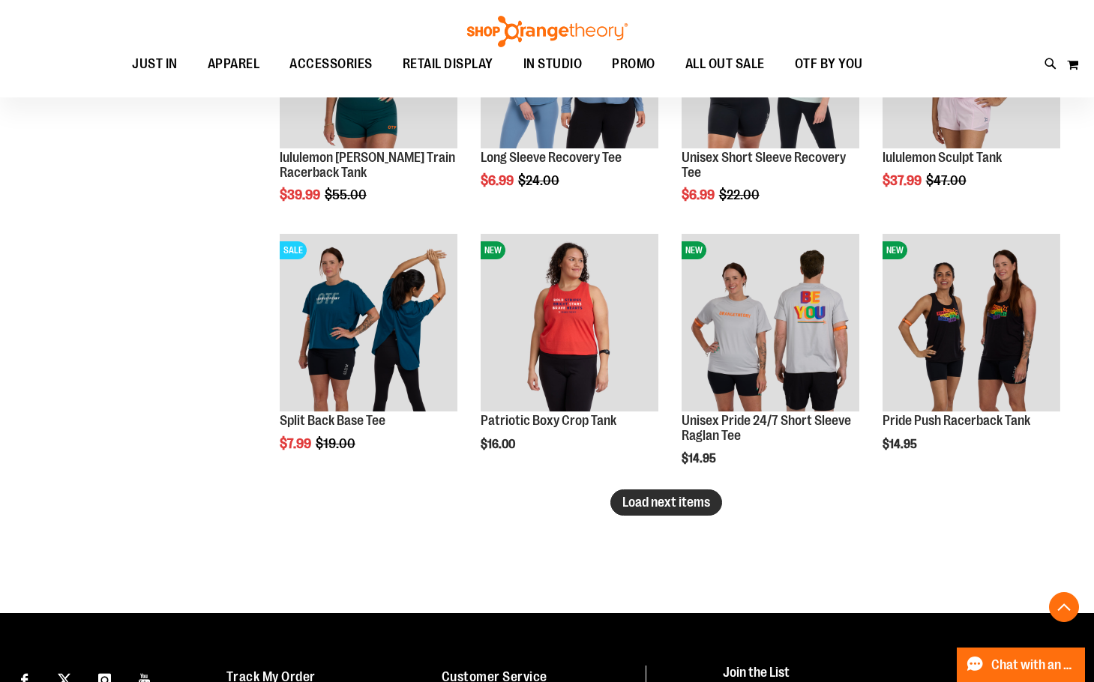
click at [711, 508] on button "Load next items" at bounding box center [666, 503] width 112 height 26
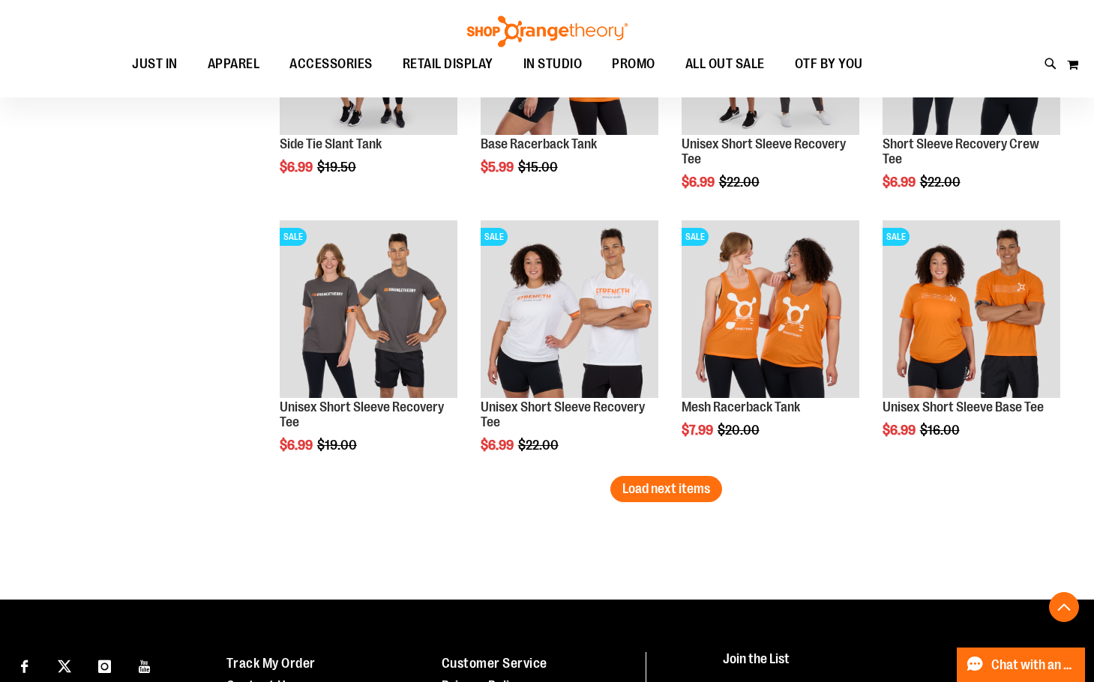
scroll to position [4722, 0]
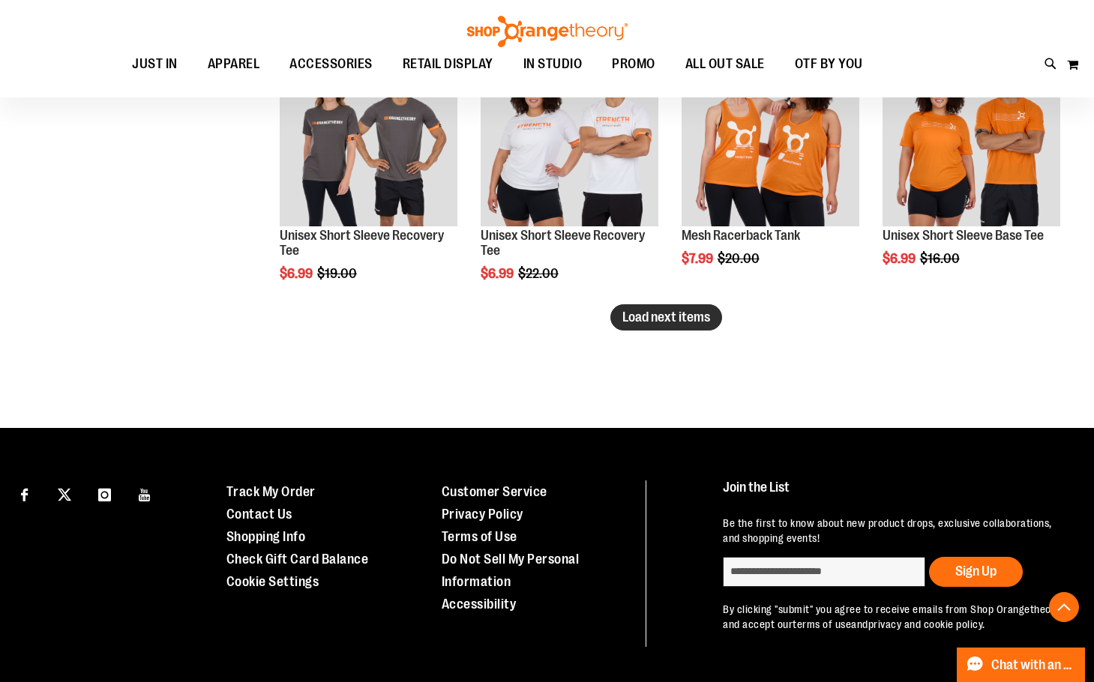
click at [674, 312] on span "Load next items" at bounding box center [666, 317] width 88 height 15
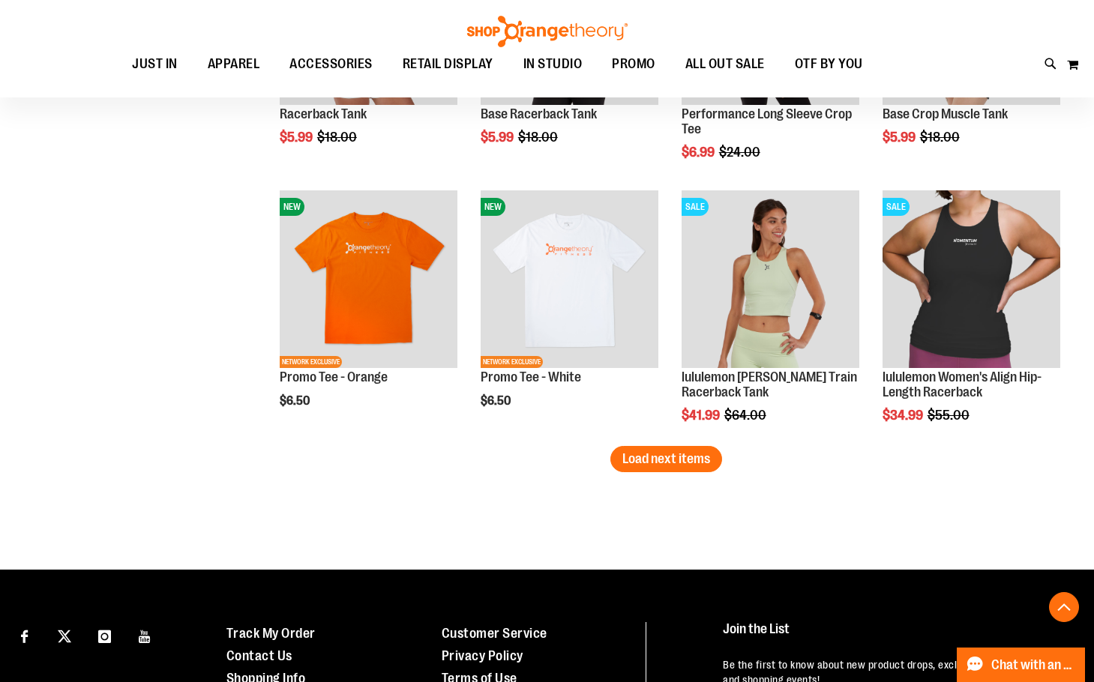
scroll to position [5397, 0]
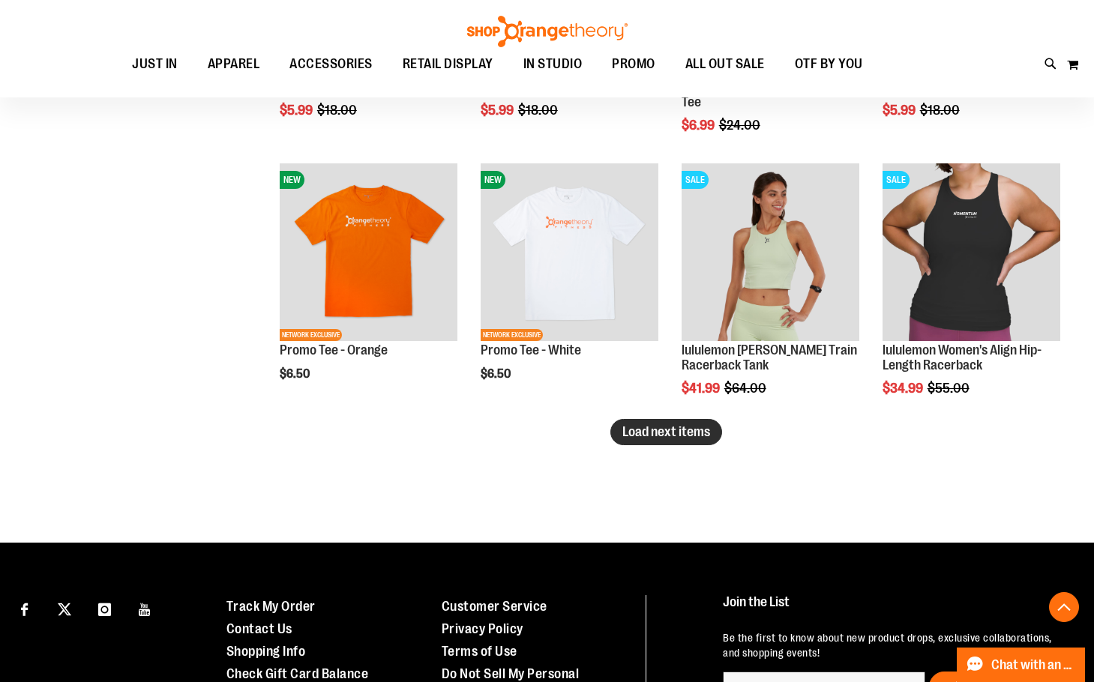
click at [657, 429] on span "Load next items" at bounding box center [666, 431] width 88 height 15
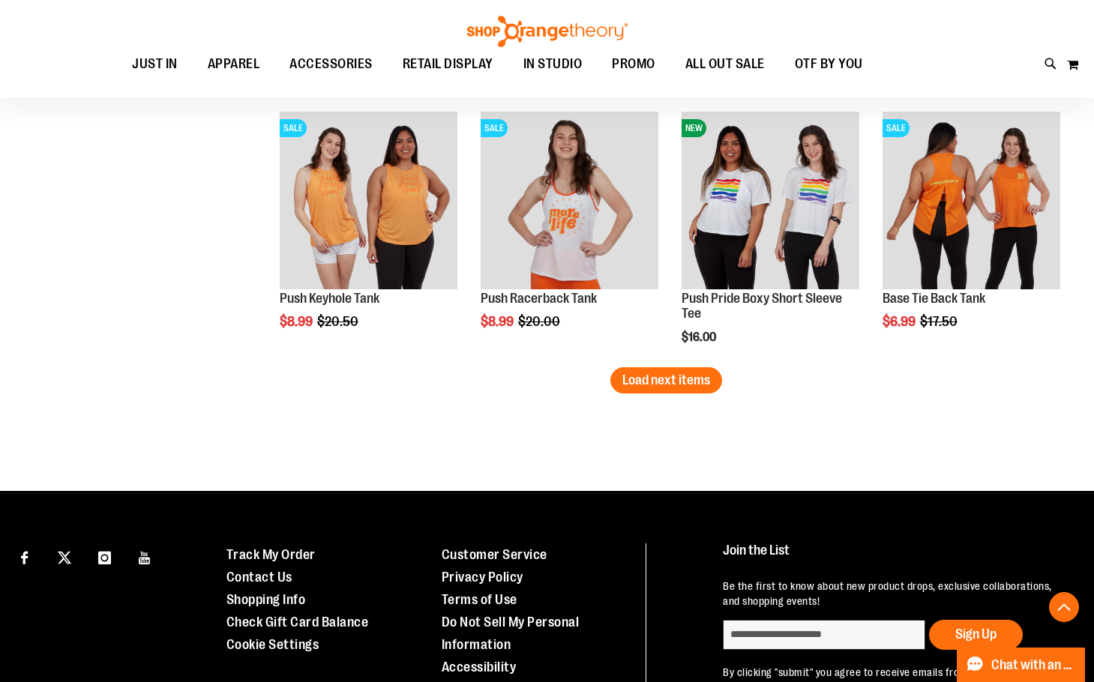
scroll to position [6297, 0]
